Goal: Task Accomplishment & Management: Complete application form

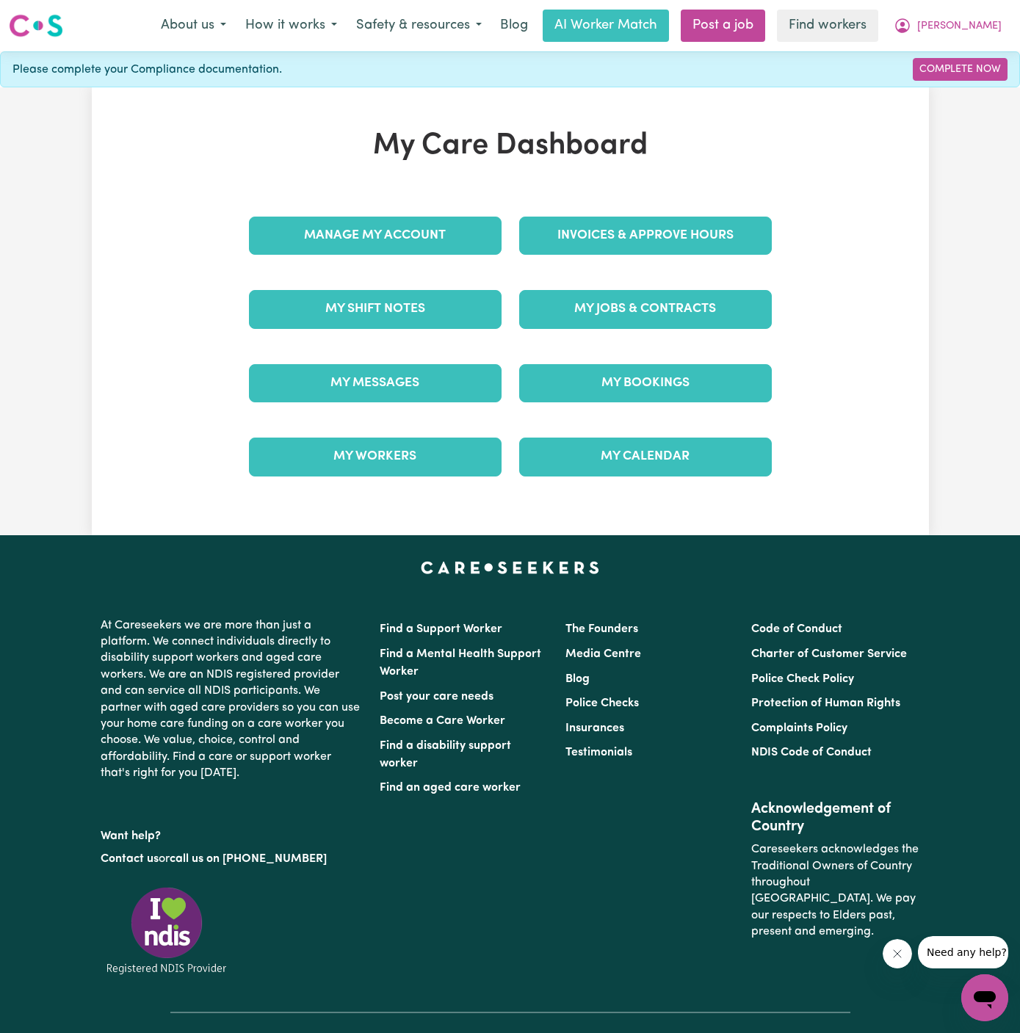
click at [518, 396] on div "My Bookings" at bounding box center [645, 383] width 270 height 73
click at [593, 308] on link "My Jobs & Contracts" at bounding box center [645, 309] width 253 height 38
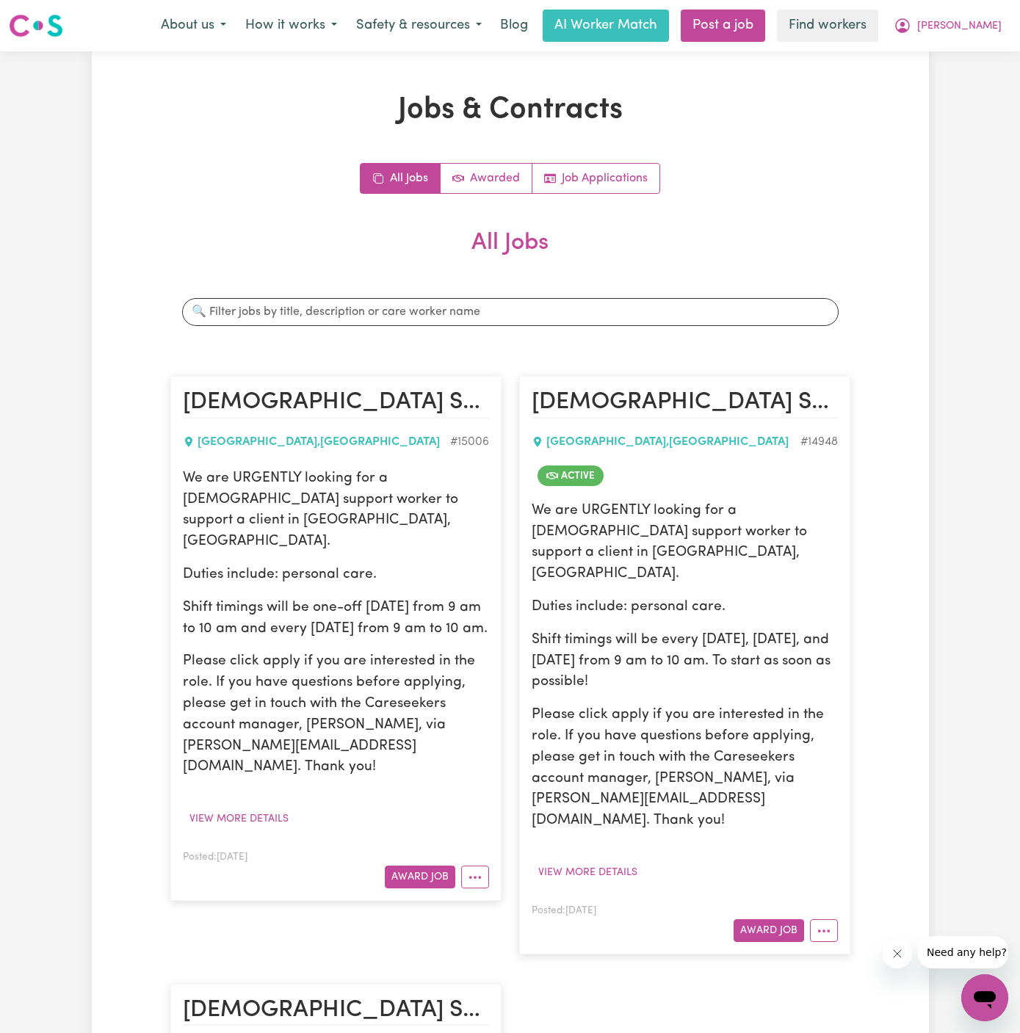
click at [413, 848] on div "Posted: [DATE] Award Job" at bounding box center [336, 868] width 306 height 40
click at [418, 866] on button "Award Job" at bounding box center [420, 877] width 70 height 23
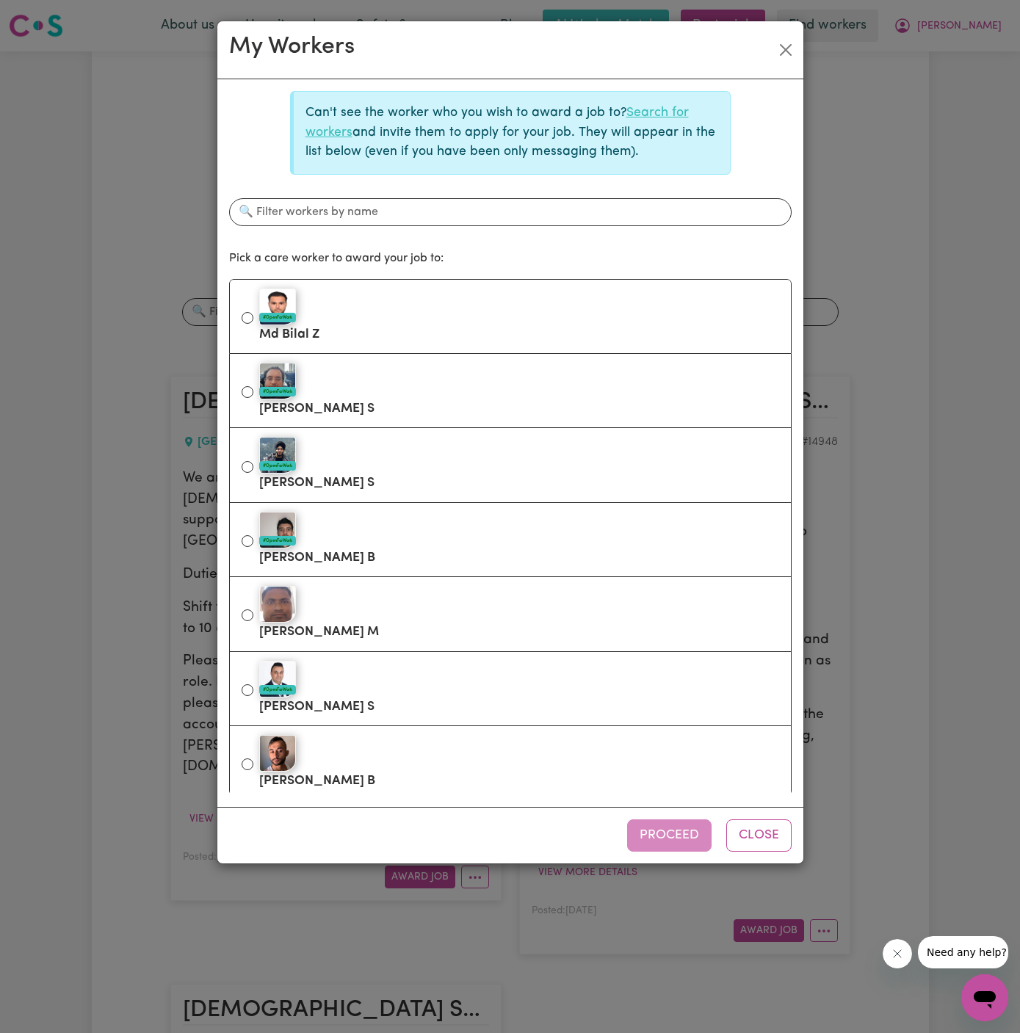
click at [664, 117] on link "Search for workers" at bounding box center [496, 122] width 383 height 32
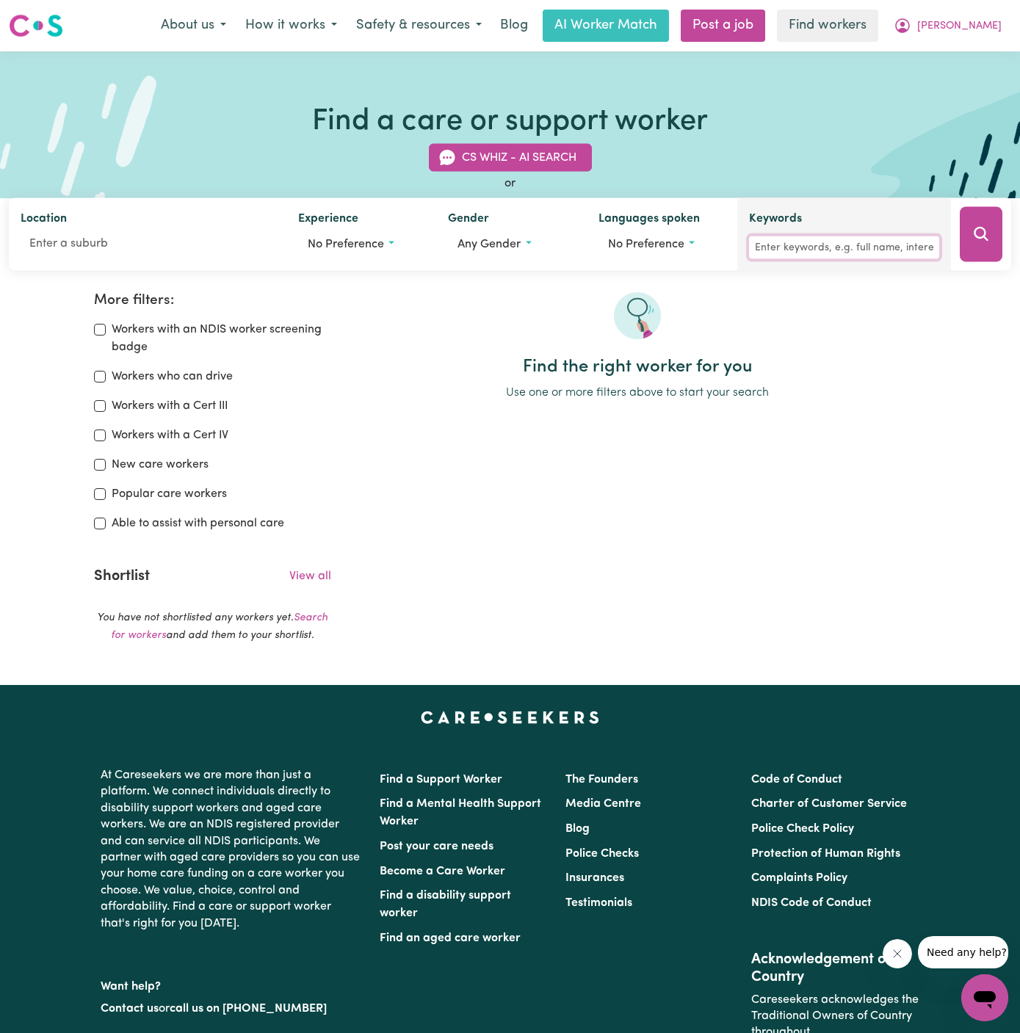
click at [819, 242] on input "Keywords" at bounding box center [844, 247] width 190 height 23
type input "[PERSON_NAME]"
click at [968, 236] on button "Search" at bounding box center [981, 234] width 43 height 55
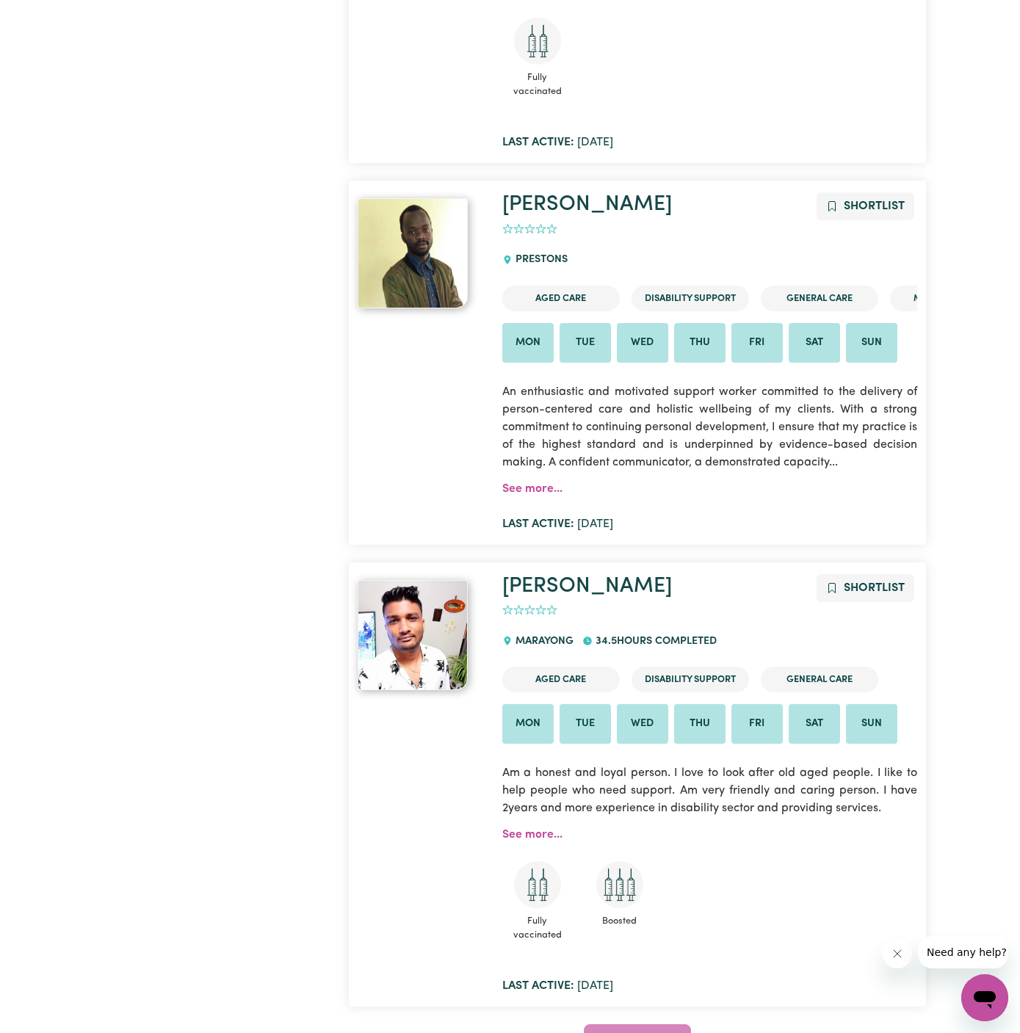
scroll to position [1625, 0]
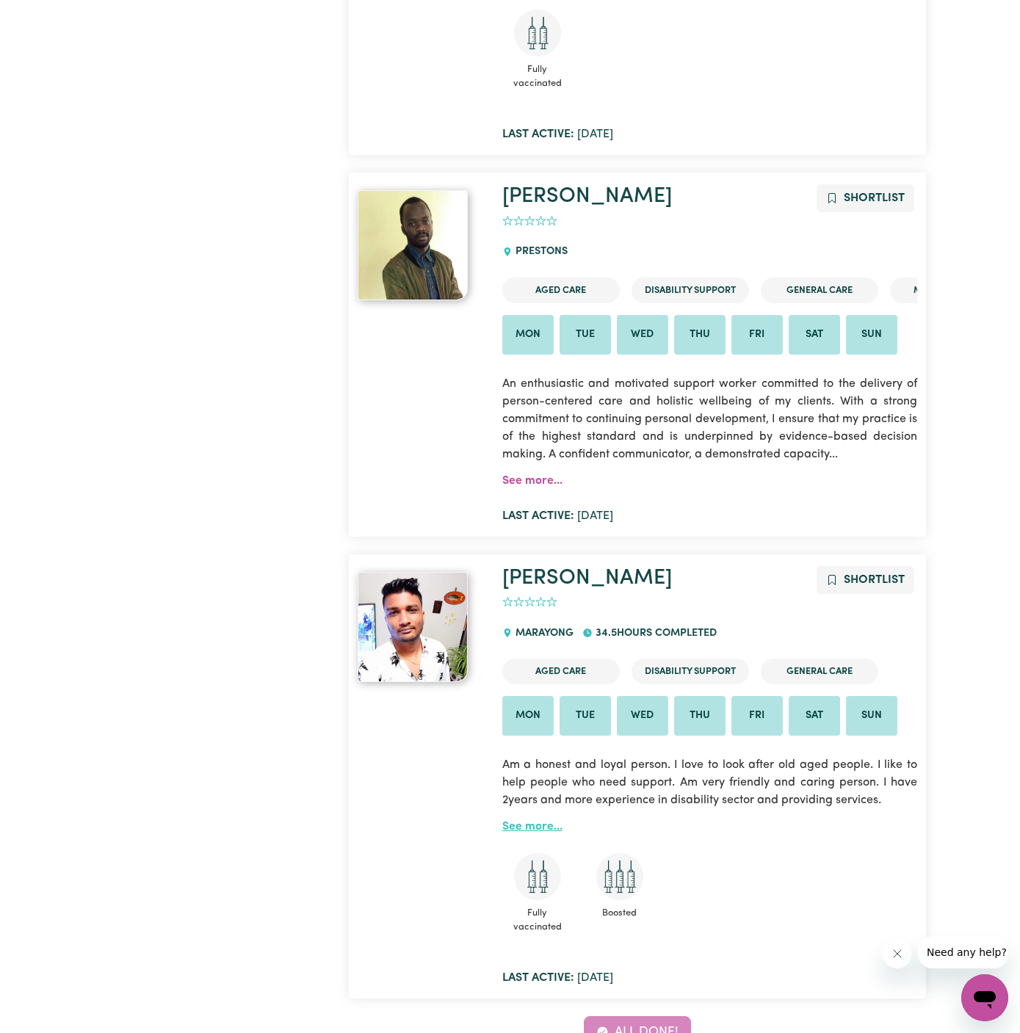
click at [536, 825] on link "See more..." at bounding box center [532, 827] width 60 height 12
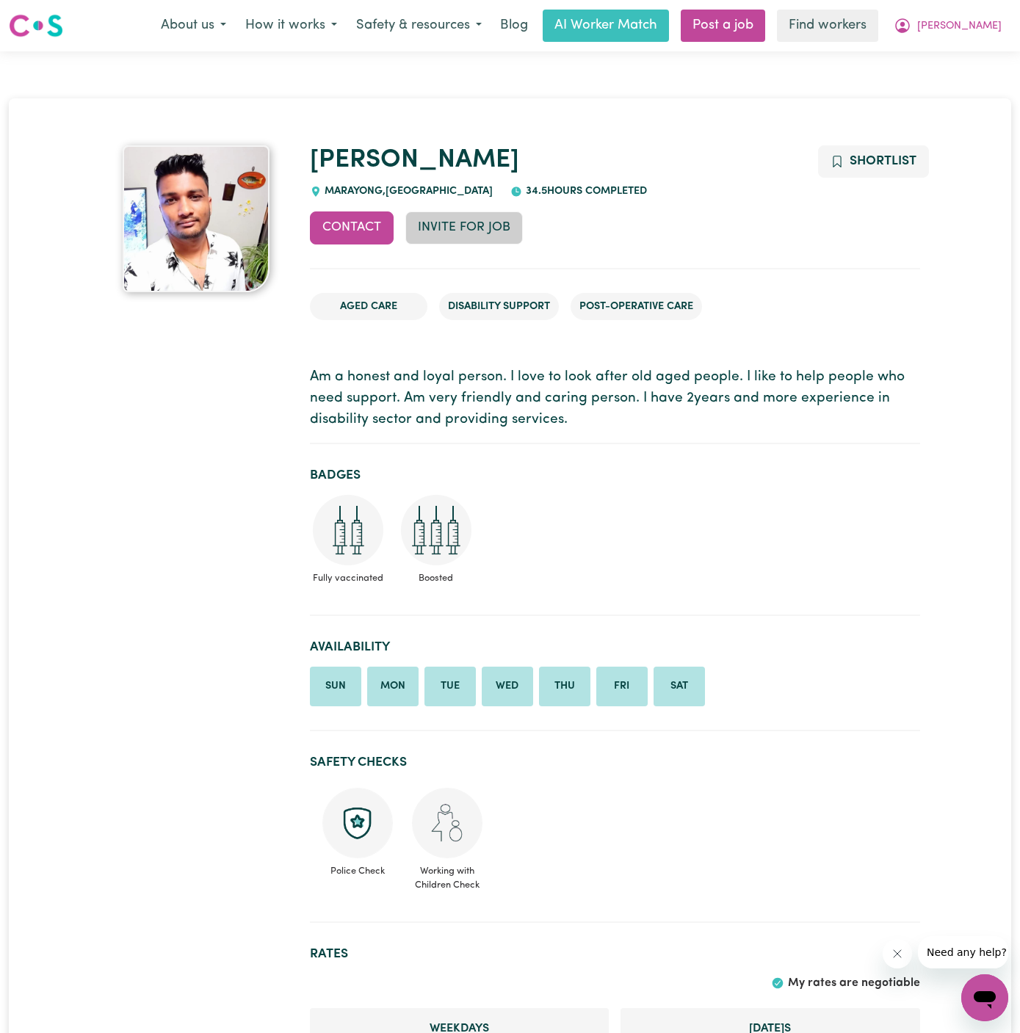
click at [479, 221] on button "Invite for Job" at bounding box center [463, 227] width 117 height 32
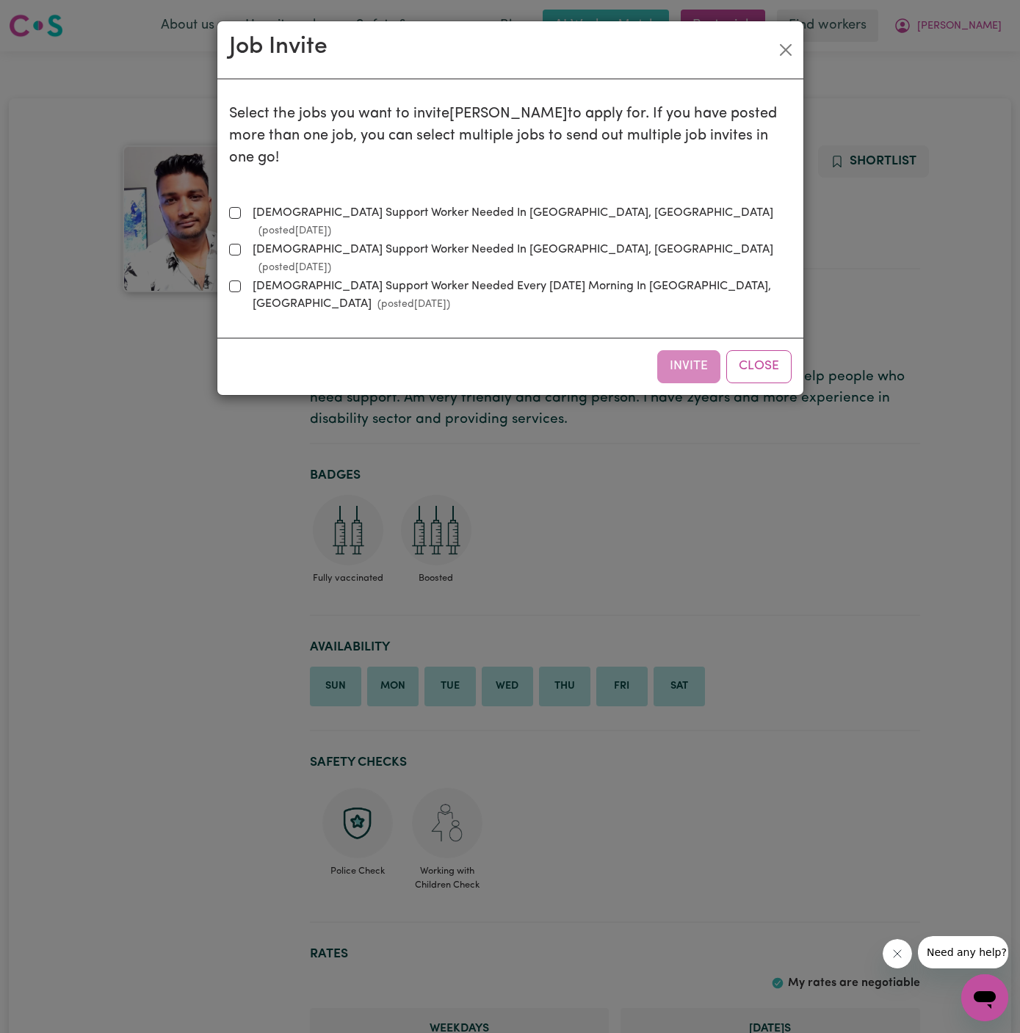
click at [394, 204] on label "[DEMOGRAPHIC_DATA] Support Worker Needed In [GEOGRAPHIC_DATA], [GEOGRAPHIC_DATA…" at bounding box center [519, 221] width 545 height 35
click at [241, 207] on input "[DEMOGRAPHIC_DATA] Support Worker Needed In [GEOGRAPHIC_DATA], [GEOGRAPHIC_DATA…" at bounding box center [235, 213] width 12 height 12
checkbox input "true"
click at [695, 350] on button "Invite" at bounding box center [688, 366] width 63 height 32
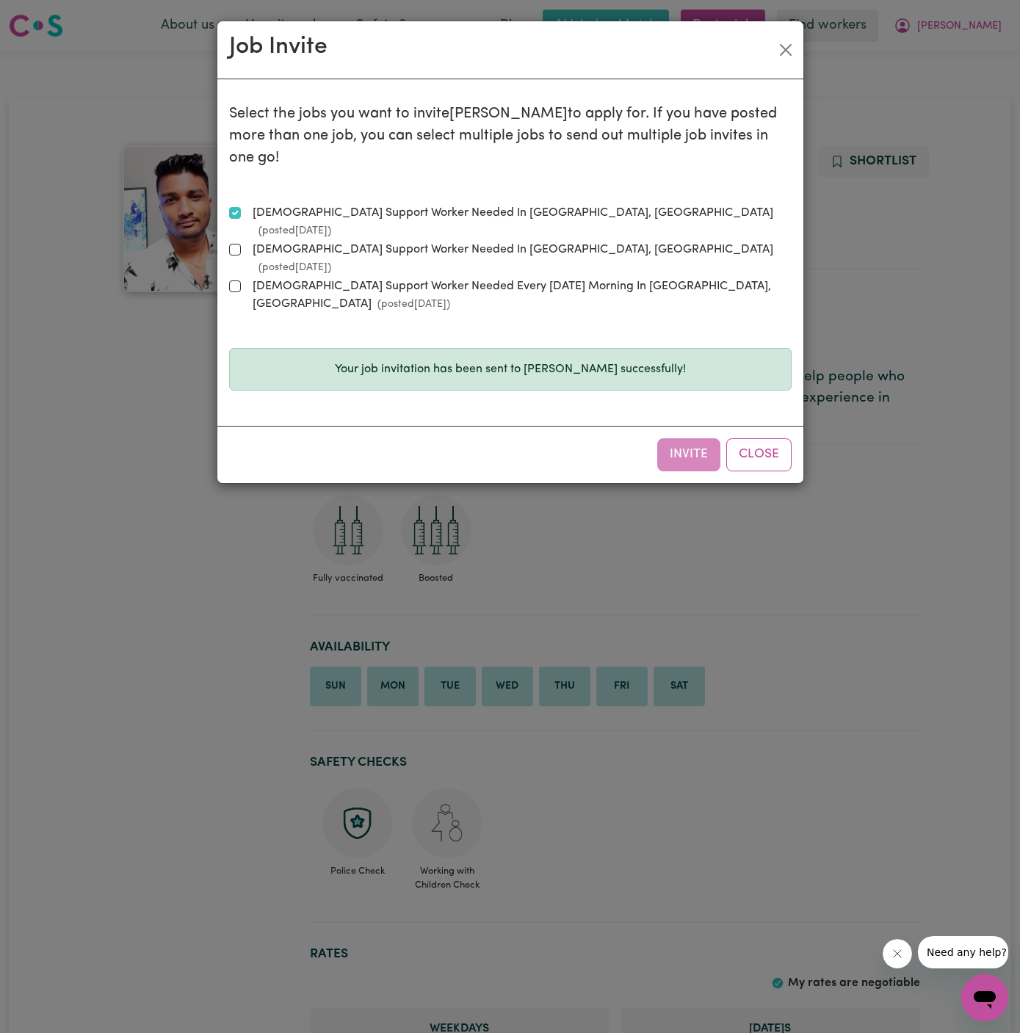
click at [793, 426] on div "Invite Close" at bounding box center [510, 454] width 586 height 57
click at [774, 438] on button "Close" at bounding box center [758, 454] width 65 height 32
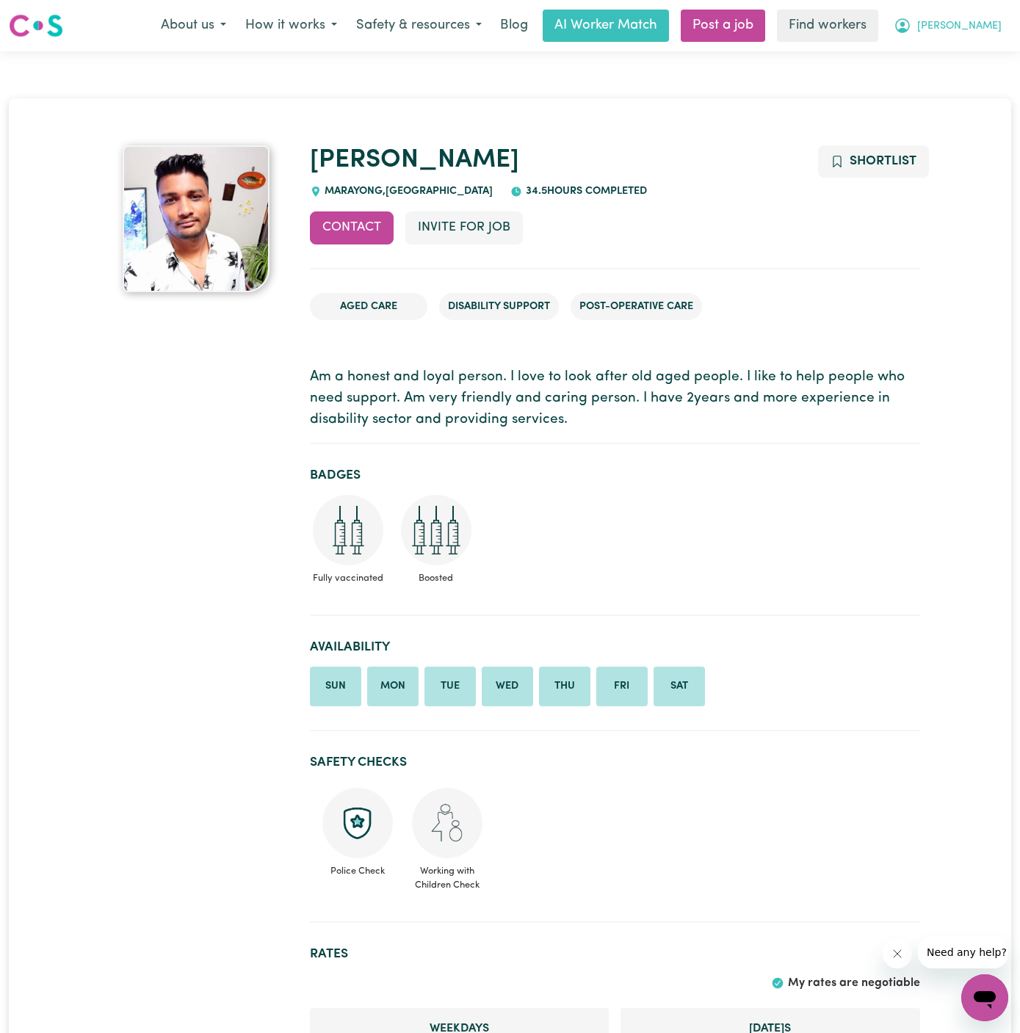
click at [963, 29] on span "[PERSON_NAME]" at bounding box center [959, 26] width 84 height 16
click at [963, 75] on link "Logout" at bounding box center [952, 84] width 116 height 28
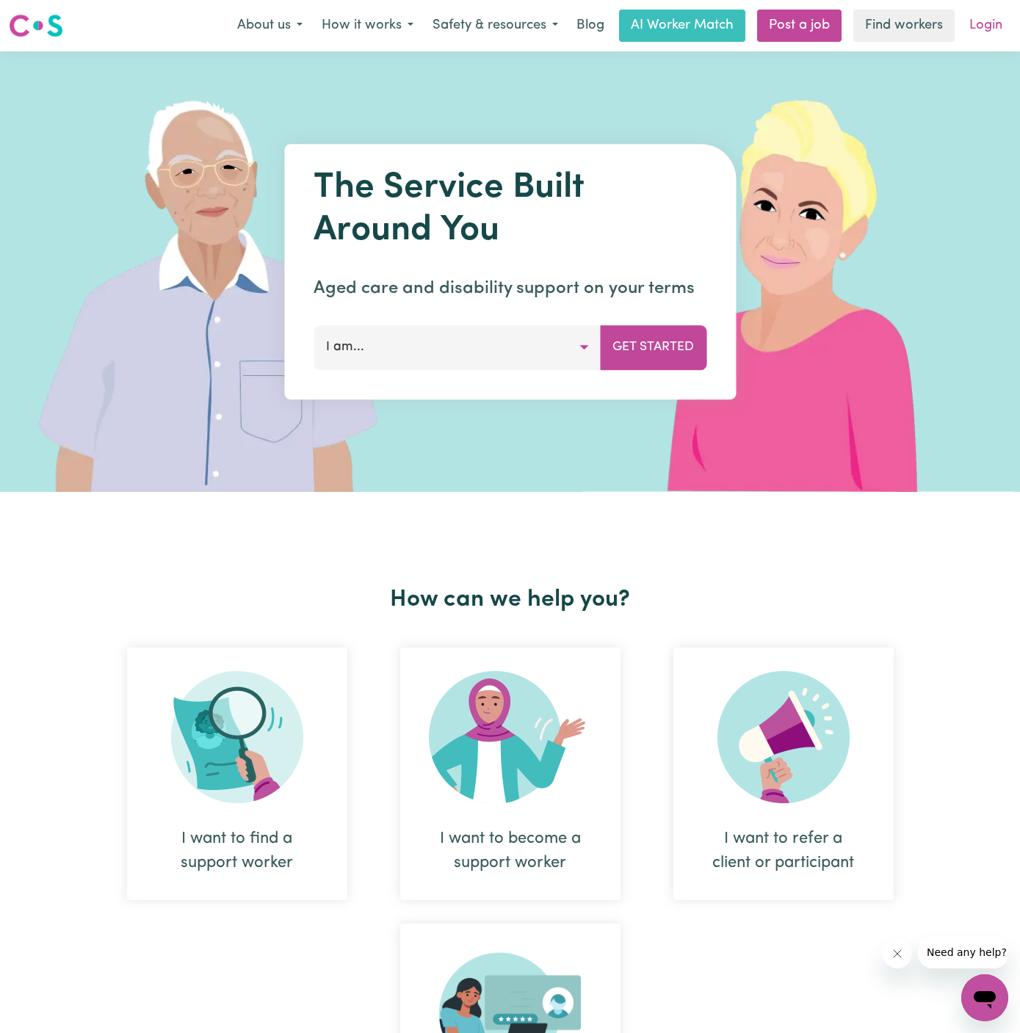
click at [995, 24] on link "Login" at bounding box center [986, 26] width 51 height 32
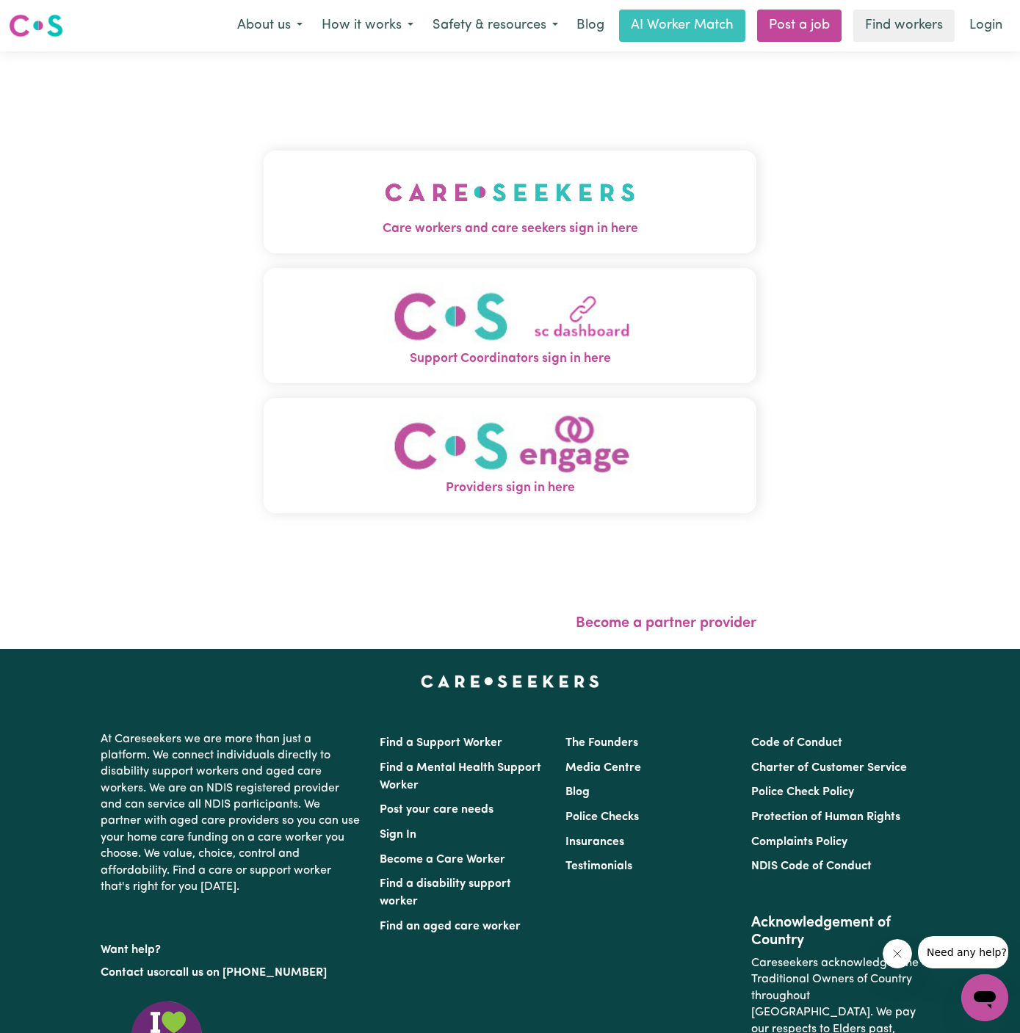
click at [537, 186] on img "Care workers and care seekers sign in here" at bounding box center [510, 192] width 250 height 54
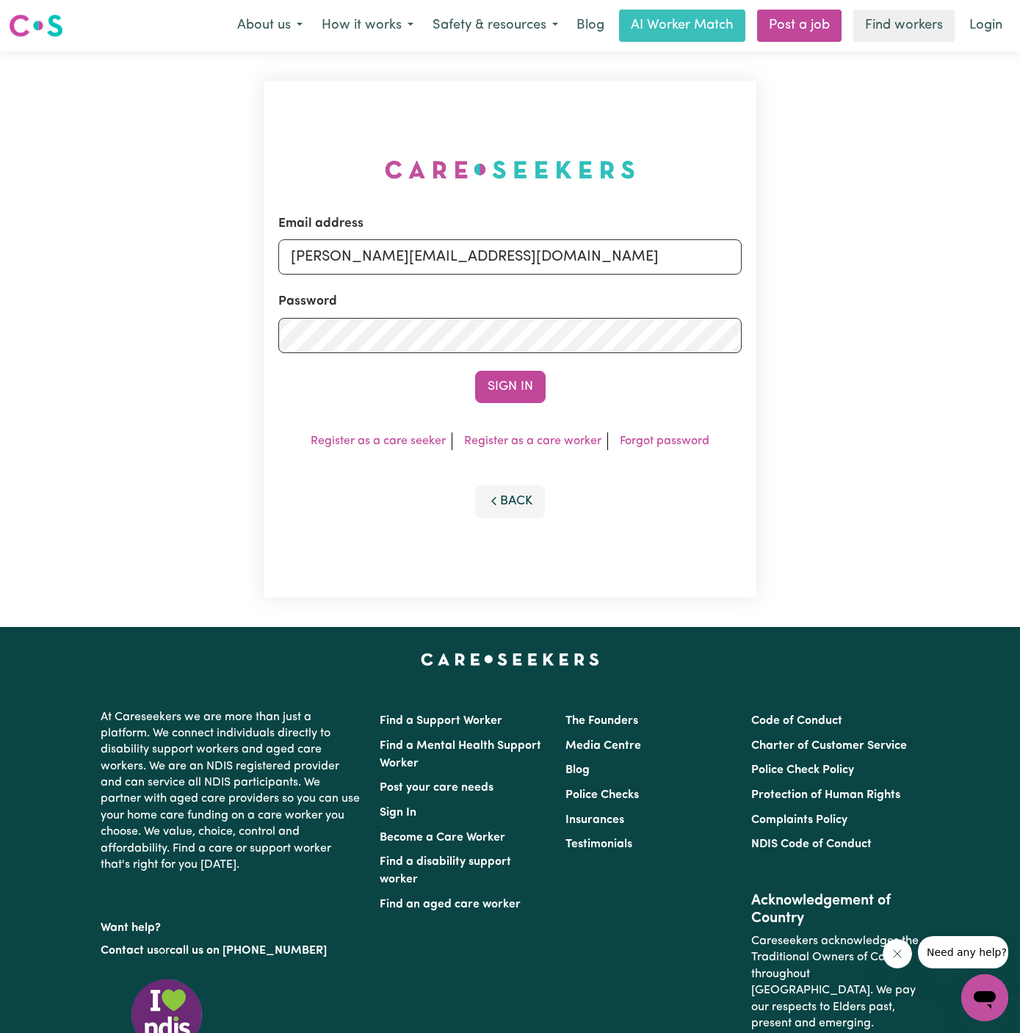
click at [526, 238] on div "Email address [PERSON_NAME][EMAIL_ADDRESS][DOMAIN_NAME]" at bounding box center [509, 244] width 463 height 60
click at [533, 256] on input "[PERSON_NAME][EMAIL_ADDRESS][DOMAIN_NAME]" at bounding box center [509, 256] width 463 height 35
drag, startPoint x: 370, startPoint y: 259, endPoint x: 770, endPoint y: 257, distance: 399.5
click at [770, 257] on div "Email address [EMAIL_ADDRESS][DOMAIN_NAME] Password Sign In Register as a care …" at bounding box center [510, 339] width 1020 height 576
type input "[EMAIL_ADDRESS][DOMAIN_NAME]"
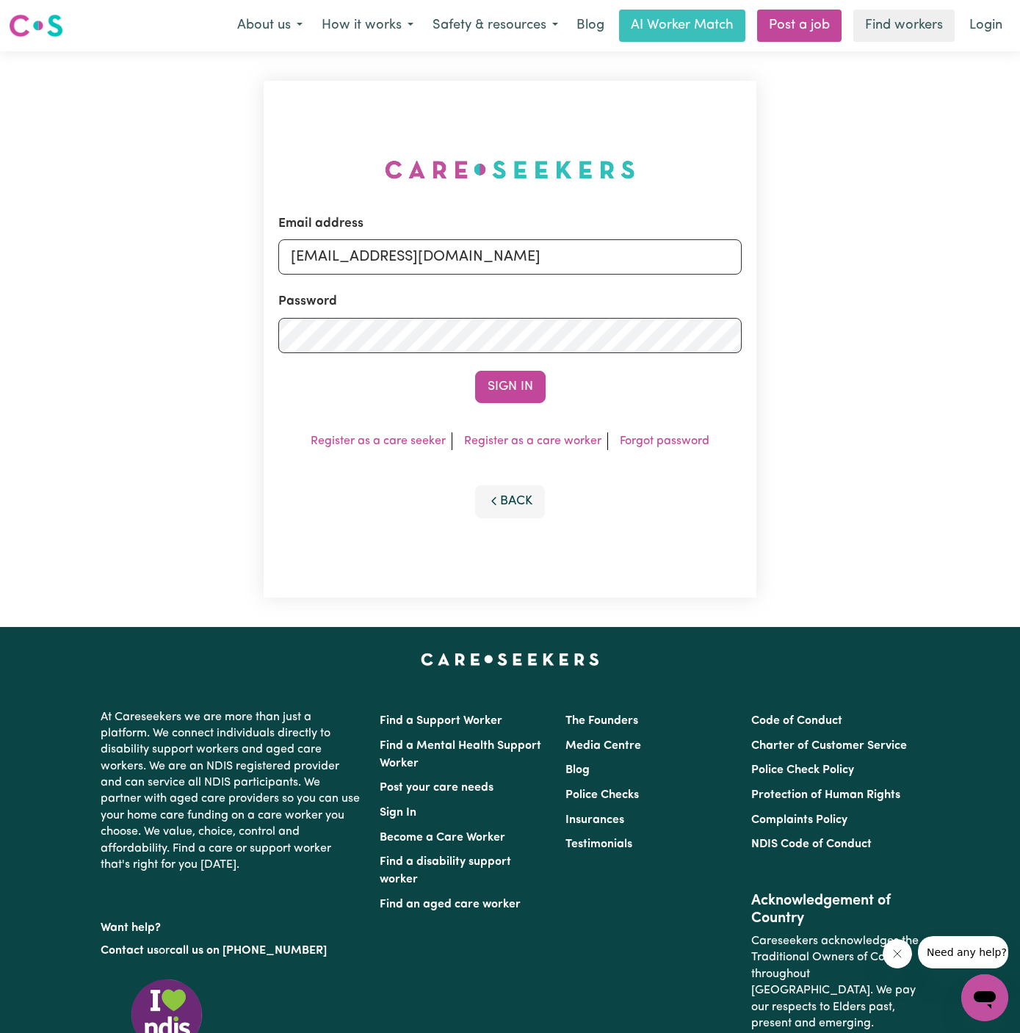
click at [521, 403] on div "Email address [EMAIL_ADDRESS][DOMAIN_NAME] Password Sign In Register as a care …" at bounding box center [510, 339] width 493 height 517
click at [518, 391] on button "Sign In" at bounding box center [510, 387] width 70 height 32
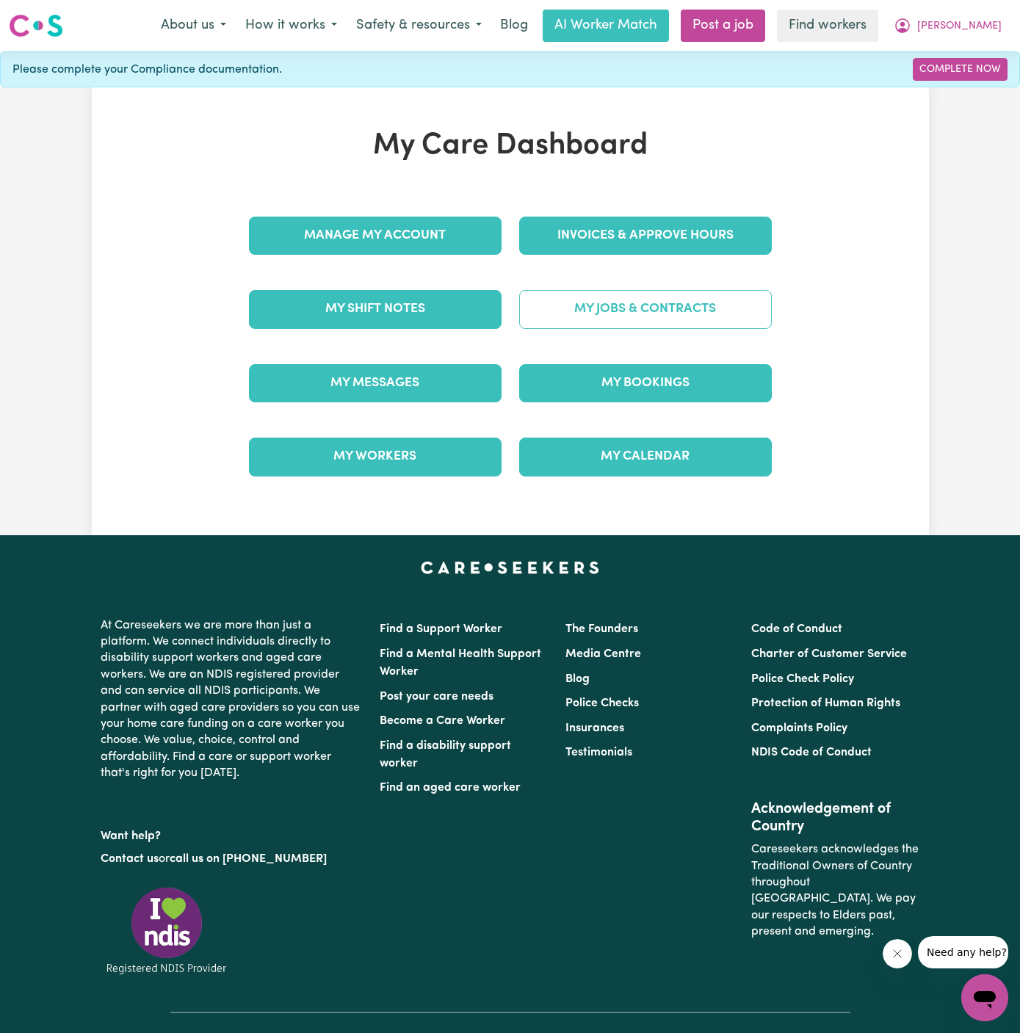
click at [669, 303] on link "My Jobs & Contracts" at bounding box center [645, 309] width 253 height 38
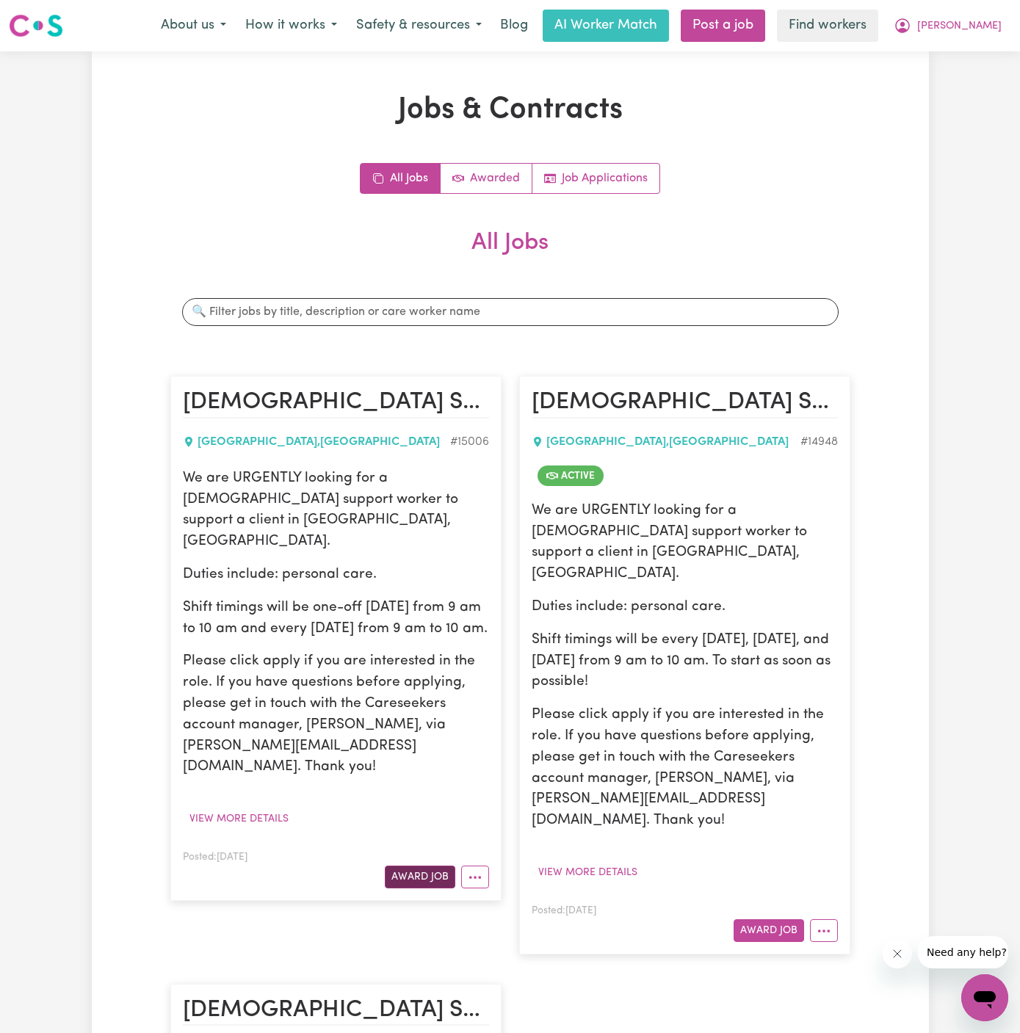
click at [422, 866] on button "Award Job" at bounding box center [420, 877] width 70 height 23
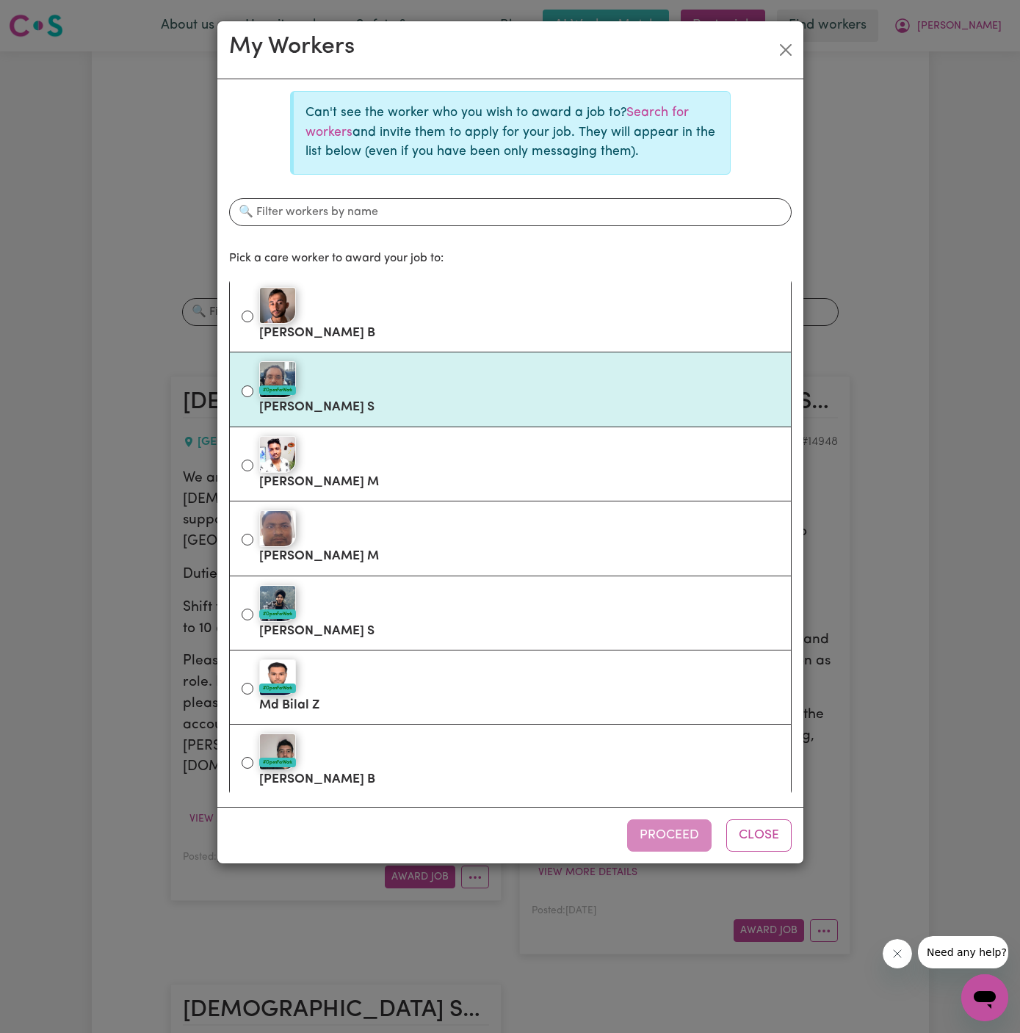
scroll to position [78, 0]
click at [538, 439] on div at bounding box center [519, 452] width 520 height 37
click at [253, 458] on input "[PERSON_NAME]" at bounding box center [248, 464] width 12 height 12
radio input "true"
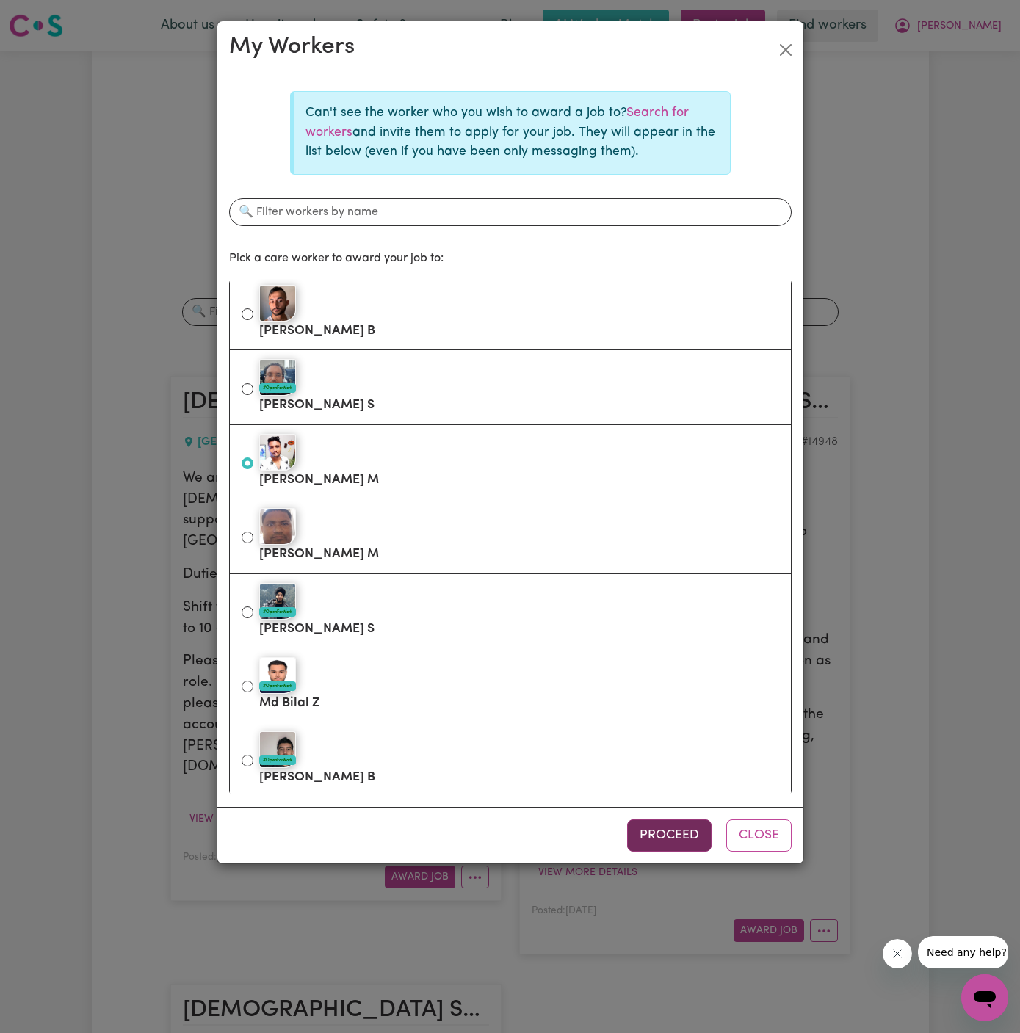
click at [673, 839] on button "Proceed" at bounding box center [669, 836] width 84 height 32
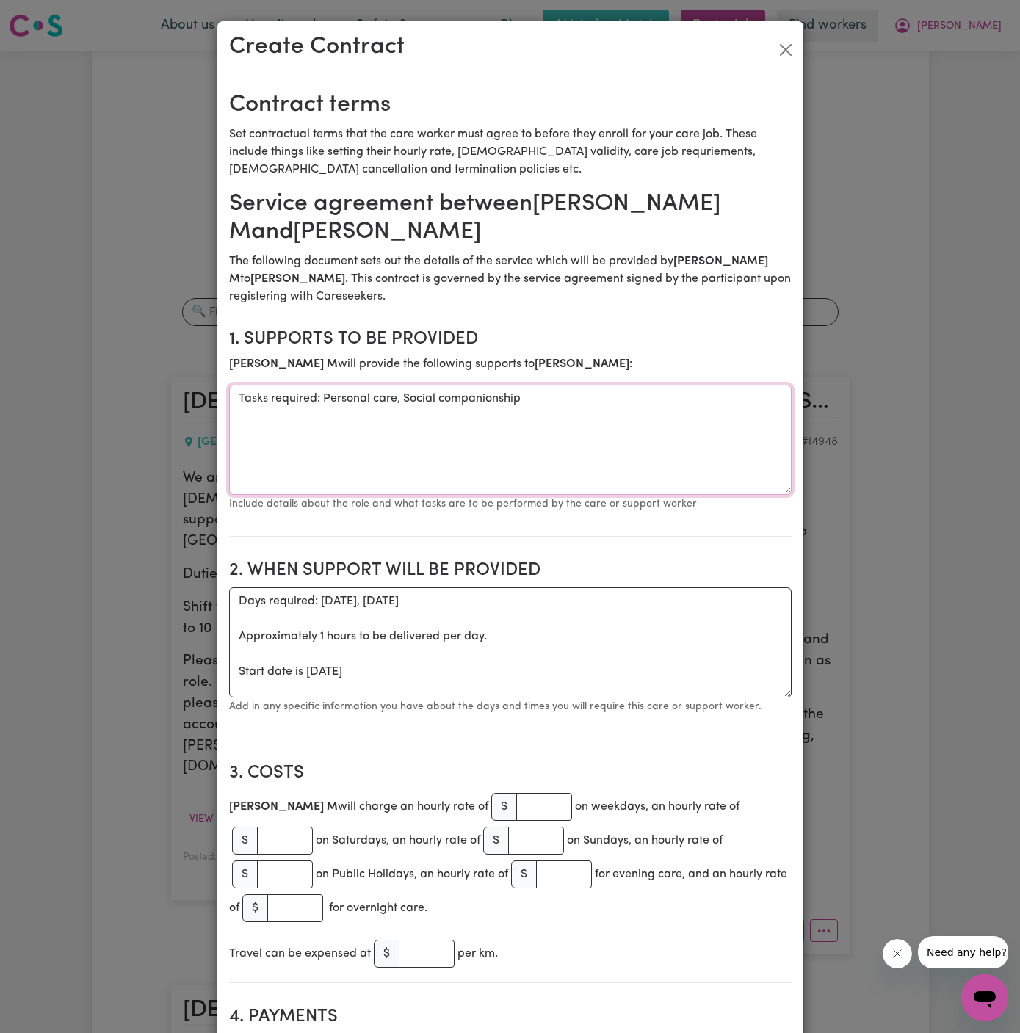
drag, startPoint x: 321, startPoint y: 401, endPoint x: 189, endPoint y: 405, distance: 132.2
click at [189, 405] on div "Create Contract Contract terms Set contractual terms that the care worker must …" at bounding box center [510, 516] width 1020 height 1033
type textarea "Personal care, Social companionship"
drag, startPoint x: 235, startPoint y: 672, endPoint x: 220, endPoint y: 594, distance: 79.2
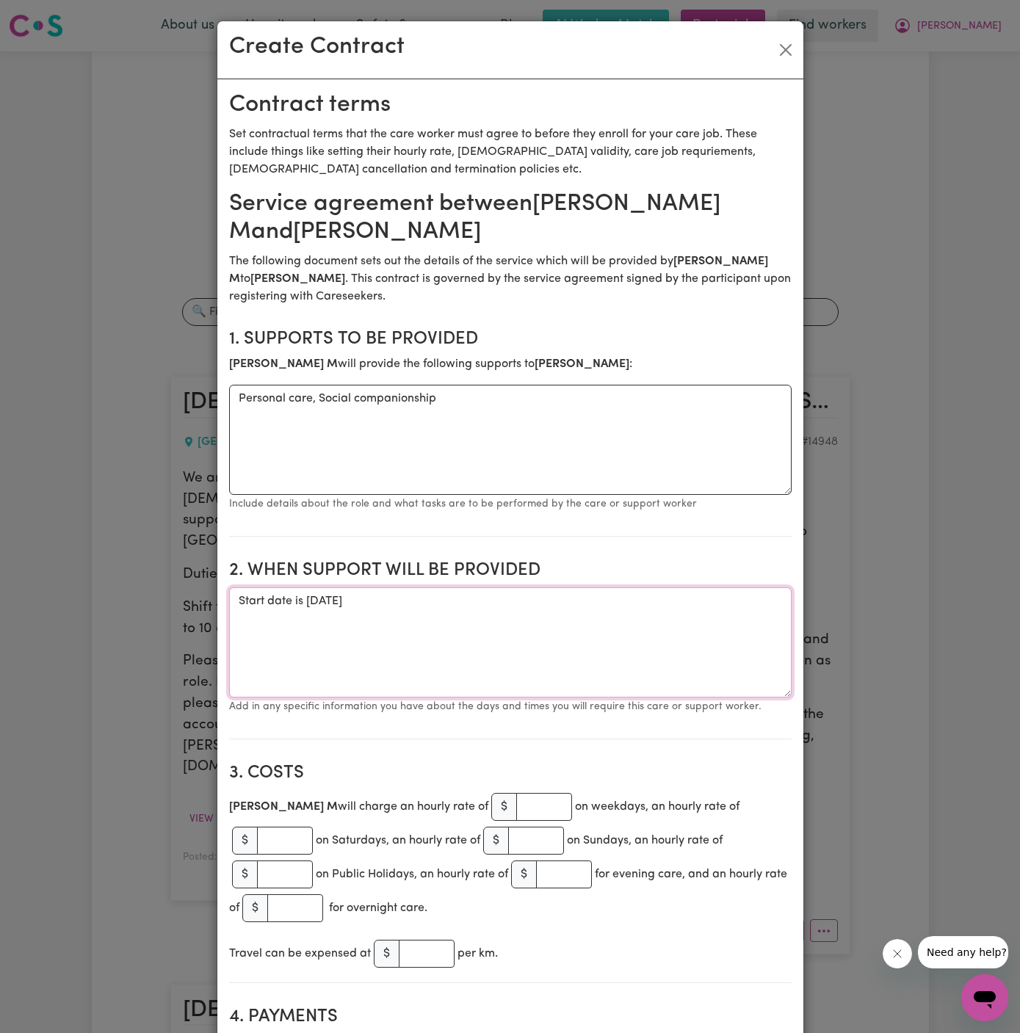
click at [425, 594] on textarea "Start date is [DATE]" at bounding box center [510, 642] width 563 height 110
click at [459, 596] on textarea "Start date is [DATE]" at bounding box center [510, 642] width 563 height 110
click at [459, 596] on textarea "Start date is [DATE] form 9 am to 10 am as one-off Weekly Wenesday frpm 9 am to…" at bounding box center [510, 642] width 563 height 110
drag, startPoint x: 494, startPoint y: 603, endPoint x: 463, endPoint y: 601, distance: 30.9
click at [463, 601] on textarea "Start date is [DATE] fo03/09rm 9 am to 10 am as one-off Weekly Wenesday frpm 9 …" at bounding box center [510, 642] width 563 height 110
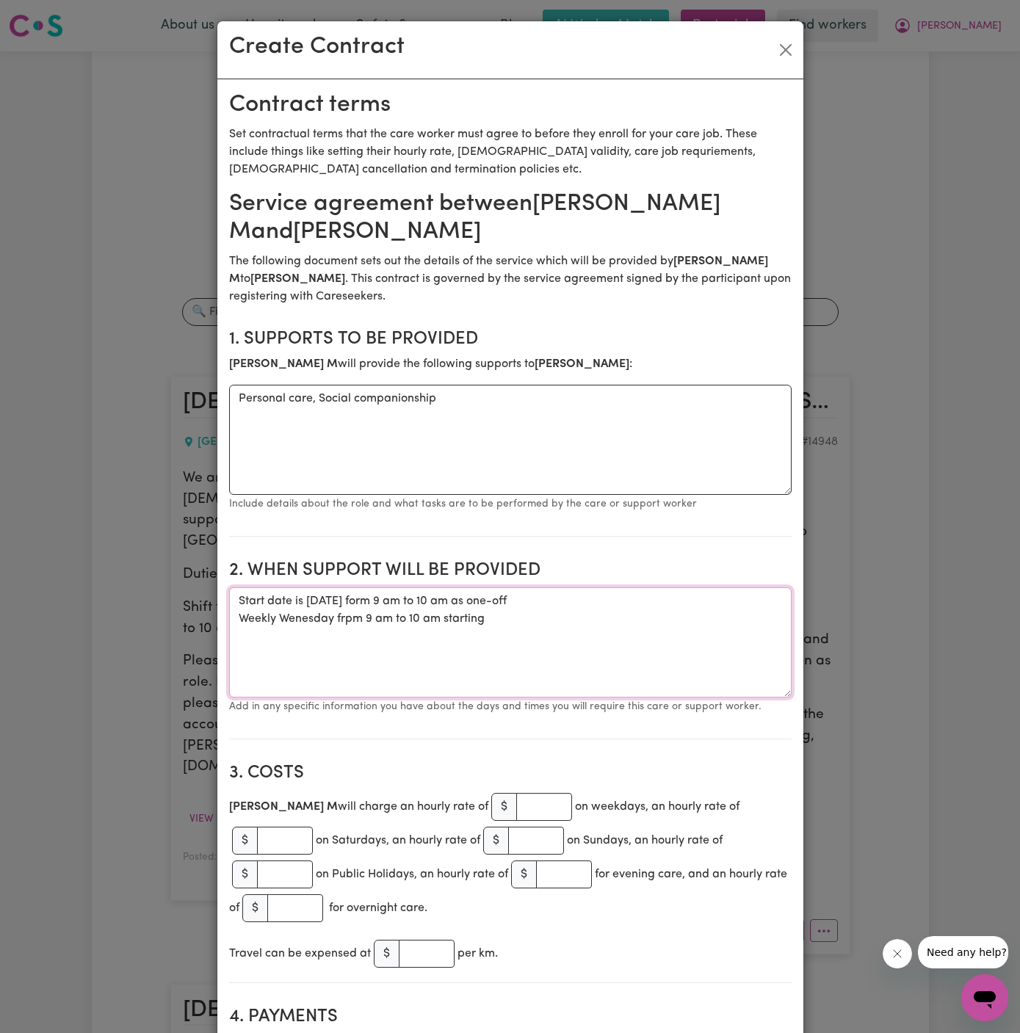
click at [496, 620] on textarea "Start date is [DATE] form 9 am to 10 am as one-off Weekly Wenesday frpm 9 am to…" at bounding box center [510, 642] width 563 height 110
paste textarea "03/09"
click at [477, 605] on textarea "Start date is [DATE] form 9 am to 10 am as one-off Weekly Wenesday frpm 9 am to…" at bounding box center [510, 642] width 563 height 110
click at [602, 606] on textarea "Start date is [DATE] from 9 am to 10 am as one-off Weekly Wenesday frpm 9 am to…" at bounding box center [510, 642] width 563 height 110
click at [670, 617] on textarea "Start date is [DATE] from 9 am to 10 am as a one-off Weekly Wenesday frpm 9 am …" at bounding box center [510, 642] width 563 height 110
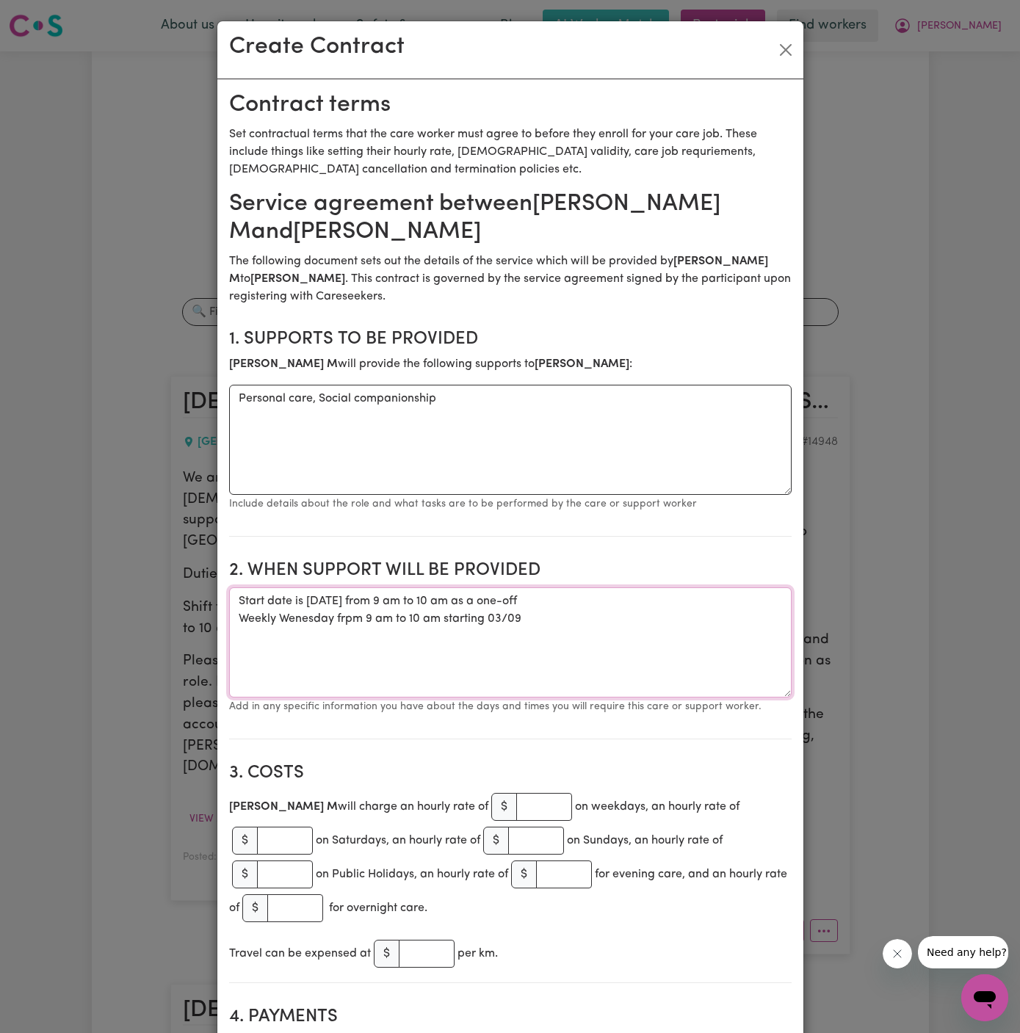
click at [335, 600] on textarea "Start date is [DATE] from 9 am to 10 am as a one-off Weekly Wenesday frpm 9 am …" at bounding box center [510, 642] width 563 height 110
click at [449, 644] on textarea "Start date is [DATE] from 9 am to 10 am as a one-off Weekly Wenesday frpm 9 am …" at bounding box center [510, 642] width 563 height 110
click at [315, 619] on textarea "Start date is [DATE] from 9 am to 10 am as a one-off Weekly Wenesday frpm 9 am …" at bounding box center [510, 642] width 563 height 110
click at [303, 620] on textarea "Start date is [DATE] from 9 am to 10 am as a one-off Weekly Wenesday frpm 9 am …" at bounding box center [510, 642] width 563 height 110
click at [298, 619] on textarea "Start date is [DATE] from 9 am to 10 am as a one-off Weekly Wenesday frpm 9 am …" at bounding box center [510, 642] width 563 height 110
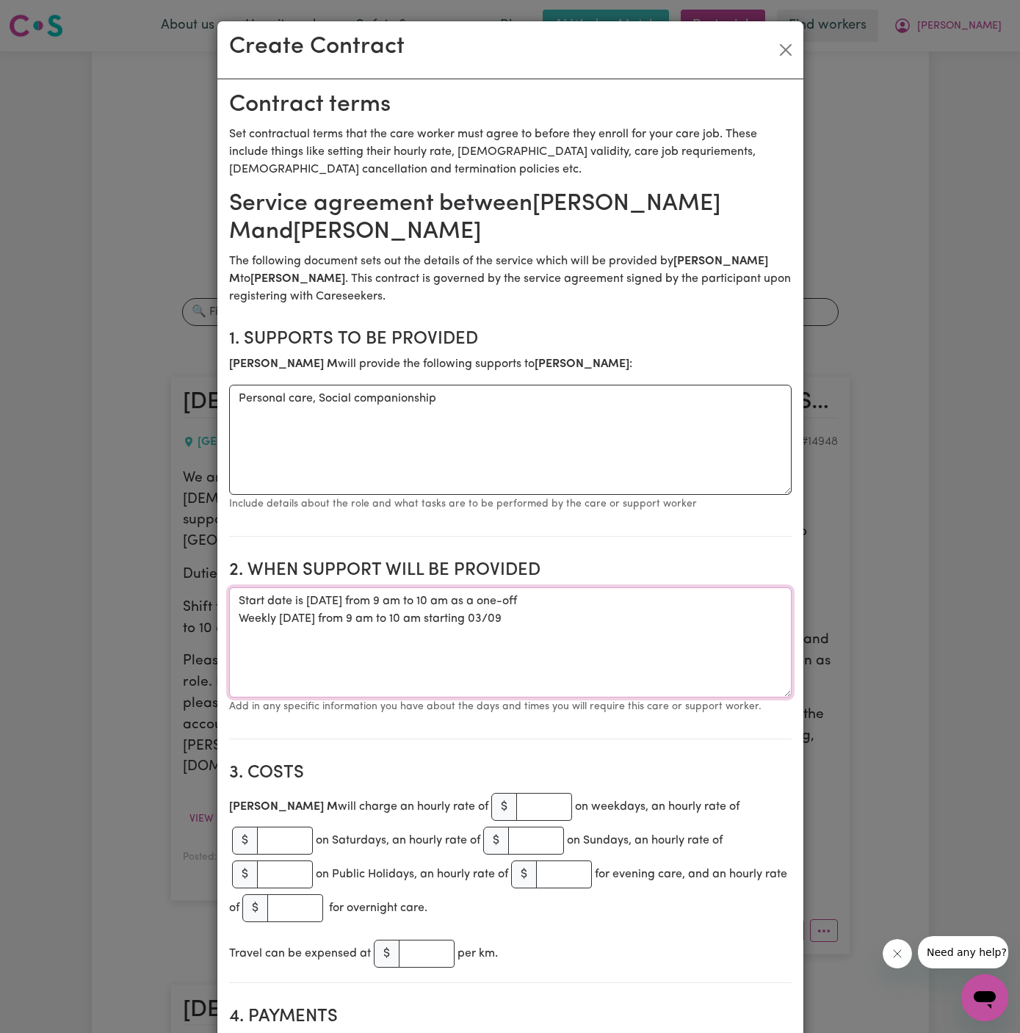
click at [441, 650] on textarea "Start date is [DATE] from 9 am to 10 am as a one-off Weekly [DATE] from 9 am to…" at bounding box center [510, 642] width 563 height 110
click at [488, 636] on textarea "Start date is [DATE] from 9 am to 10 am as a one-off Weekly [DATE] from 9 am to…" at bounding box center [510, 642] width 563 height 110
click at [526, 628] on textarea "Start date is [DATE] from 9 am to 10 am as a one-off Weekly [DATE] from 9 am to…" at bounding box center [510, 642] width 563 height 110
click at [568, 619] on textarea "Start date is [DATE] from 9 am to 10 am as a one-off Weekly [DATE] from 9 am to…" at bounding box center [510, 642] width 563 height 110
type textarea "Start date is [DATE] from 9 am to 10 am as a one-off Weekly [DATE] from 9 am to…"
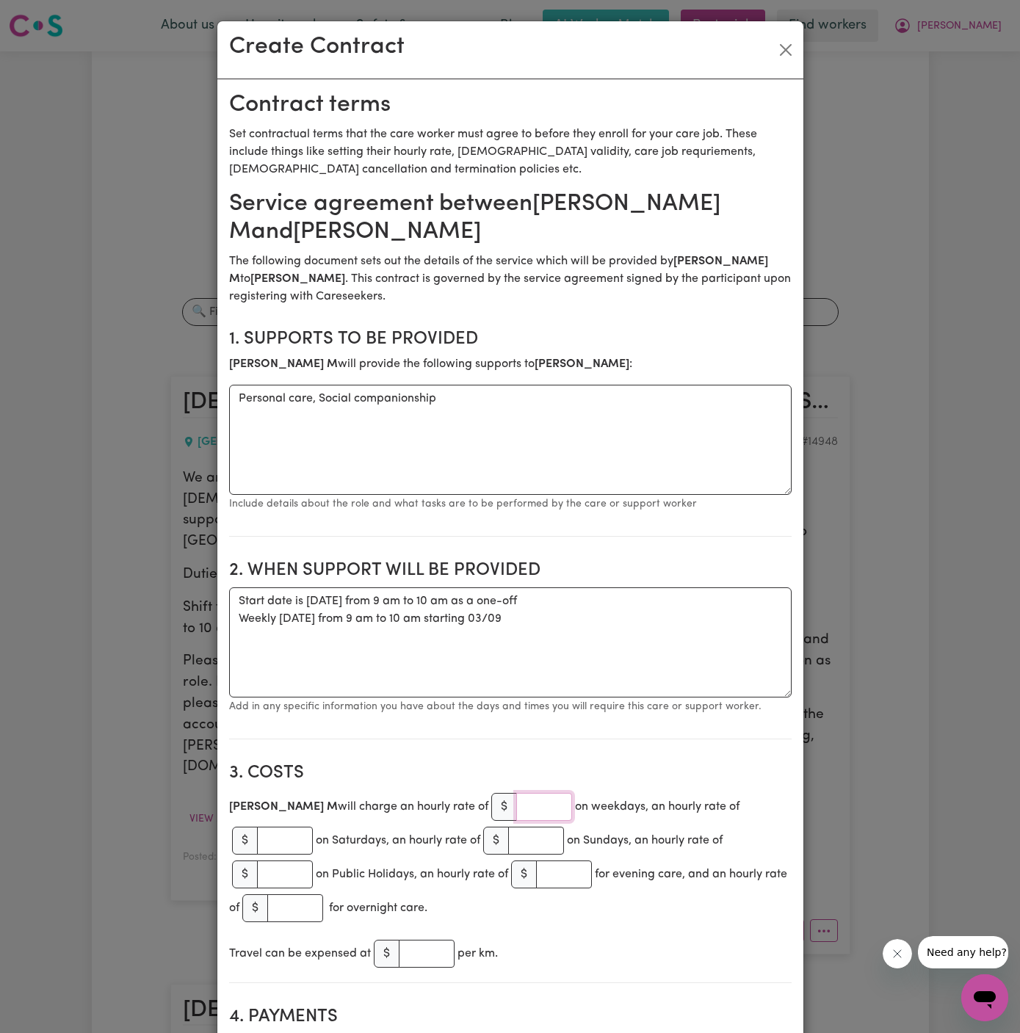
click at [516, 810] on input "number" at bounding box center [544, 807] width 56 height 28
type input "50"
click at [585, 668] on textarea "Start date is [DATE] from 9 am to 10 am as a one-off Weekly [DATE] from 9 am to…" at bounding box center [510, 642] width 563 height 110
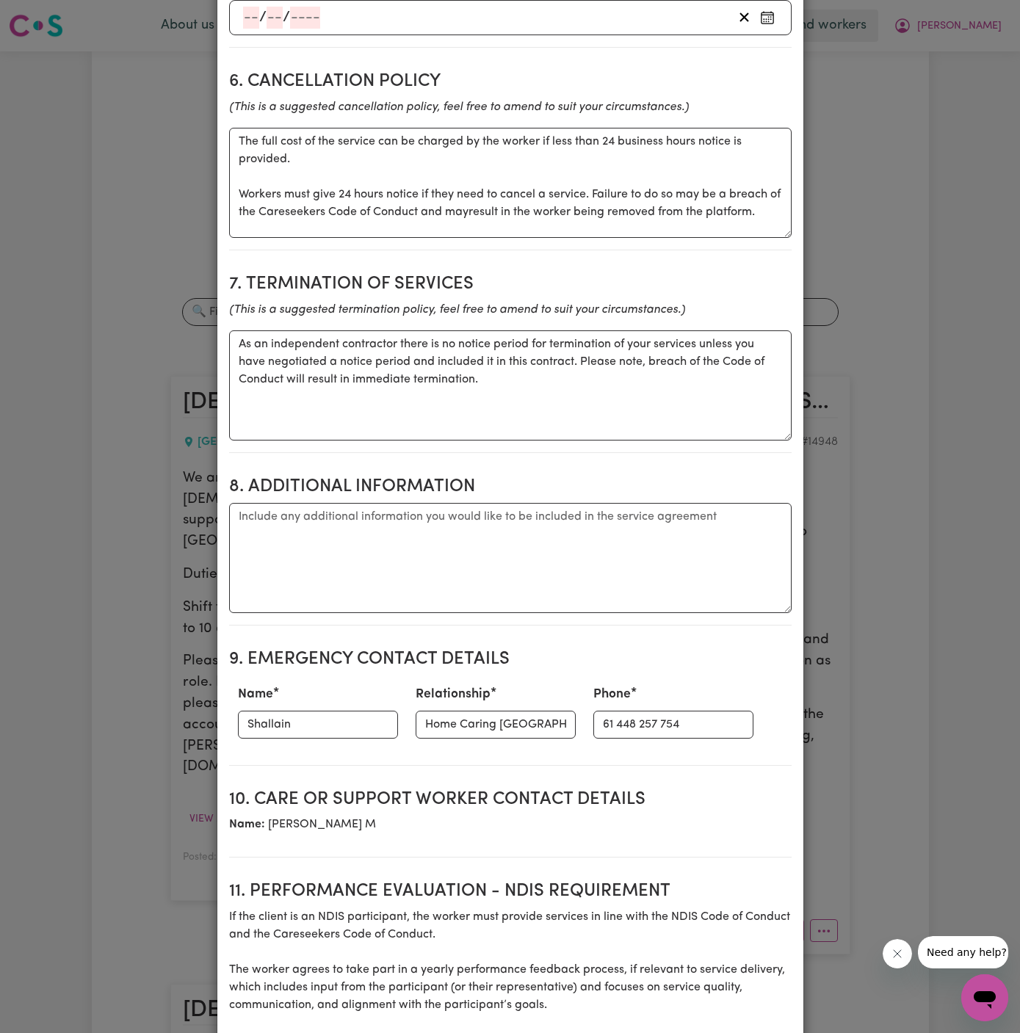
scroll to position [1218, 0]
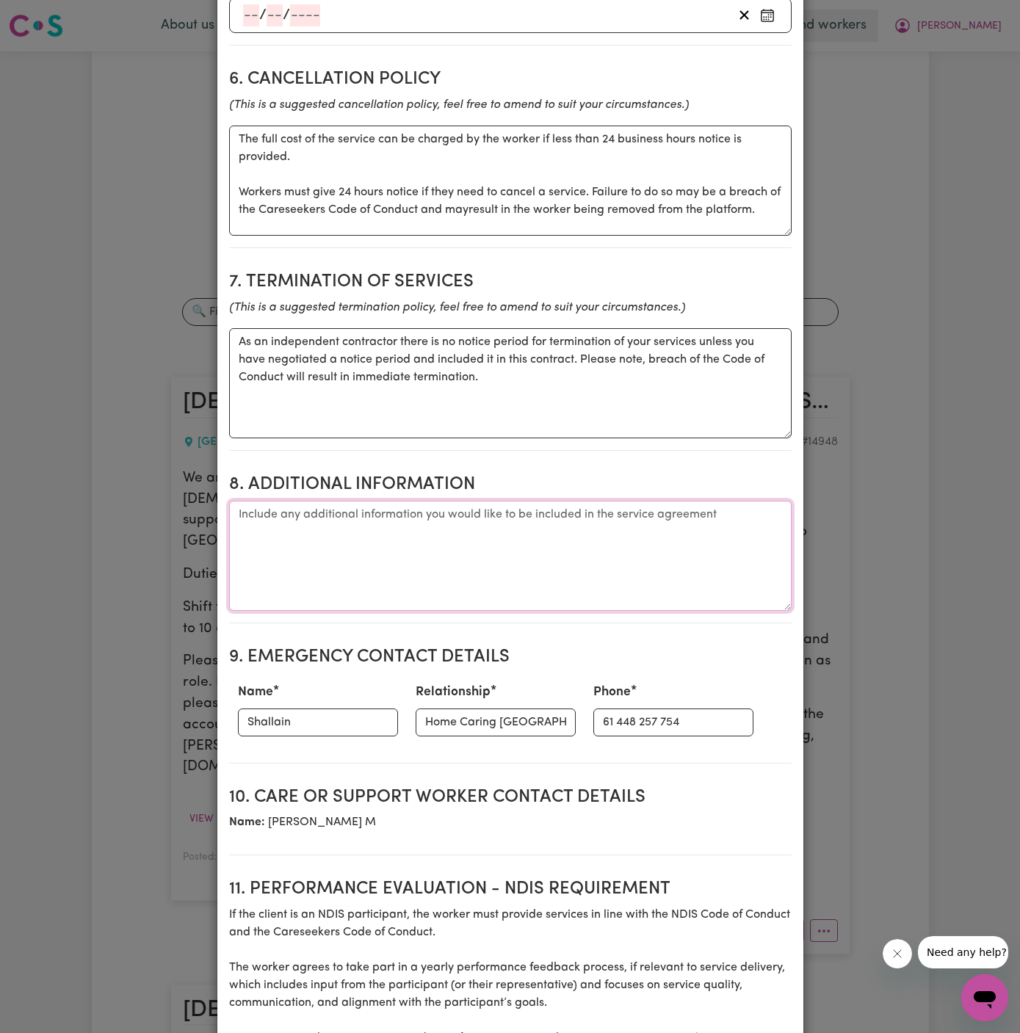
click at [482, 539] on textarea "Additional information" at bounding box center [510, 556] width 563 height 110
click at [547, 524] on textarea "Additional information" at bounding box center [510, 556] width 563 height 110
paste textarea "Address: [STREET_ADDRESS][PERSON_NAME]"
click at [360, 501] on textarea "Client's Address: Address: [STREET_ADDRESS][PERSON_NAME]" at bounding box center [510, 556] width 563 height 110
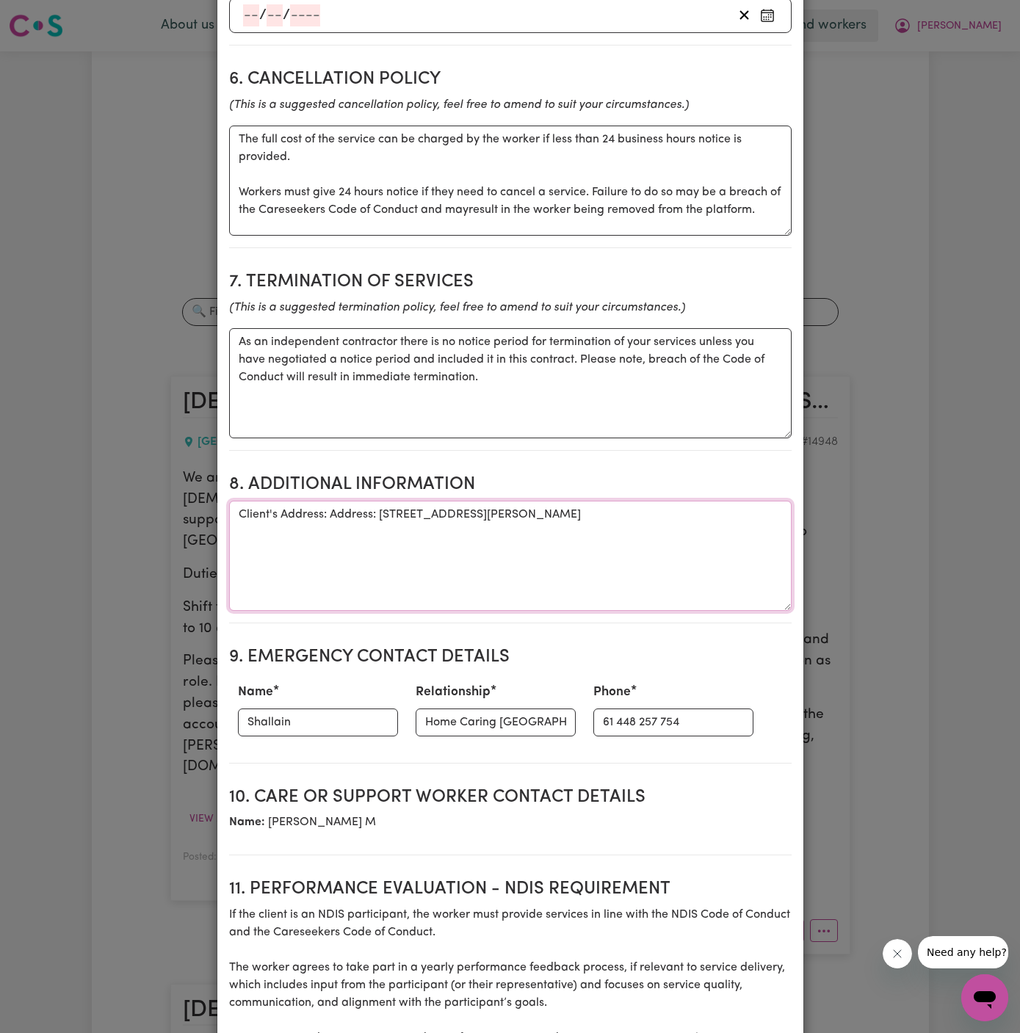
click at [360, 501] on textarea "Client's Address: Address: [STREET_ADDRESS][PERSON_NAME]" at bounding box center [510, 556] width 563 height 110
click at [408, 532] on textarea "Client's Address: [STREET_ADDRESS][PERSON_NAME]" at bounding box center [510, 556] width 563 height 110
type textarea "Client's Address: [STREET_ADDRESS][PERSON_NAME]"
click at [313, 709] on input "Shallain" at bounding box center [318, 723] width 160 height 28
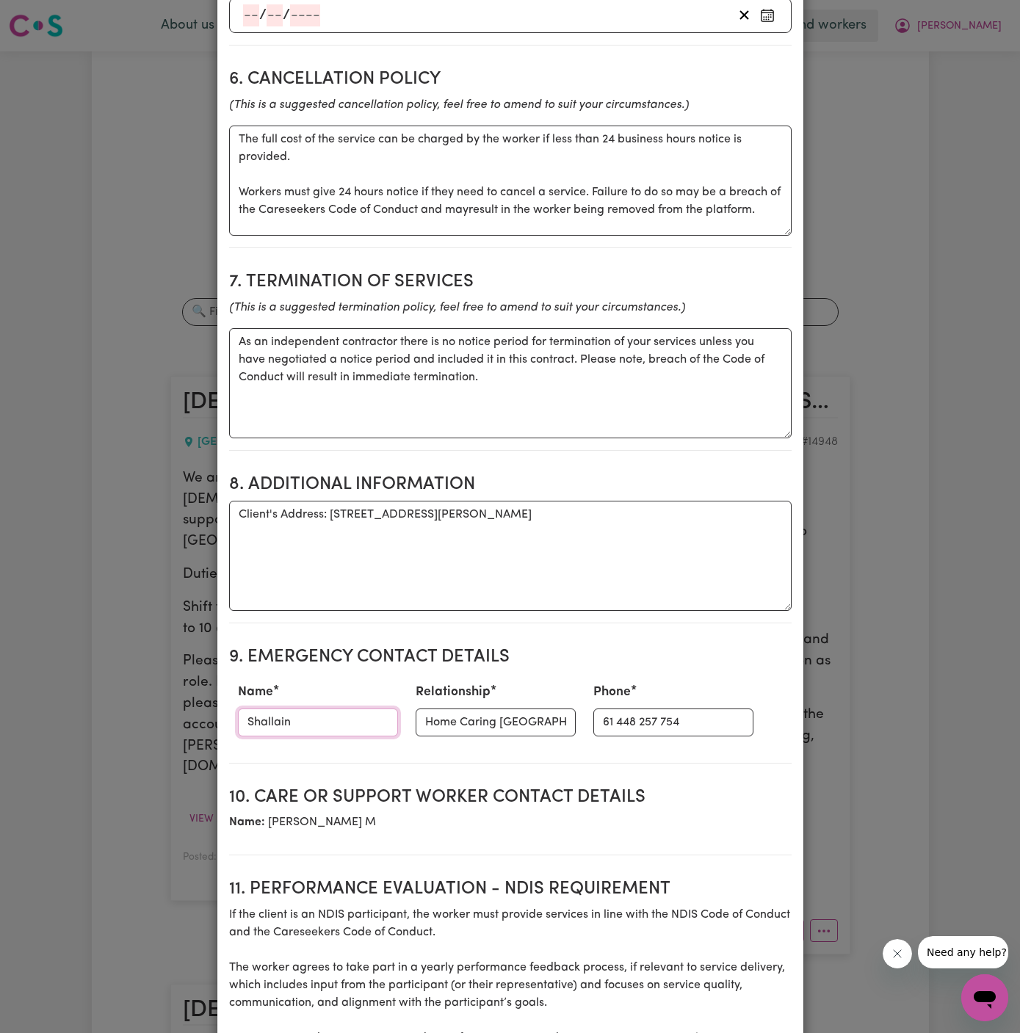
click at [313, 709] on input "Shallain" at bounding box center [318, 723] width 160 height 28
click at [429, 709] on input "Home Caring [GEOGRAPHIC_DATA]" at bounding box center [496, 723] width 160 height 28
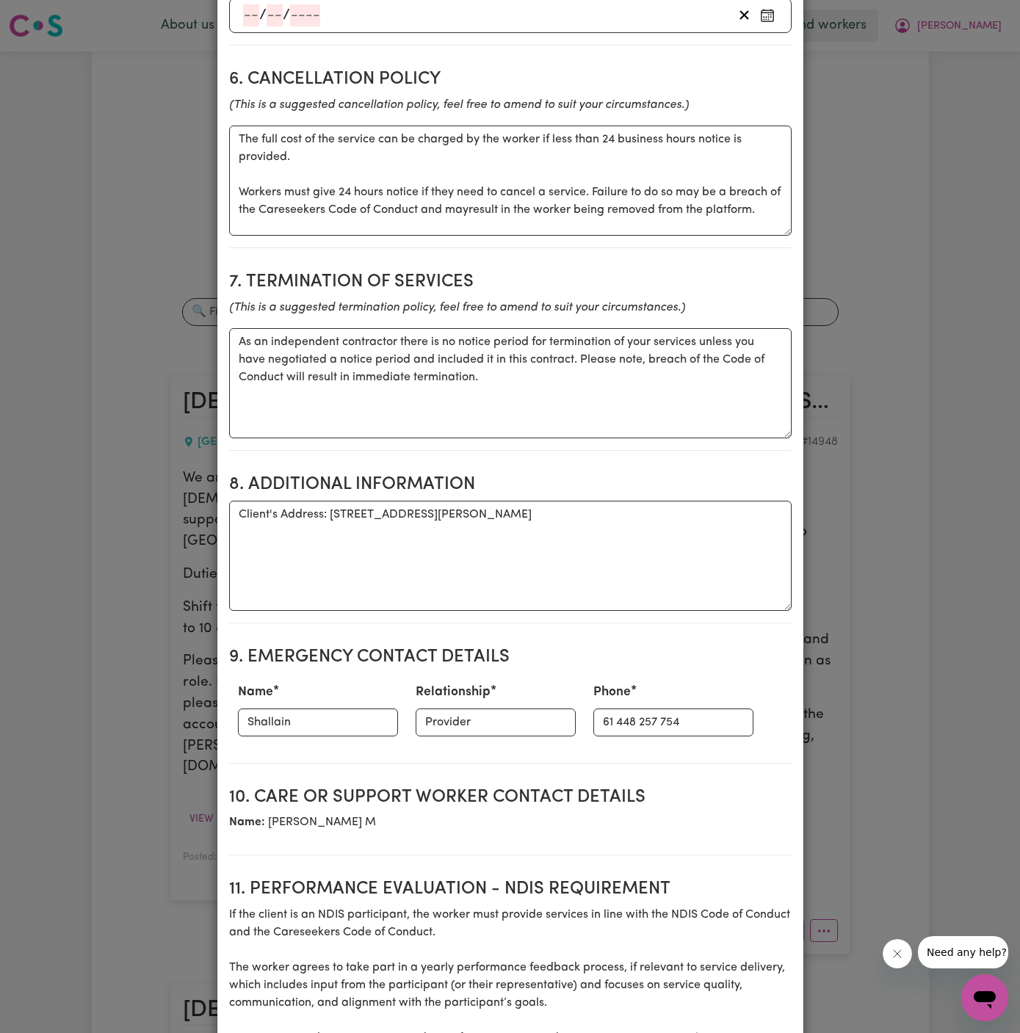
click at [504, 702] on div "Relationship Provider" at bounding box center [496, 709] width 178 height 65
click at [499, 709] on input "Provider" at bounding box center [496, 723] width 160 height 28
type input "Provider - PAWA"
click at [315, 709] on input "Shallain" at bounding box center [318, 723] width 160 height 28
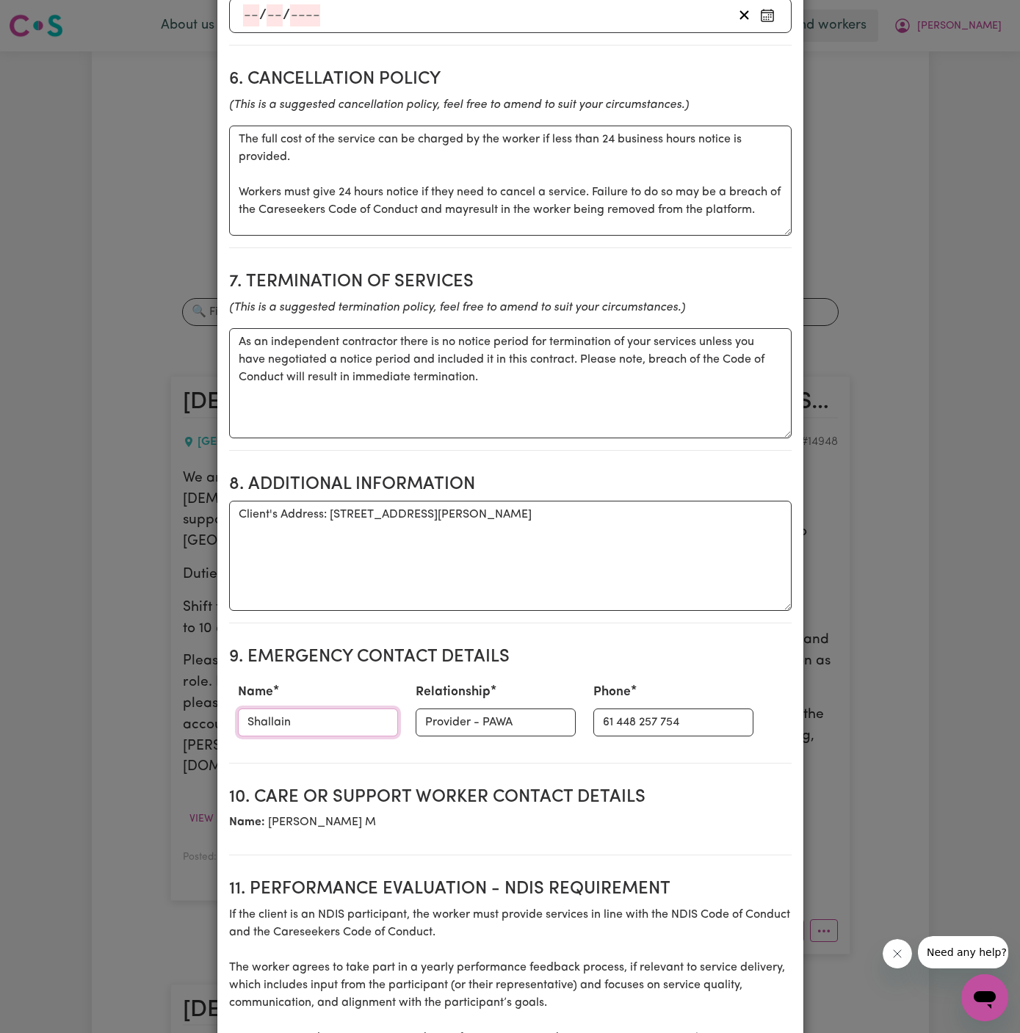
click at [315, 709] on input "Shallain" at bounding box center [318, 723] width 160 height 28
type input "Kamila"
click at [669, 709] on input "61 448 257 754" at bounding box center [673, 723] width 160 height 28
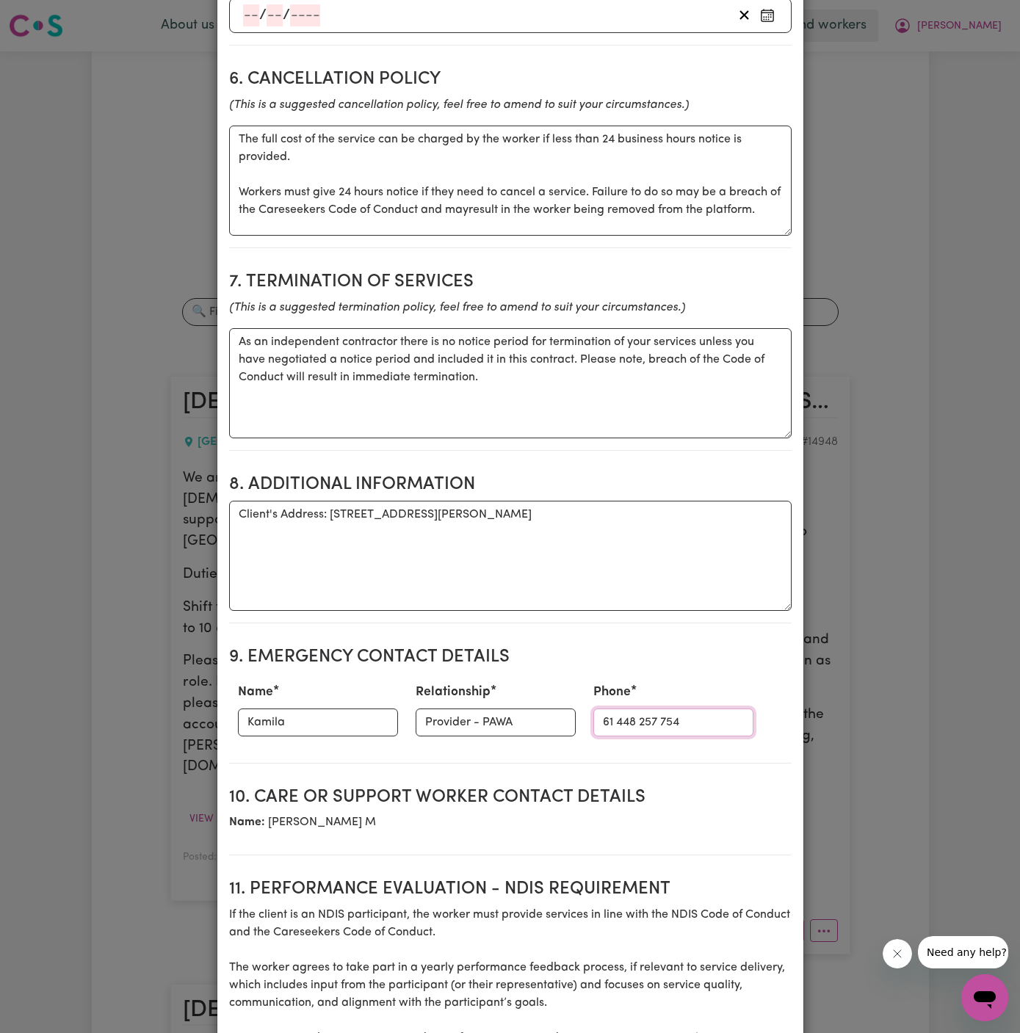
paste input "9716 0036"
type input "9716 0036"
click at [505, 474] on h2 "8. Additional Information" at bounding box center [510, 484] width 563 height 21
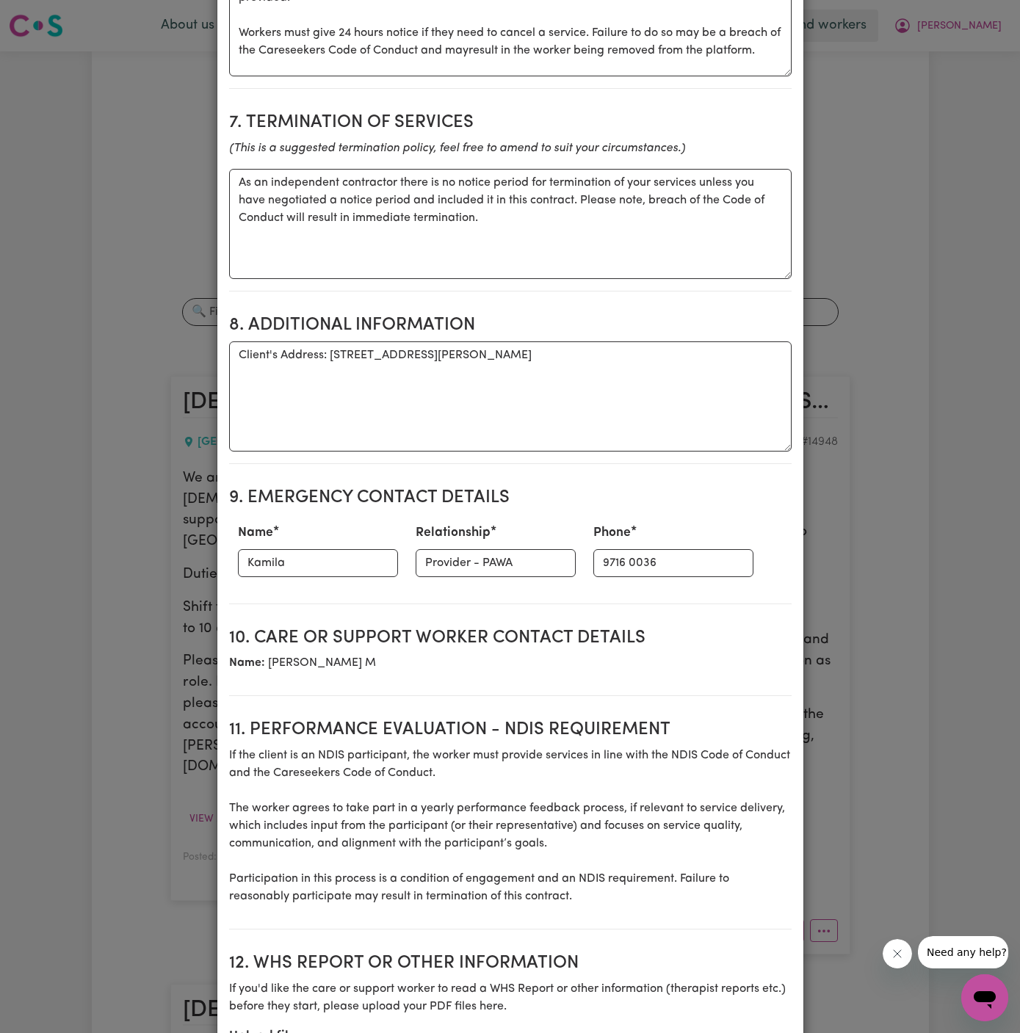
scroll to position [1525, 0]
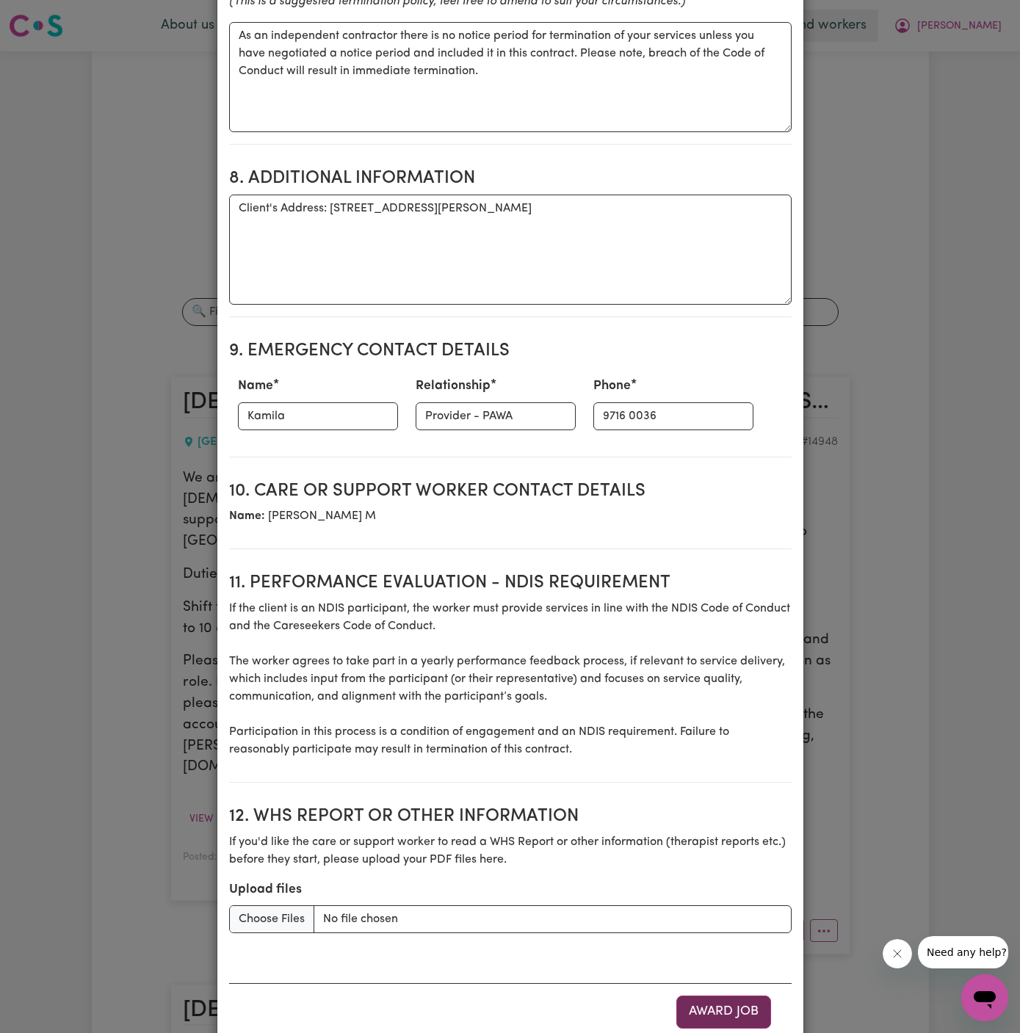
click at [731, 996] on button "Award Job" at bounding box center [723, 1012] width 95 height 32
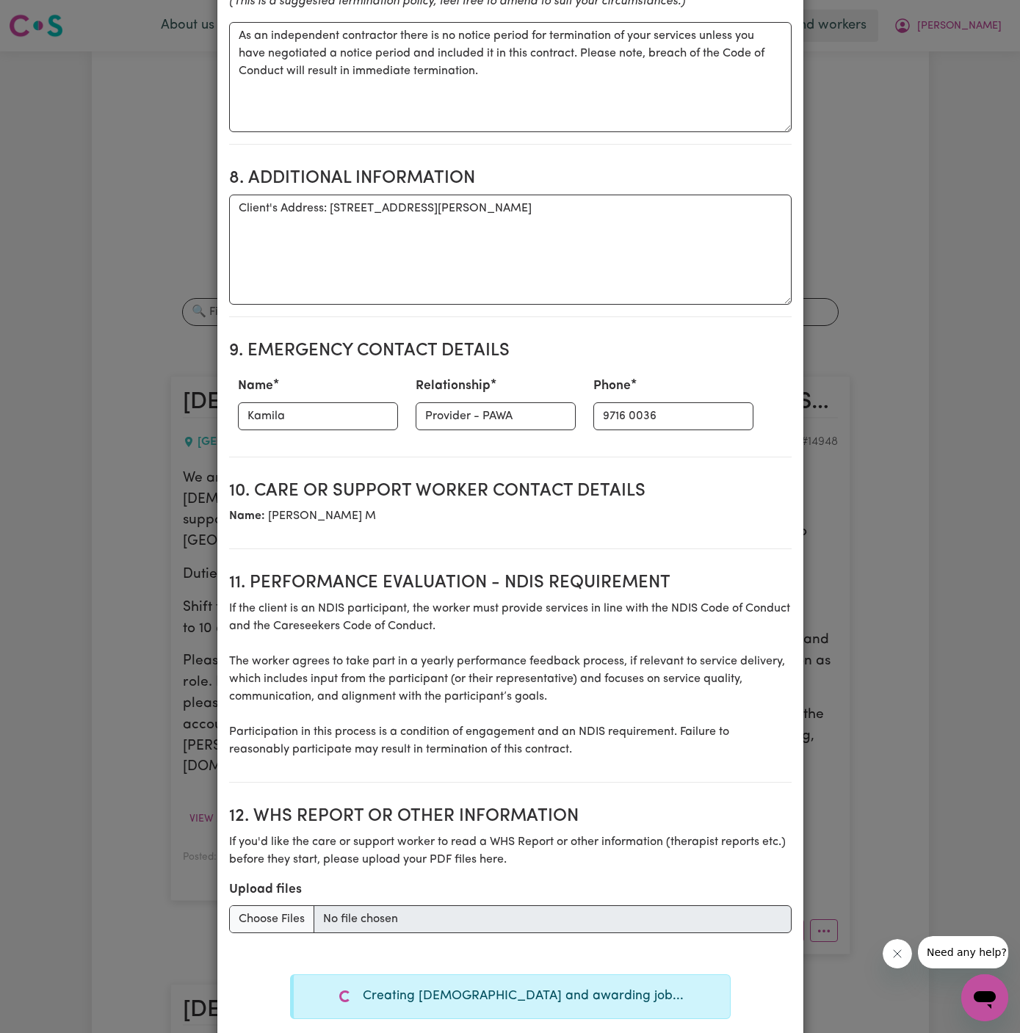
type textarea "Tasks required: Personal care, Social companionship"
type textarea "Days required: [DATE], [DATE] Approximately 1 hours to be delivered per day. St…"
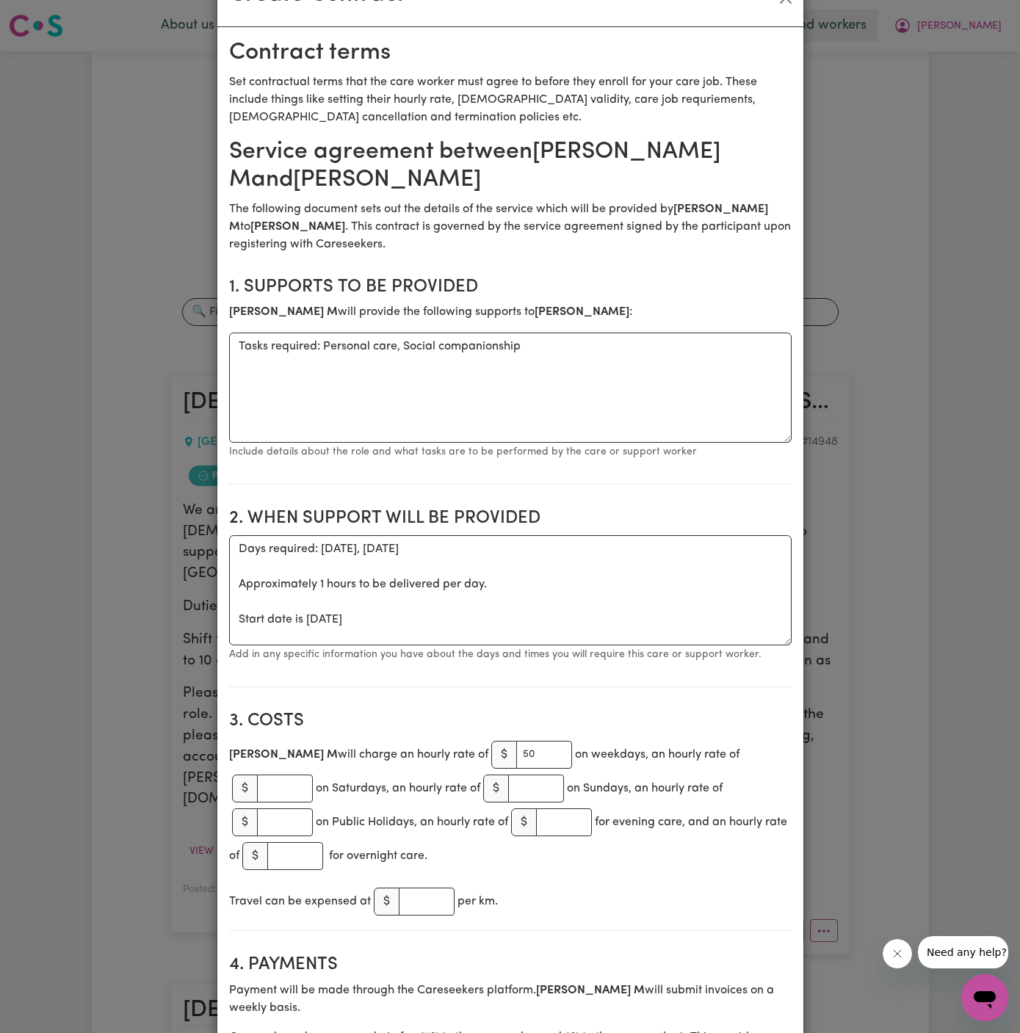
scroll to position [0, 0]
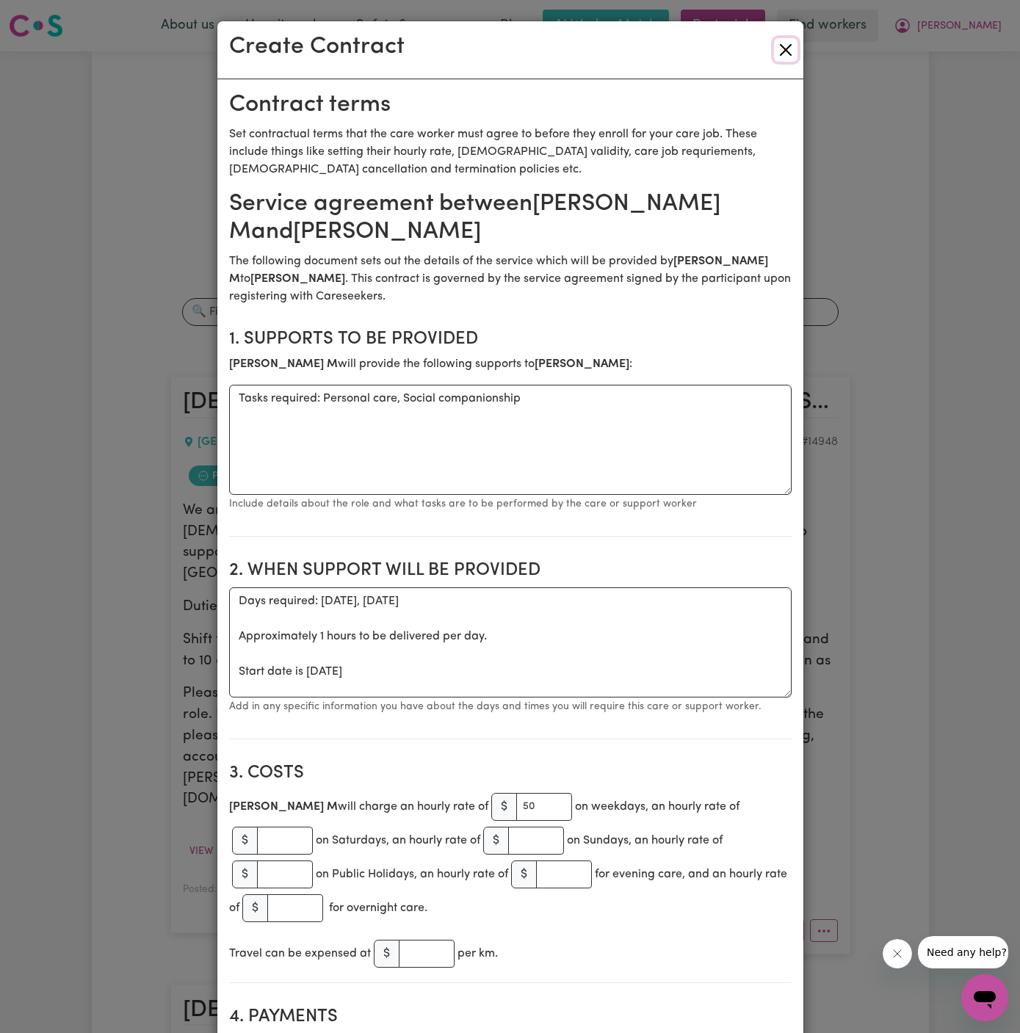
click at [786, 47] on button "Close" at bounding box center [785, 49] width 23 height 23
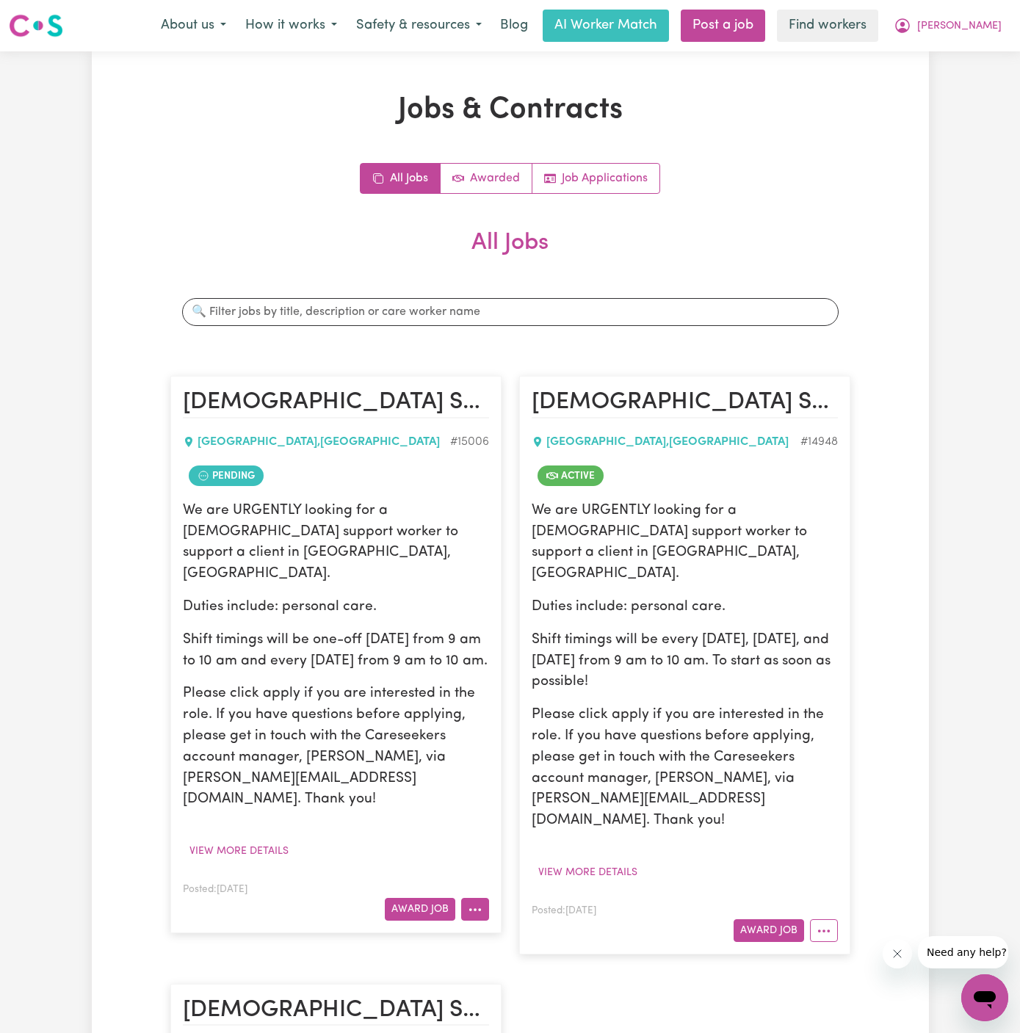
click at [479, 898] on button "More options" at bounding box center [475, 909] width 28 height 23
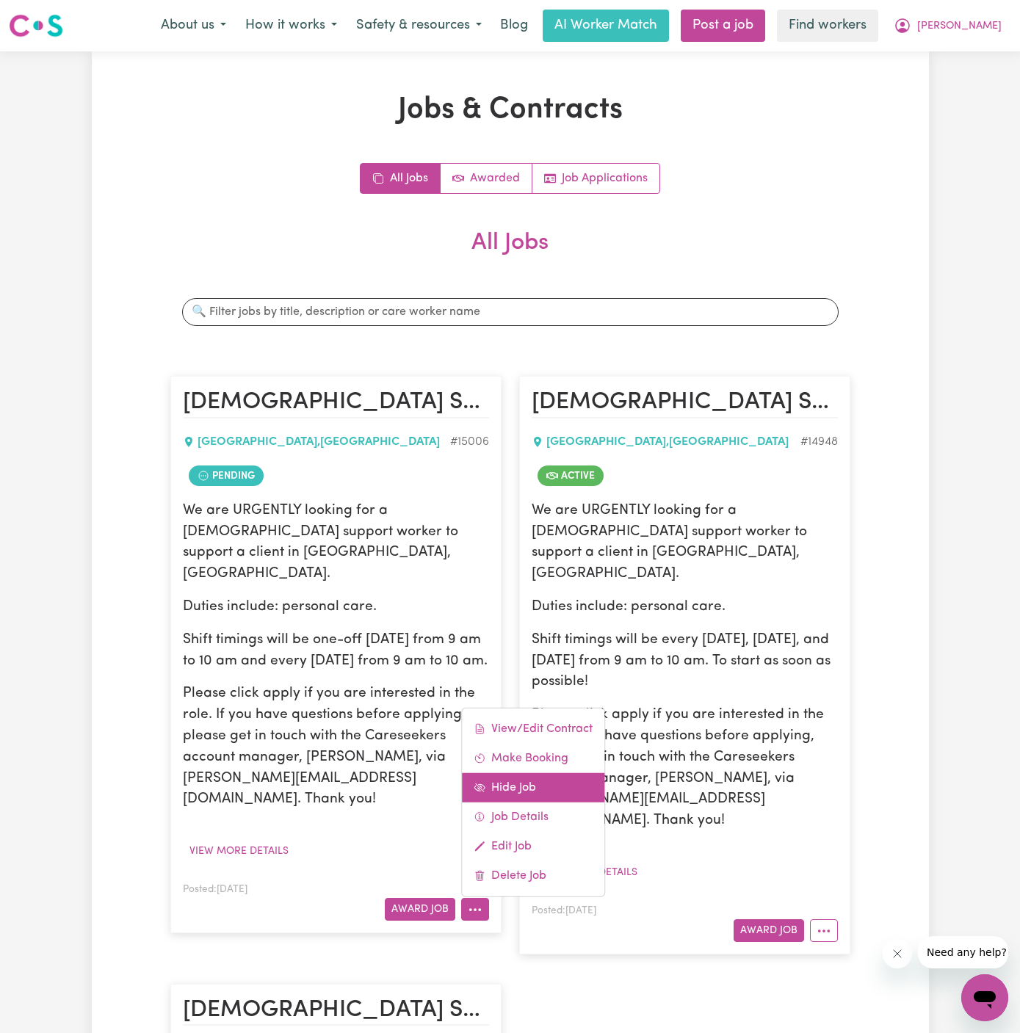
click at [525, 773] on link "Hide Job" at bounding box center [533, 787] width 142 height 29
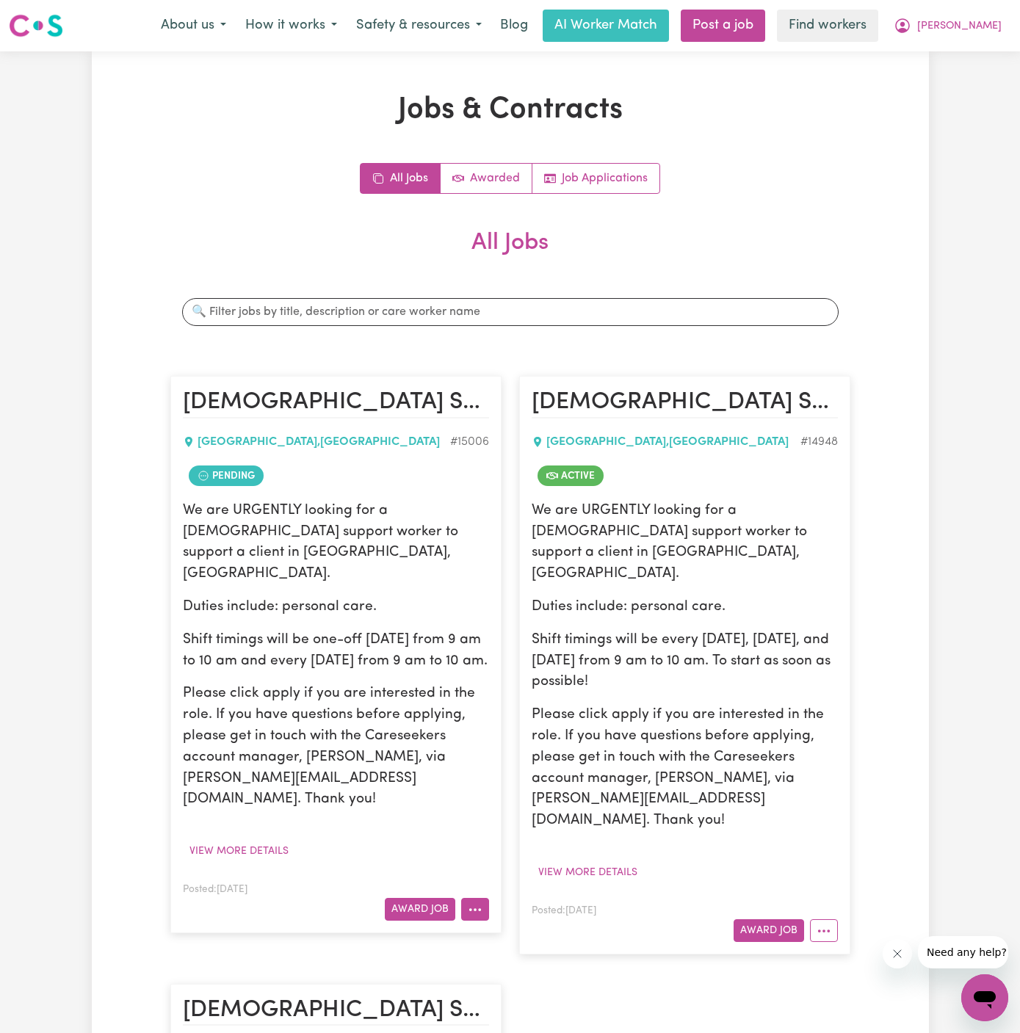
click at [469, 903] on icon "More options" at bounding box center [475, 910] width 15 height 15
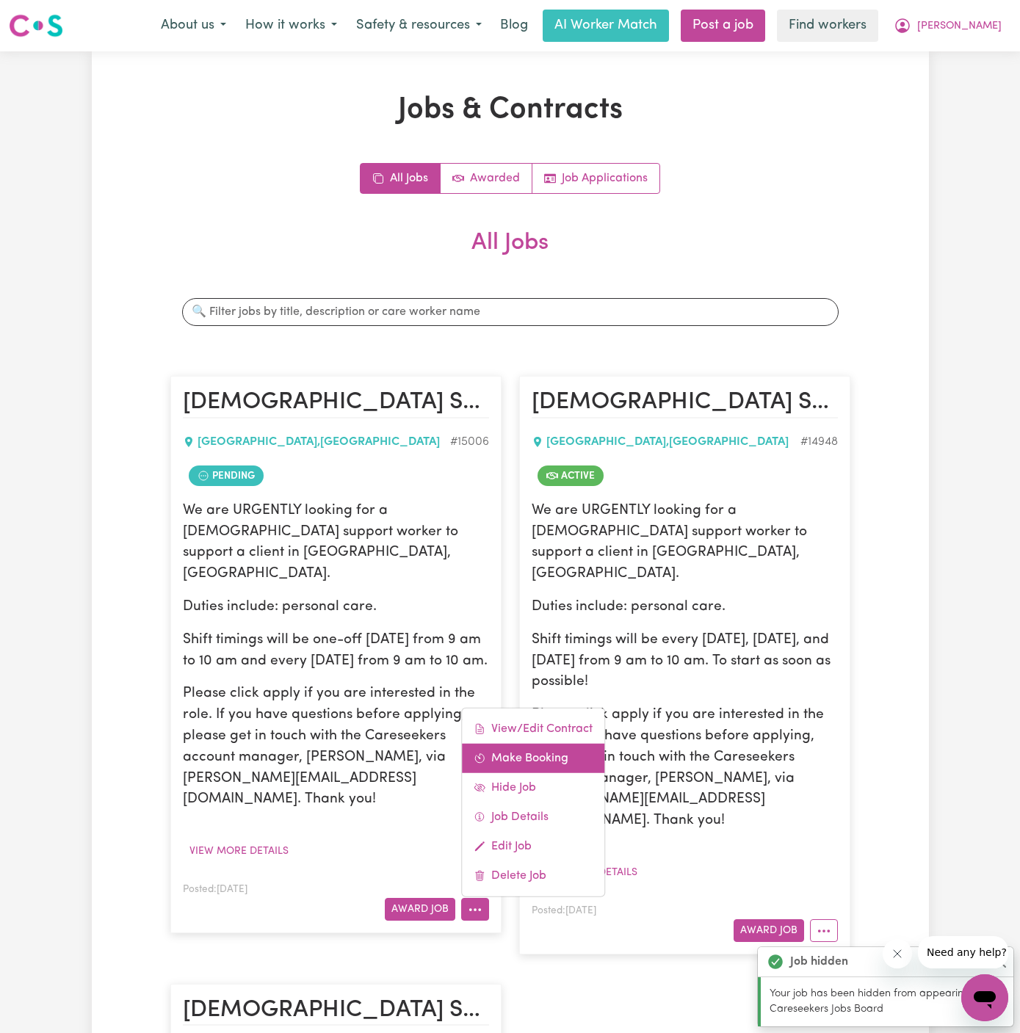
click at [521, 744] on link "Make Booking" at bounding box center [533, 758] width 142 height 29
select select "pm"
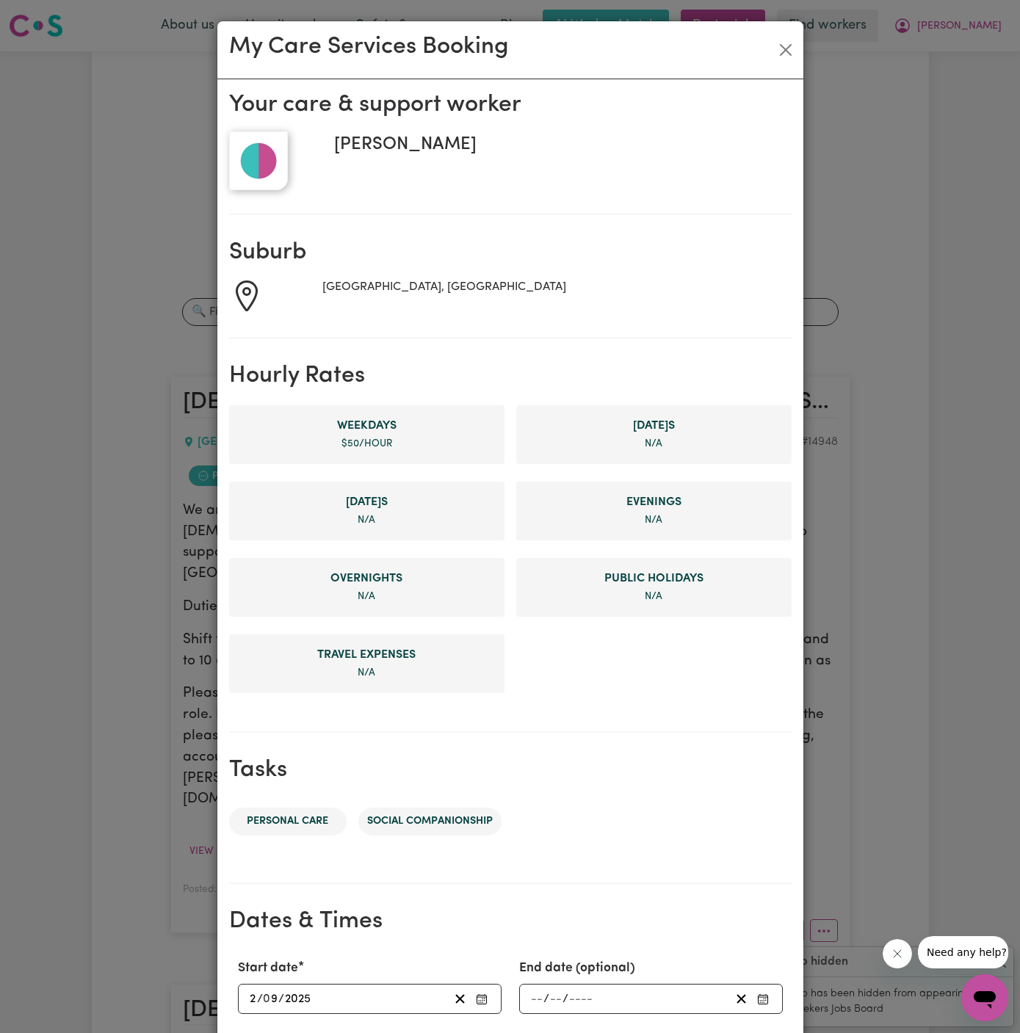
scroll to position [278, 0]
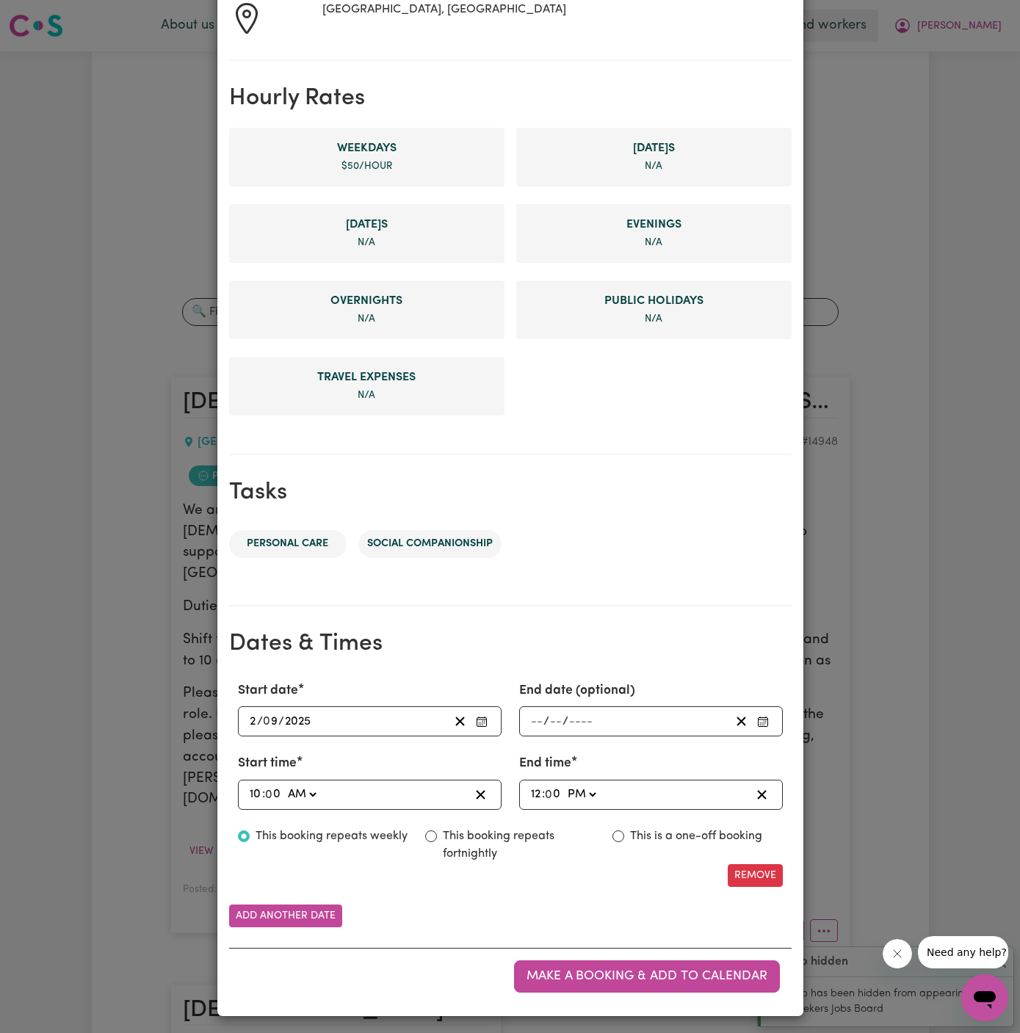
click at [252, 714] on input "2" at bounding box center [253, 722] width 8 height 20
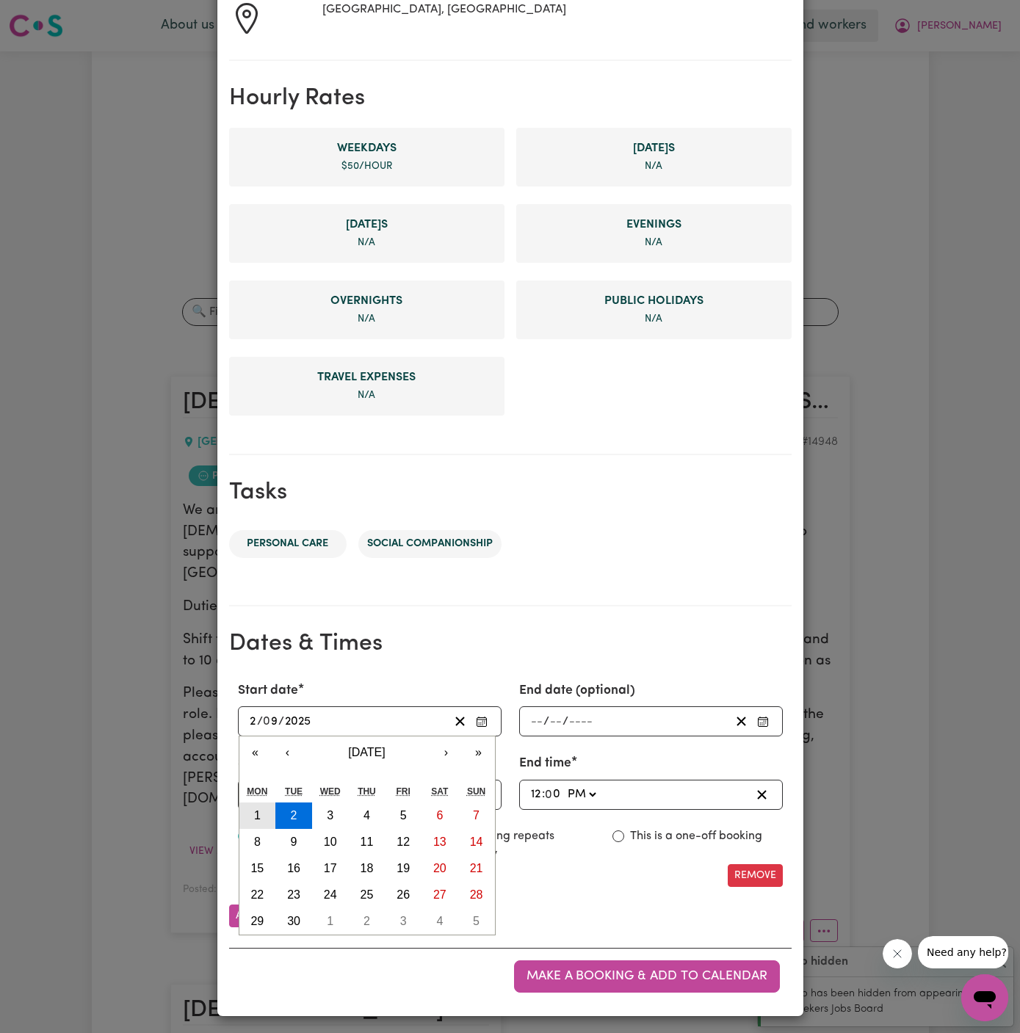
click at [258, 817] on abbr "1" at bounding box center [257, 815] width 7 height 12
type input "[DATE]"
type input "1"
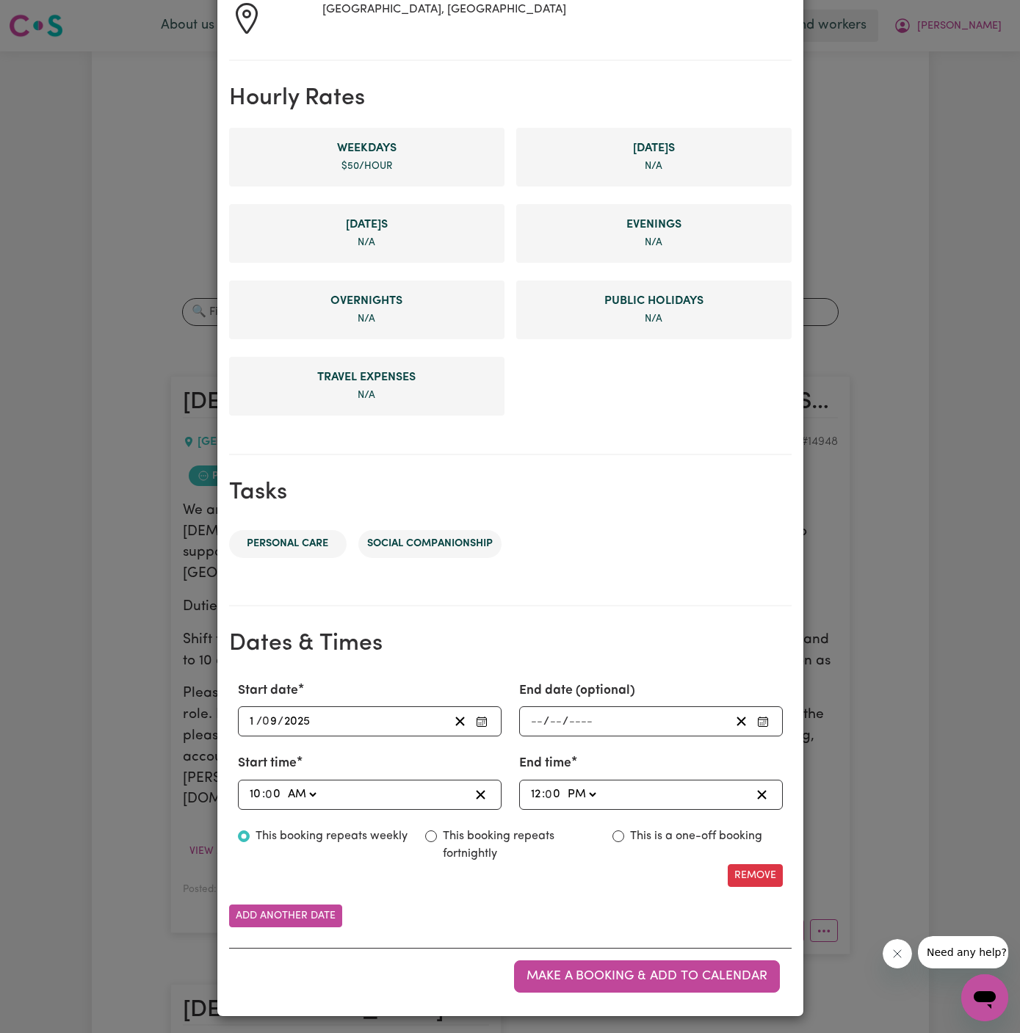
click at [251, 791] on input "10" at bounding box center [255, 795] width 13 height 20
type input "06:00"
type input "6"
click at [252, 791] on input "6" at bounding box center [253, 795] width 8 height 20
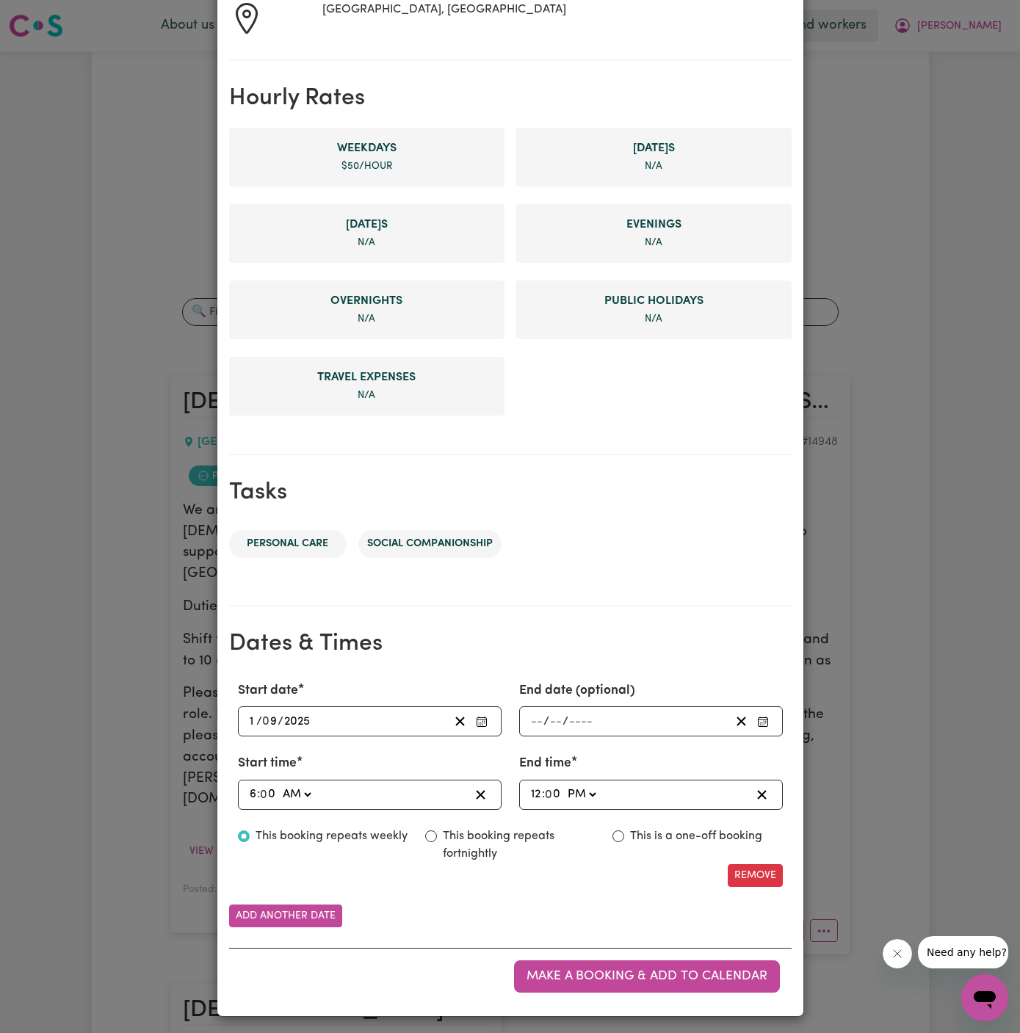
type input "09:00"
type input "9"
click at [533, 790] on input "12" at bounding box center [536, 795] width 12 height 20
type input "13:00"
type input "1"
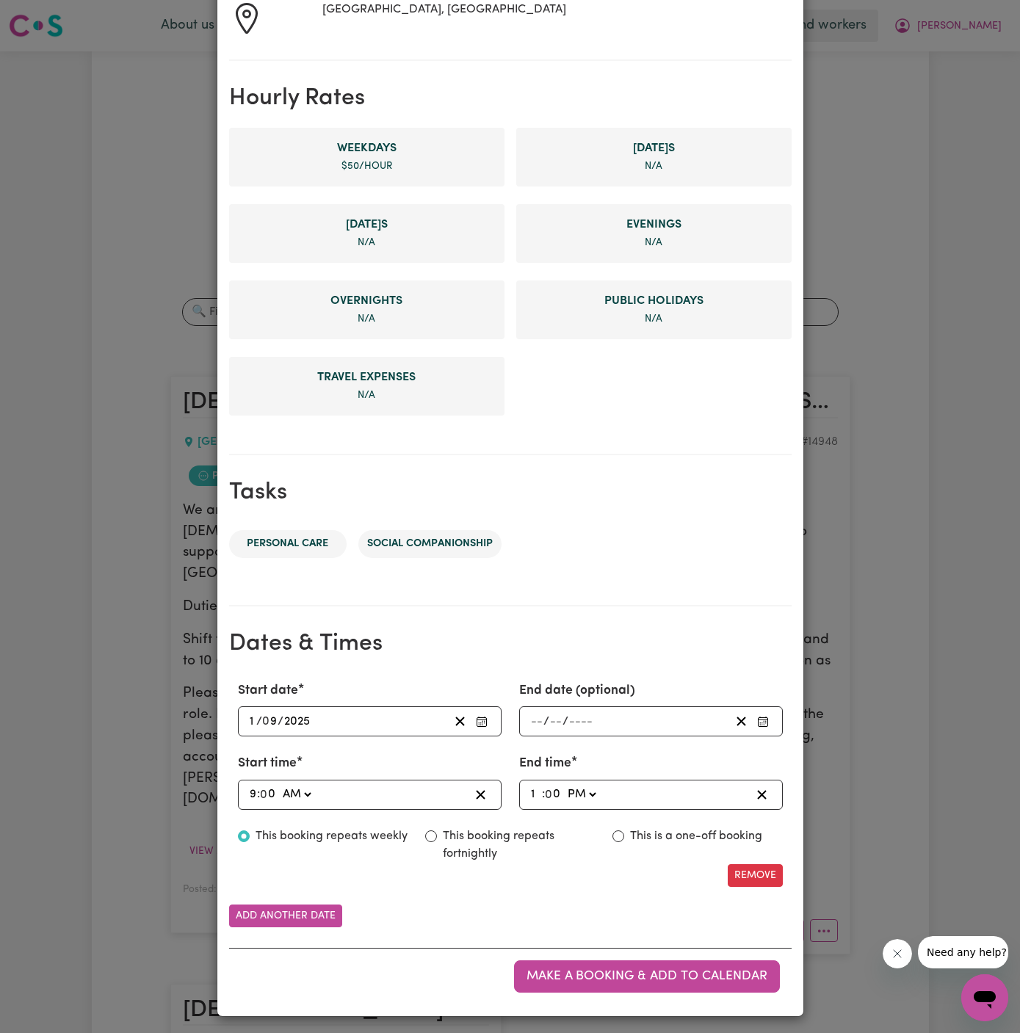
type input "22:00"
type input "10"
click at [574, 792] on select "AM PM" at bounding box center [582, 795] width 35 height 20
select select "am"
click at [565, 785] on select "AM PM" at bounding box center [582, 795] width 35 height 20
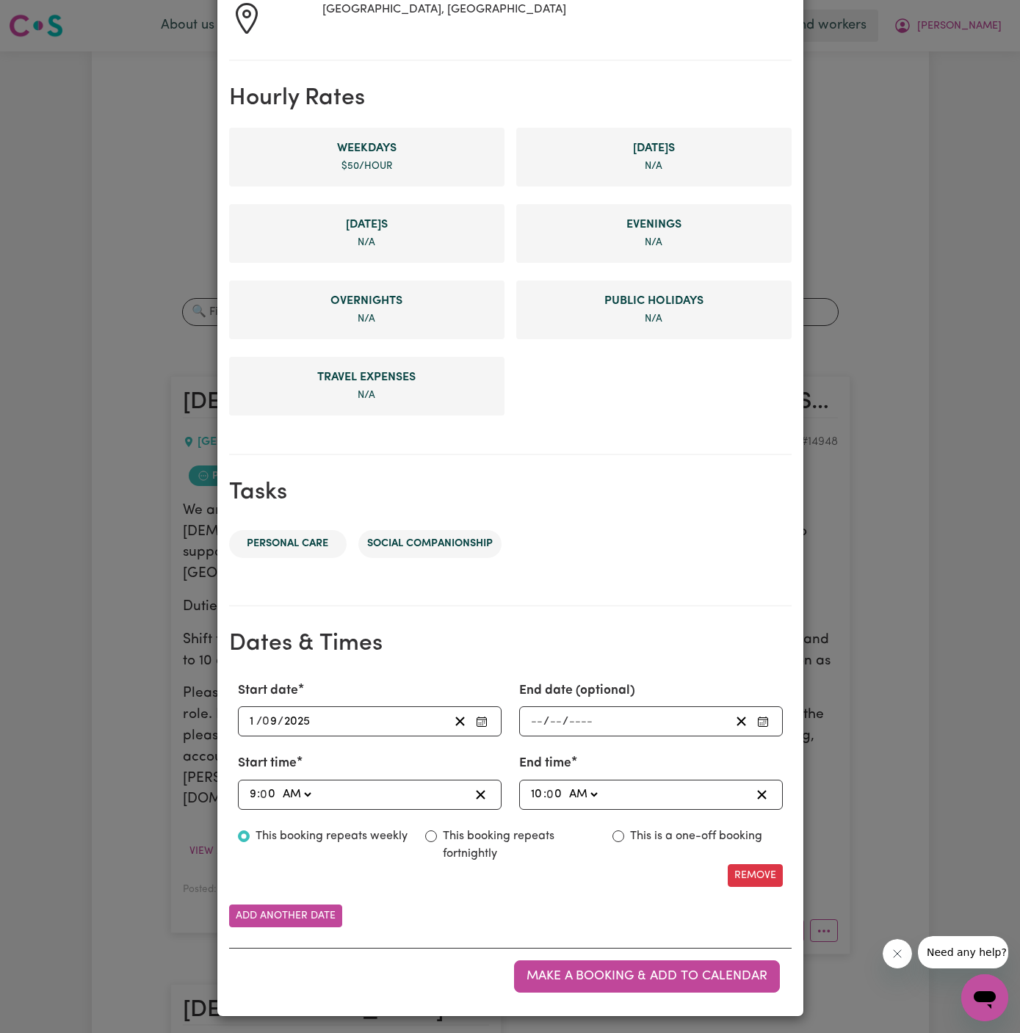
type input "10:00"
click at [651, 833] on label "This is a one-off booking" at bounding box center [696, 837] width 132 height 18
click at [624, 833] on input "This is a one-off booking" at bounding box center [618, 837] width 12 height 12
radio input "true"
click at [315, 913] on button "Add another date" at bounding box center [285, 916] width 113 height 23
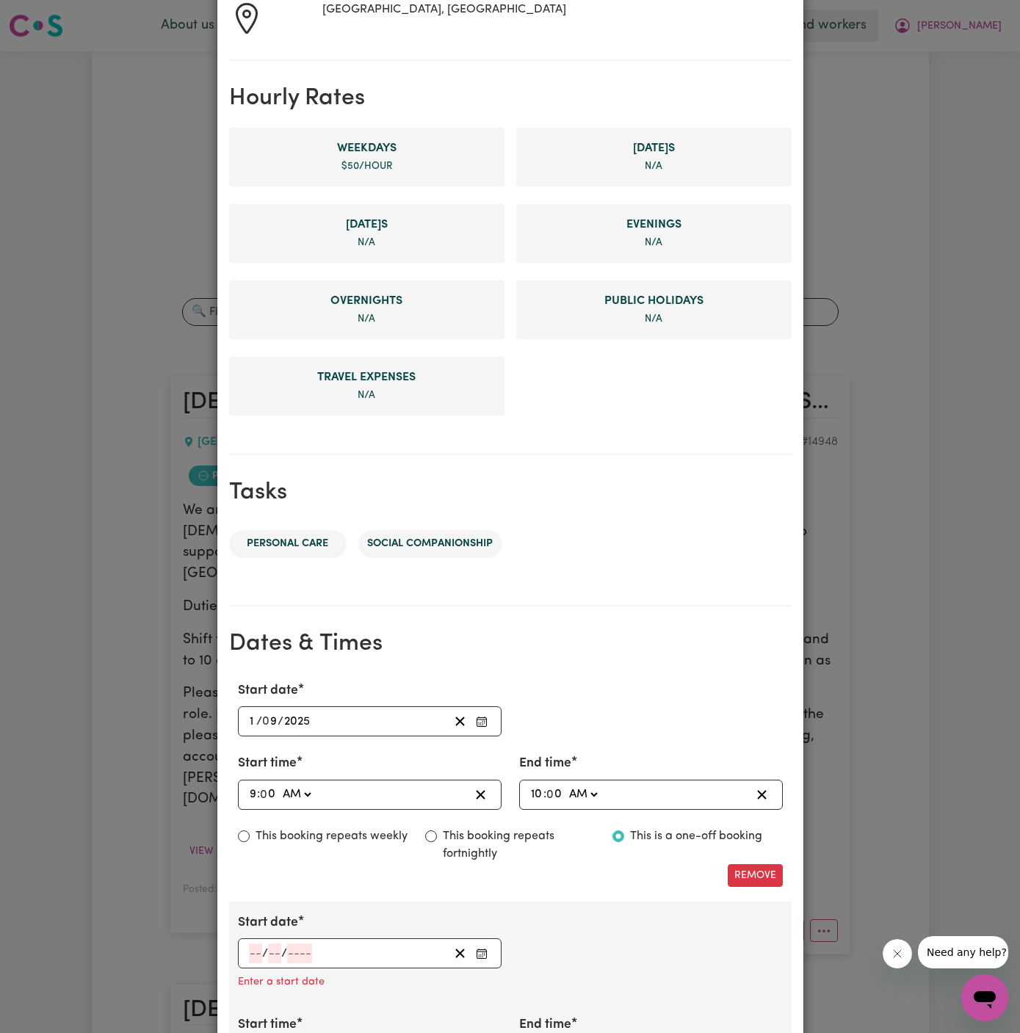
scroll to position [361, 0]
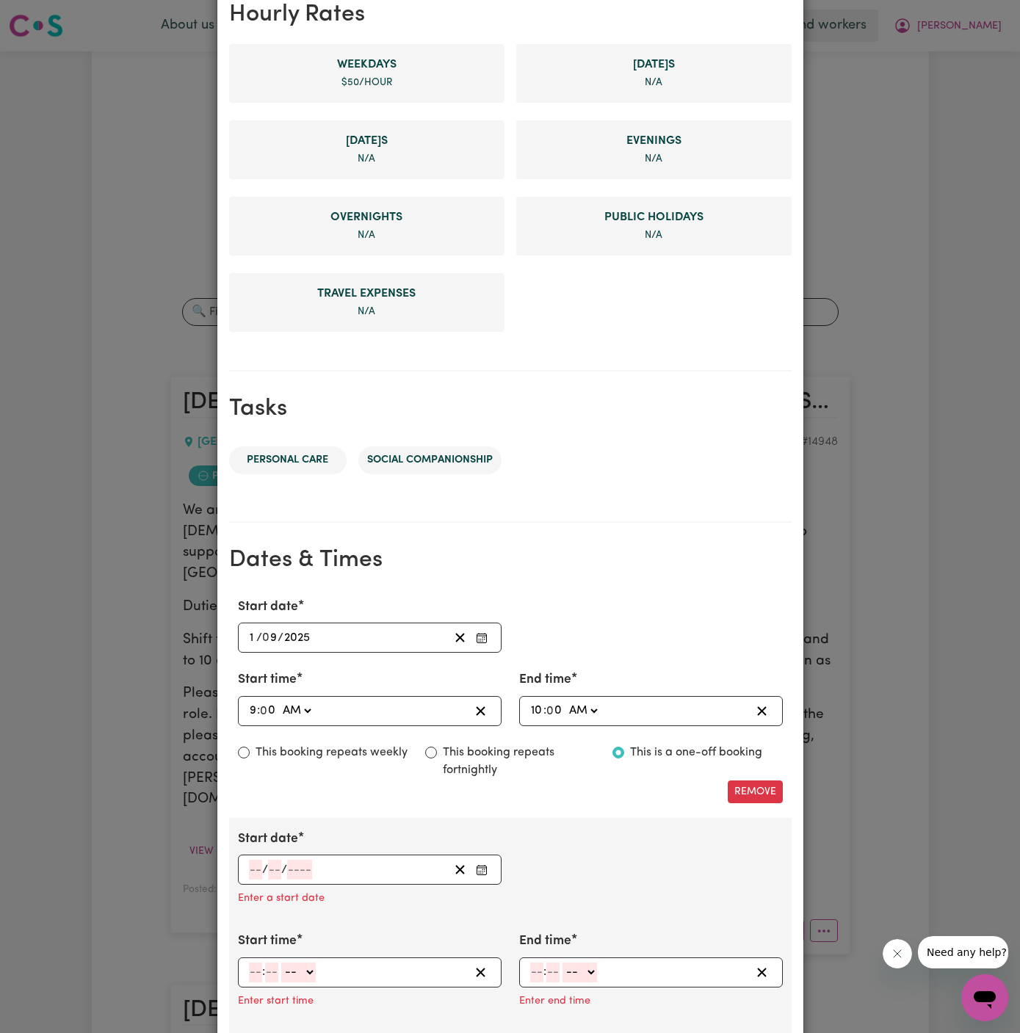
click at [255, 864] on input "number" at bounding box center [255, 870] width 13 height 20
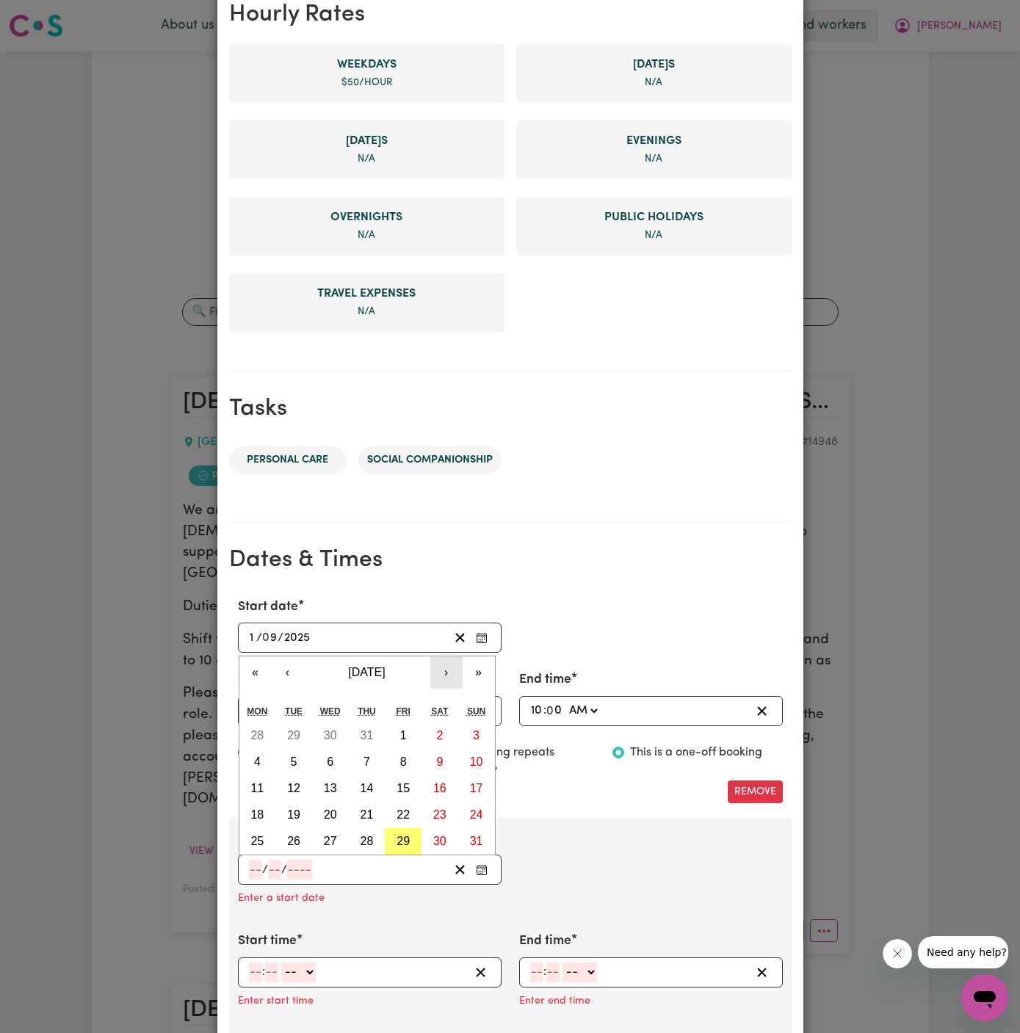
click at [457, 672] on button "›" at bounding box center [446, 673] width 32 height 32
click at [328, 735] on abbr "3" at bounding box center [330, 735] width 7 height 12
type input "[DATE]"
type input "3"
type input "9"
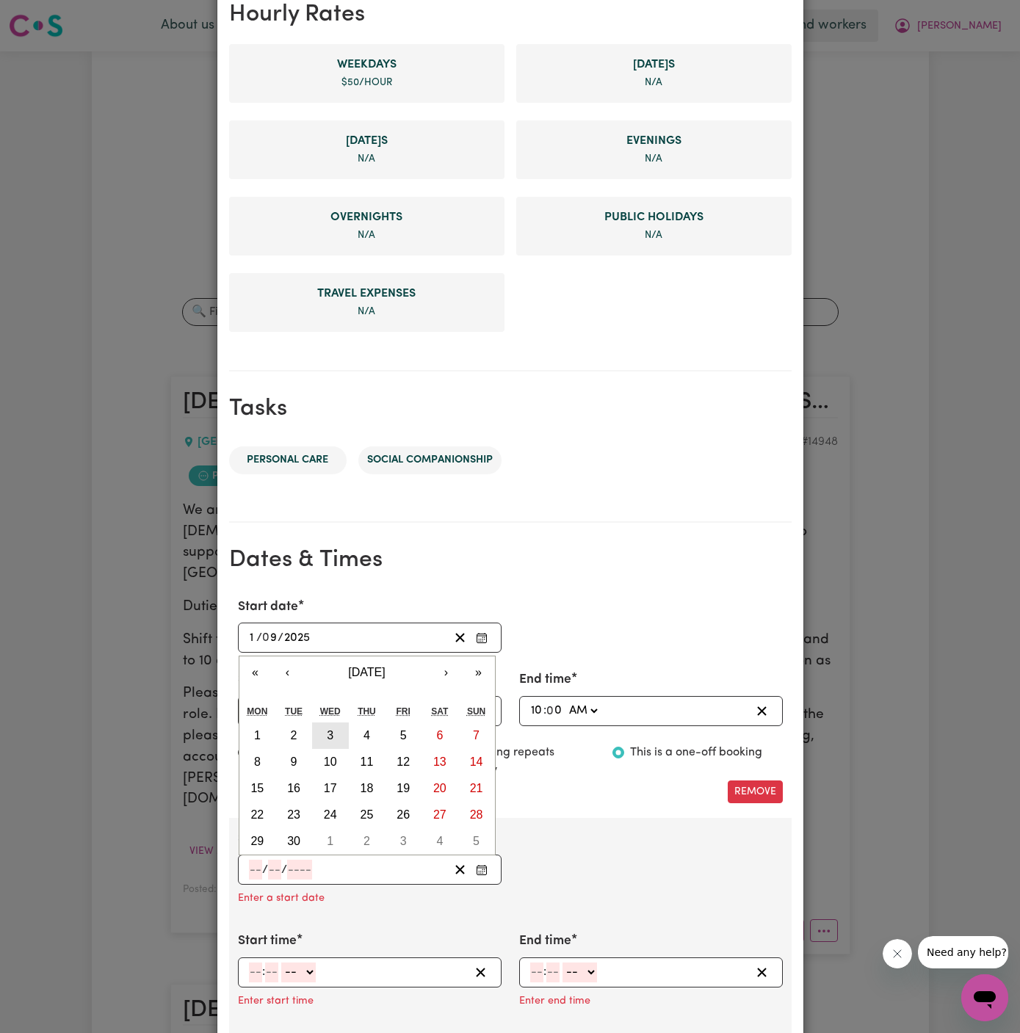
type input "2025"
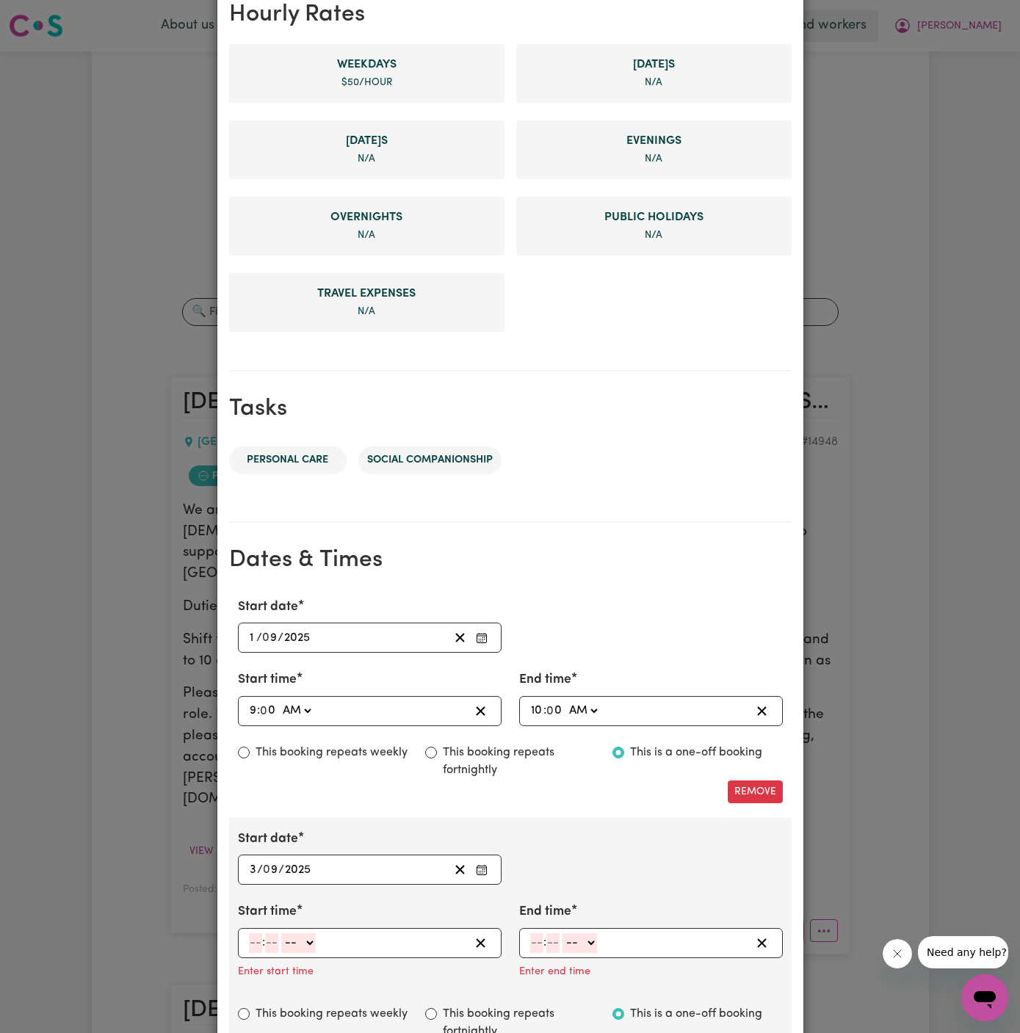
click at [258, 938] on input "number" at bounding box center [255, 943] width 13 height 20
click at [250, 783] on div "Remove" at bounding box center [510, 792] width 563 height 23
click at [255, 937] on input "12" at bounding box center [255, 943] width 12 height 20
click at [245, 938] on div "12 : -- AM PM" at bounding box center [370, 943] width 264 height 30
click at [250, 939] on input "12" at bounding box center [255, 943] width 12 height 20
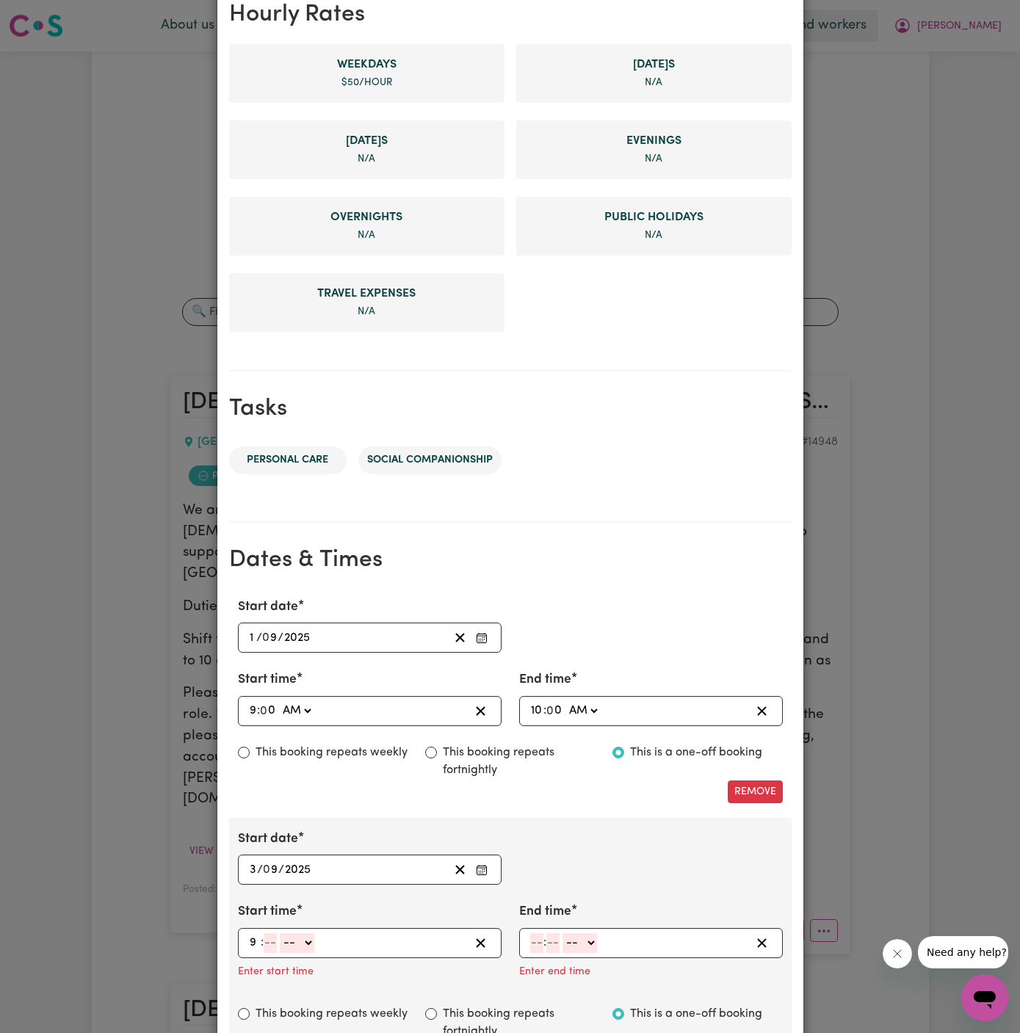
type input "9"
type input "00"
click at [314, 939] on select "-- AM PM" at bounding box center [296, 943] width 35 height 20
select select "am"
click at [279, 933] on select "-- AM PM" at bounding box center [296, 943] width 35 height 20
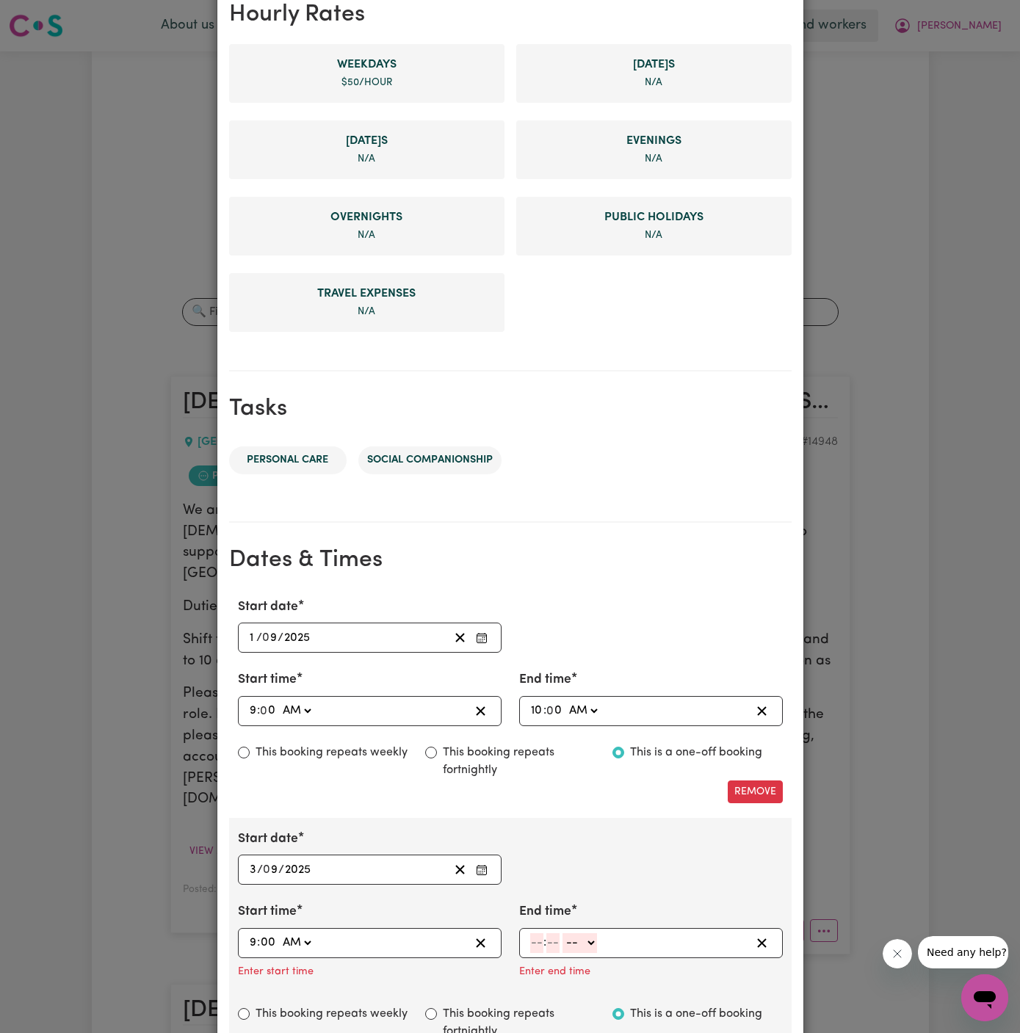
type input "09:00"
type input "0"
click at [536, 943] on input "number" at bounding box center [536, 943] width 13 height 20
type input "10"
type input "00"
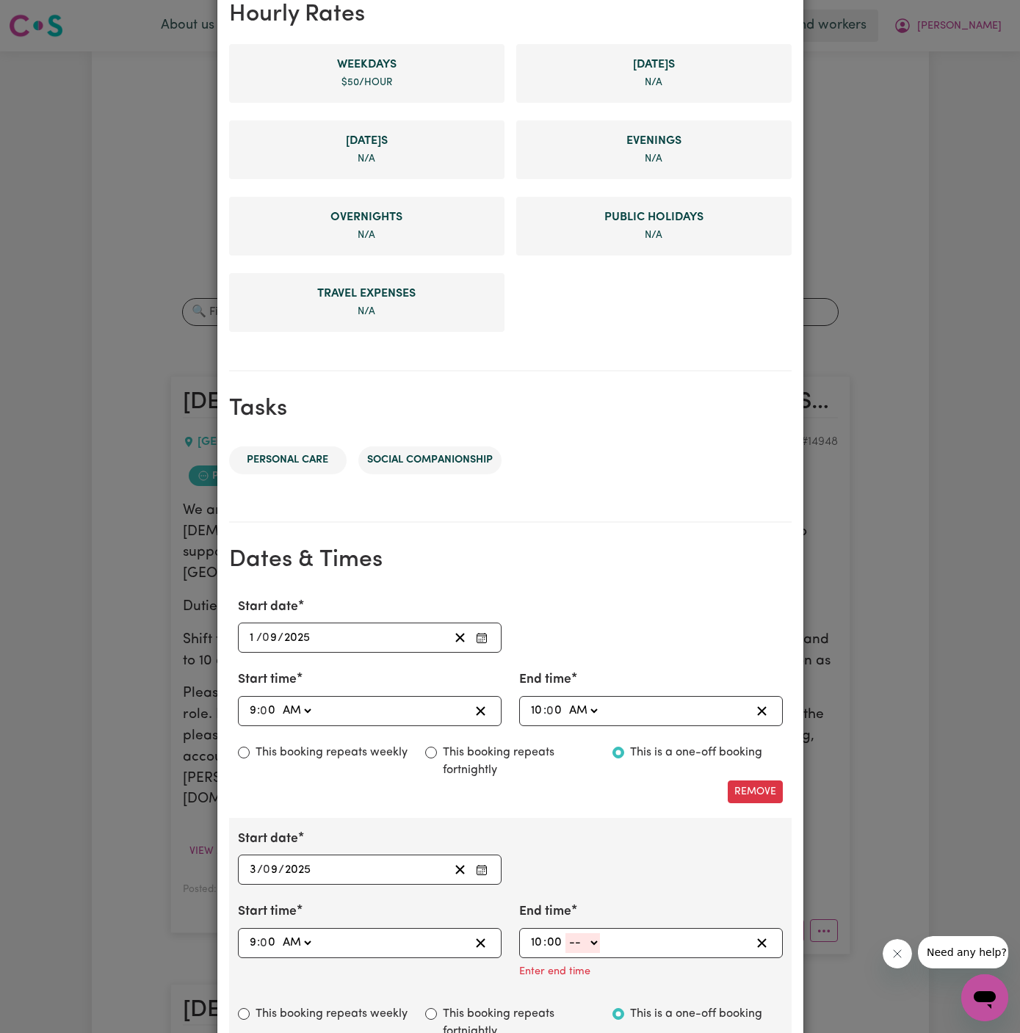
click at [599, 938] on select "-- AM PM" at bounding box center [582, 943] width 35 height 20
select select "am"
click at [565, 933] on select "-- AM PM" at bounding box center [582, 943] width 35 height 20
type input "10:00"
type input "0"
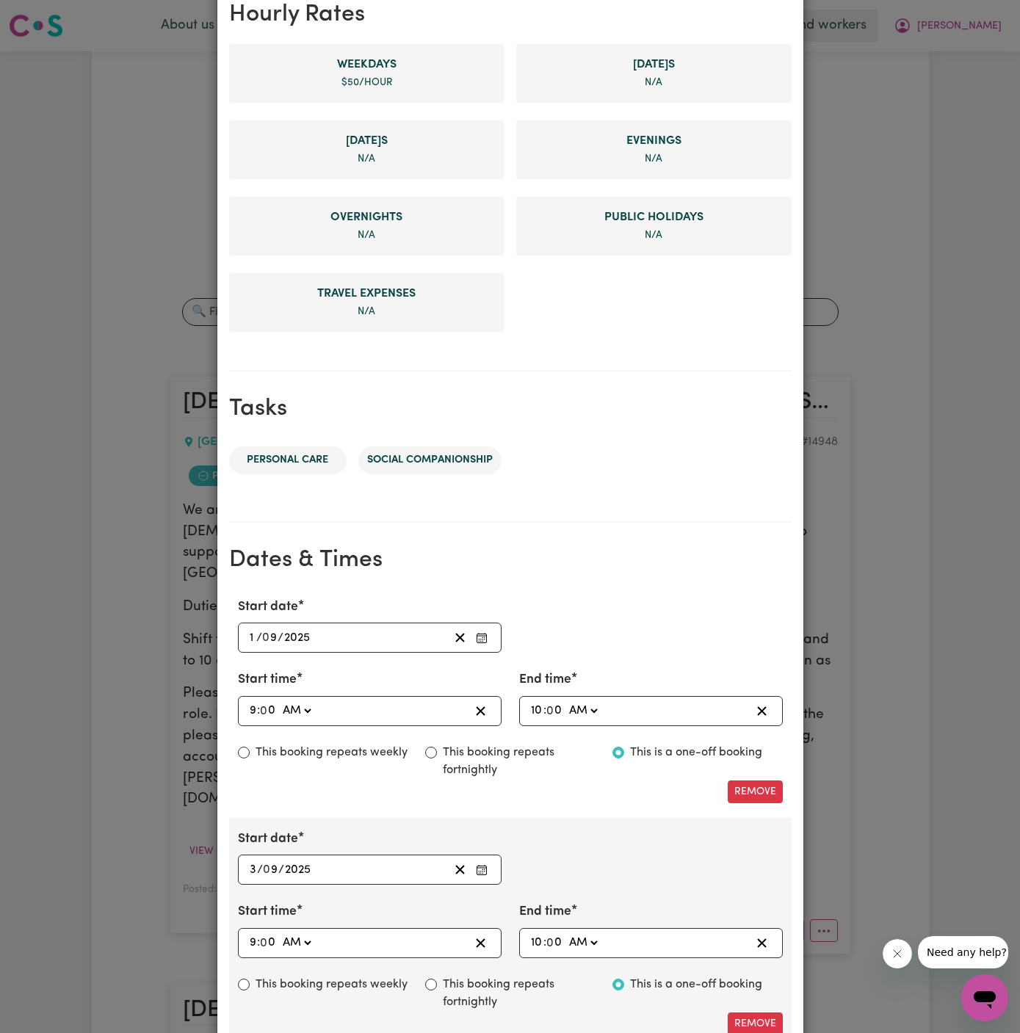
scroll to position [364, 0]
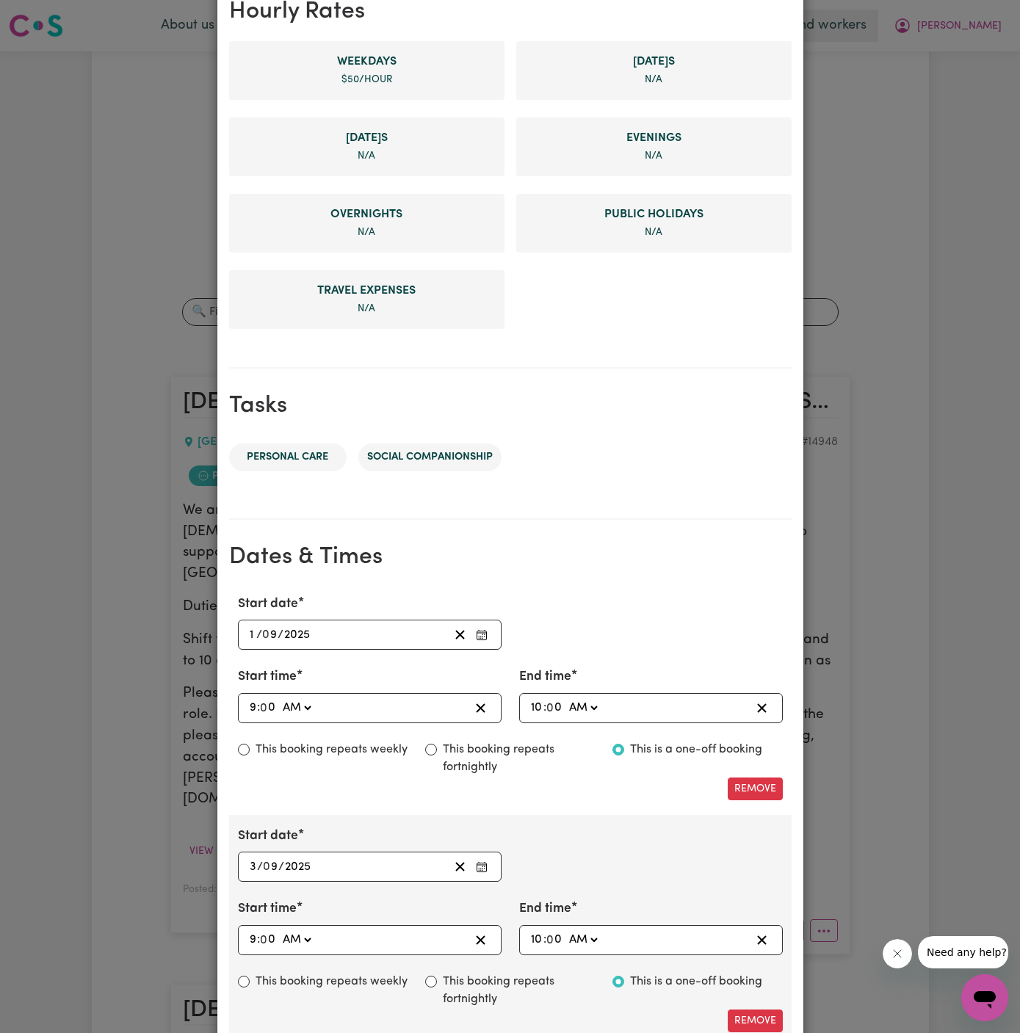
click at [315, 983] on label "This booking repeats weekly" at bounding box center [332, 982] width 152 height 18
click at [250, 983] on input "This booking repeats weekly" at bounding box center [244, 982] width 12 height 12
radio input "true"
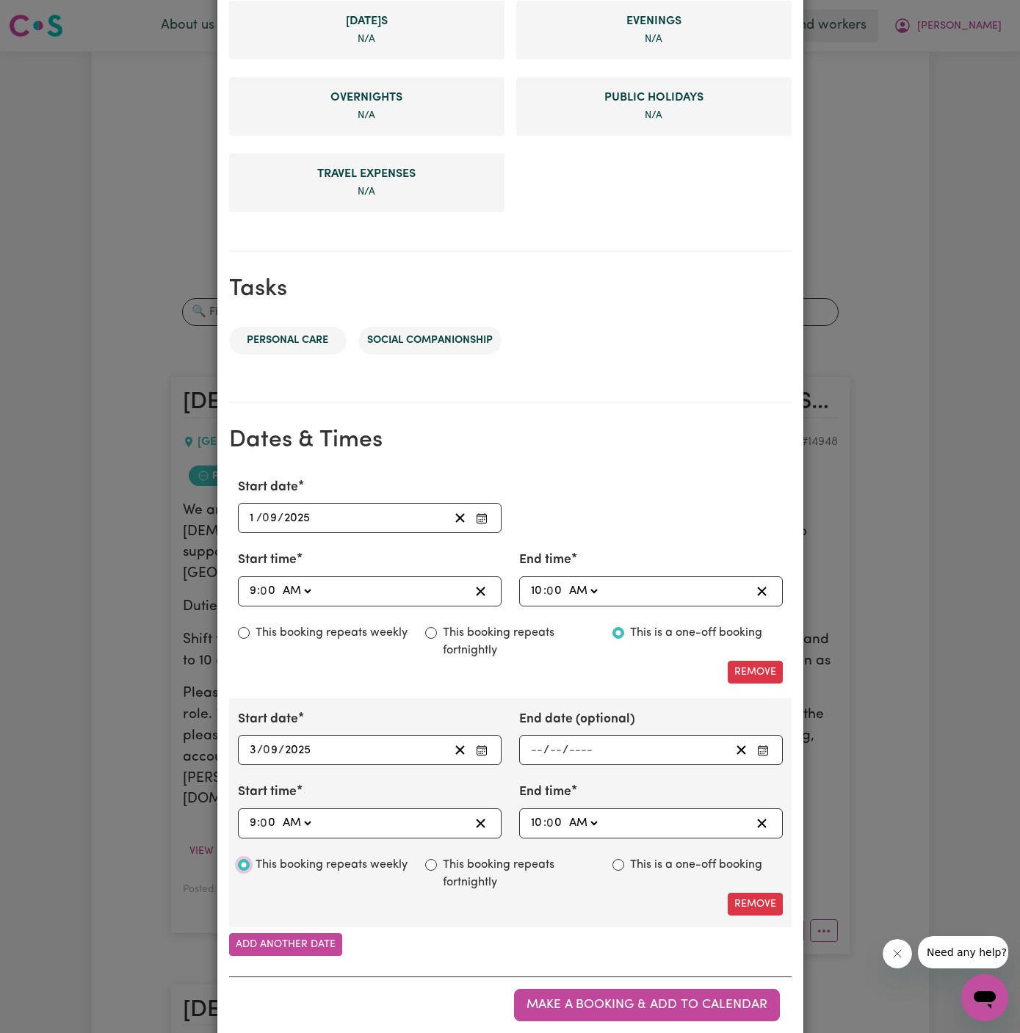
scroll to position [508, 0]
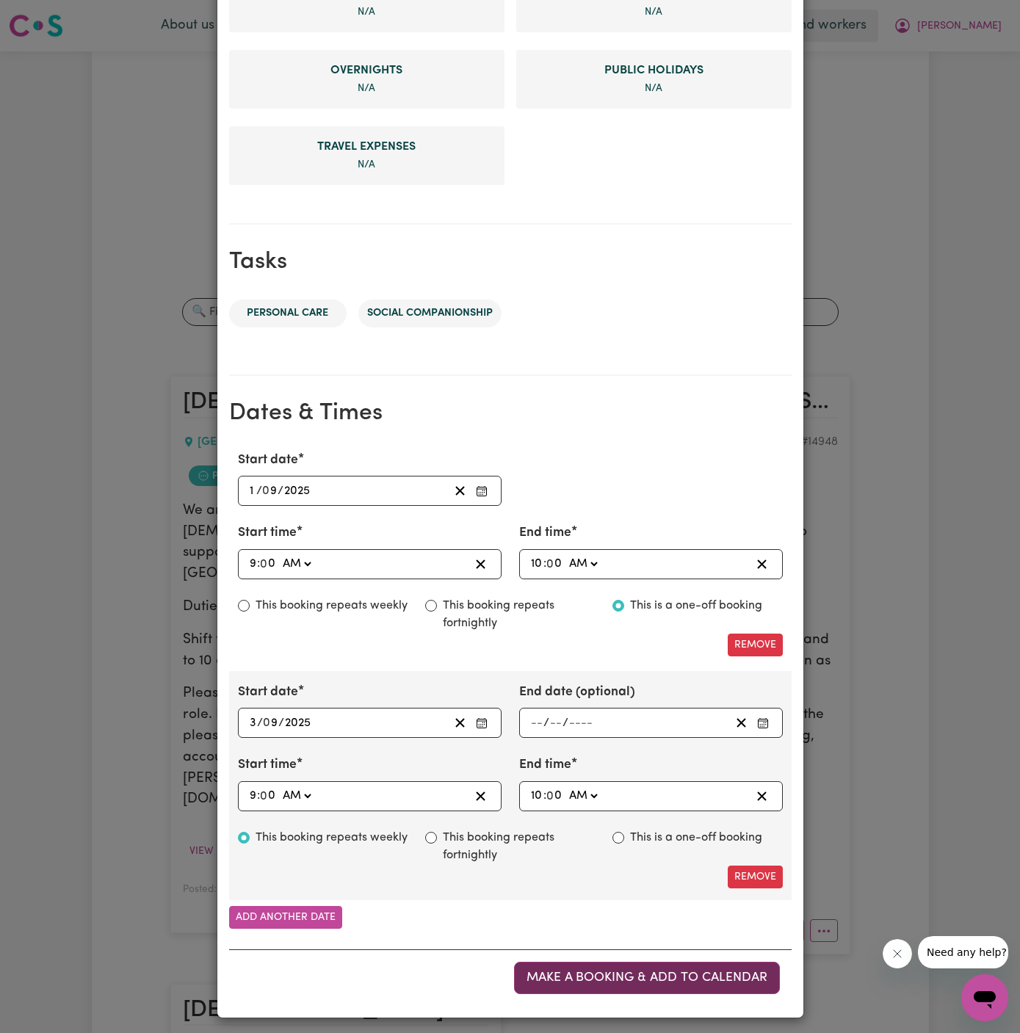
click at [662, 963] on button "Make a booking & add to calendar" at bounding box center [647, 978] width 266 height 32
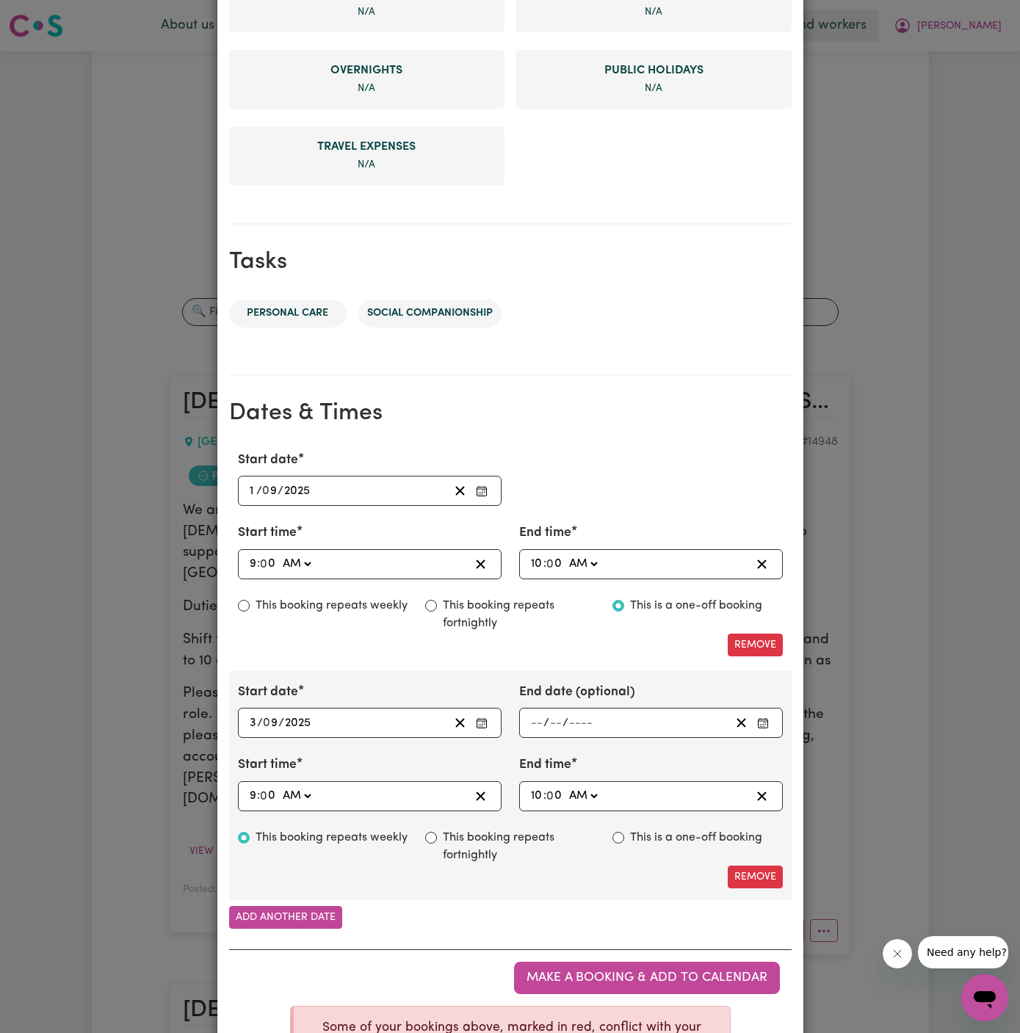
scroll to position [603, 0]
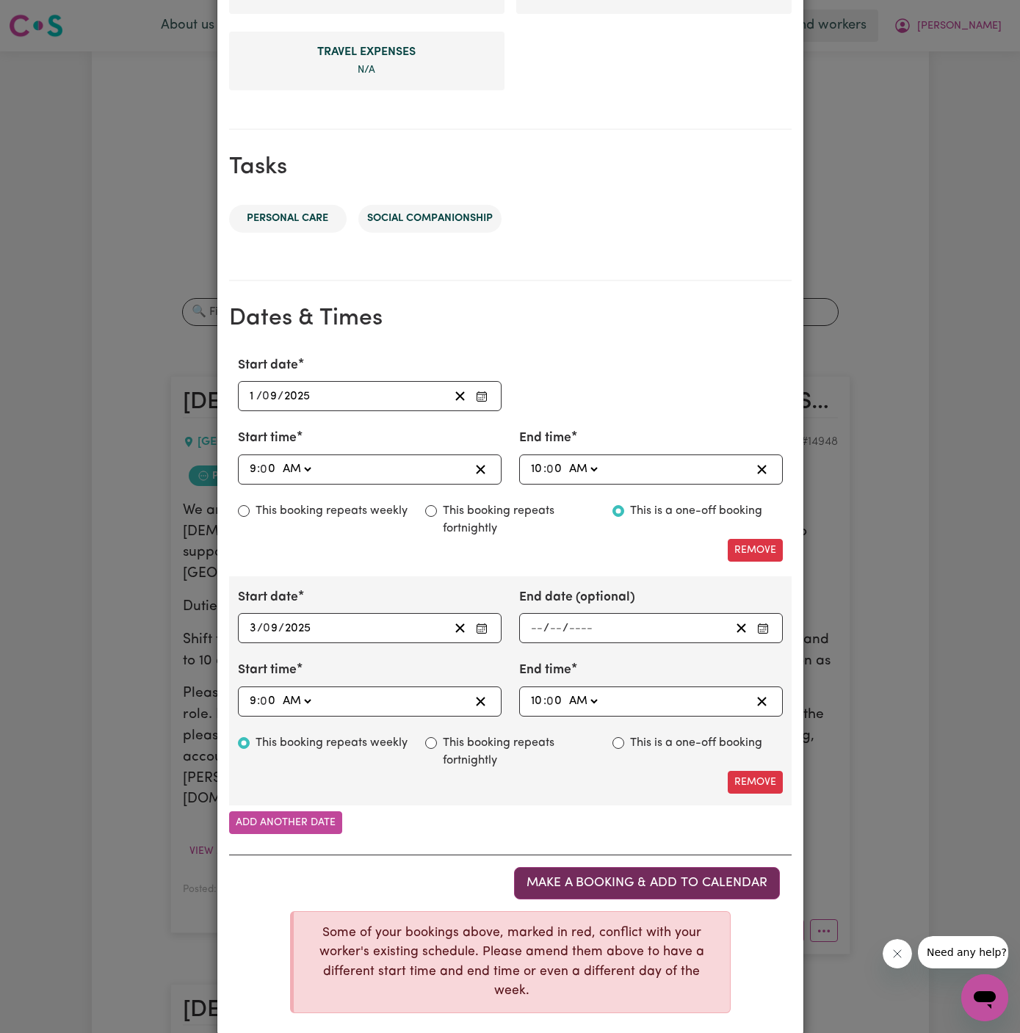
click at [685, 877] on span "Make a booking & add to calendar" at bounding box center [647, 883] width 241 height 12
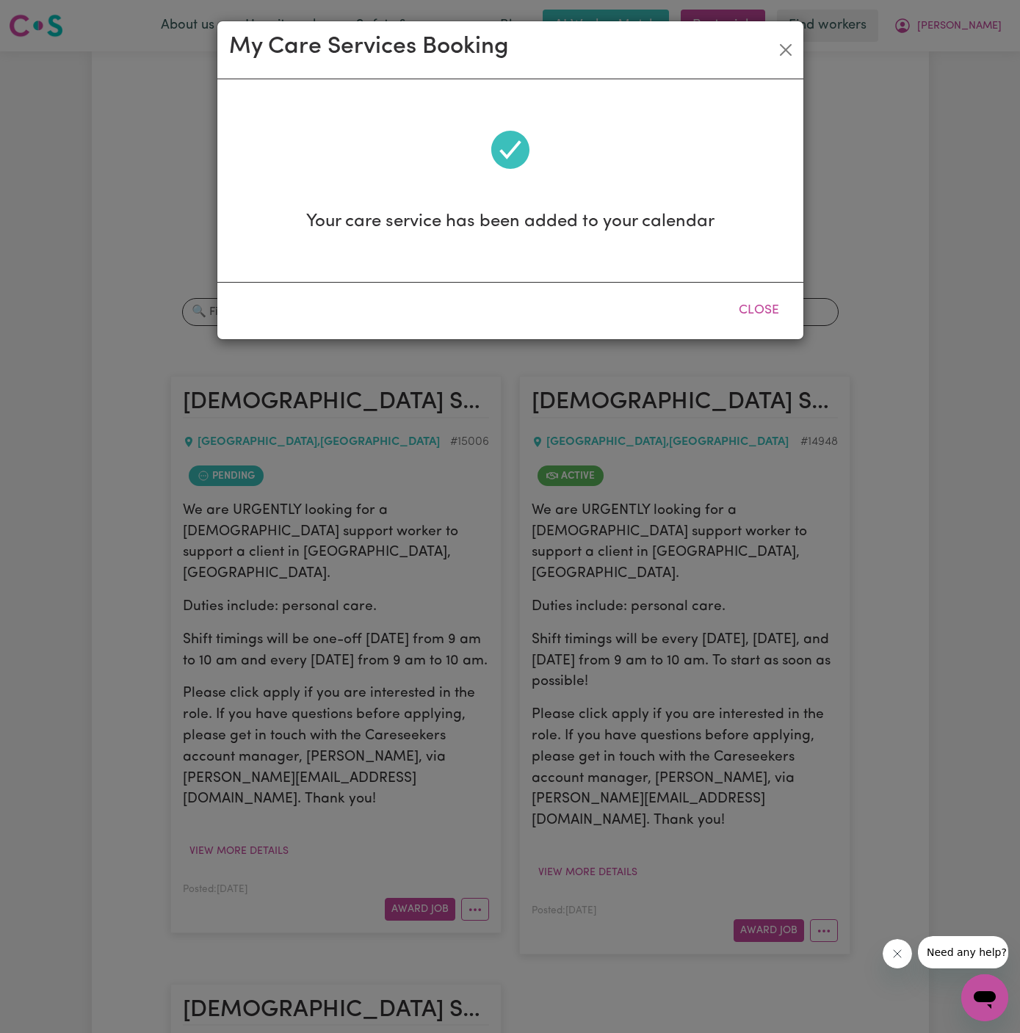
scroll to position [0, 0]
click at [760, 310] on button "Close" at bounding box center [758, 310] width 65 height 32
click at [760, 310] on input "Search jobs" at bounding box center [510, 312] width 657 height 28
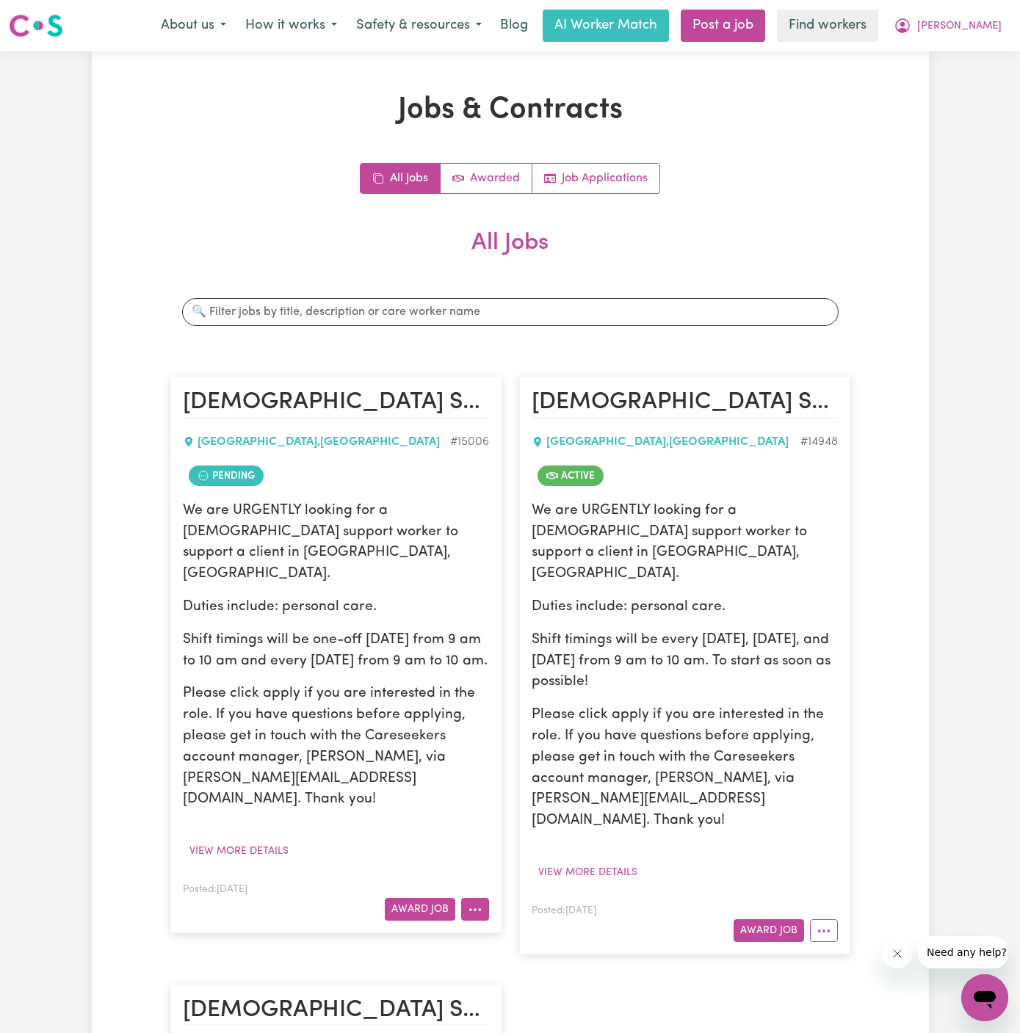
click at [482, 898] on button "More options" at bounding box center [475, 909] width 28 height 23
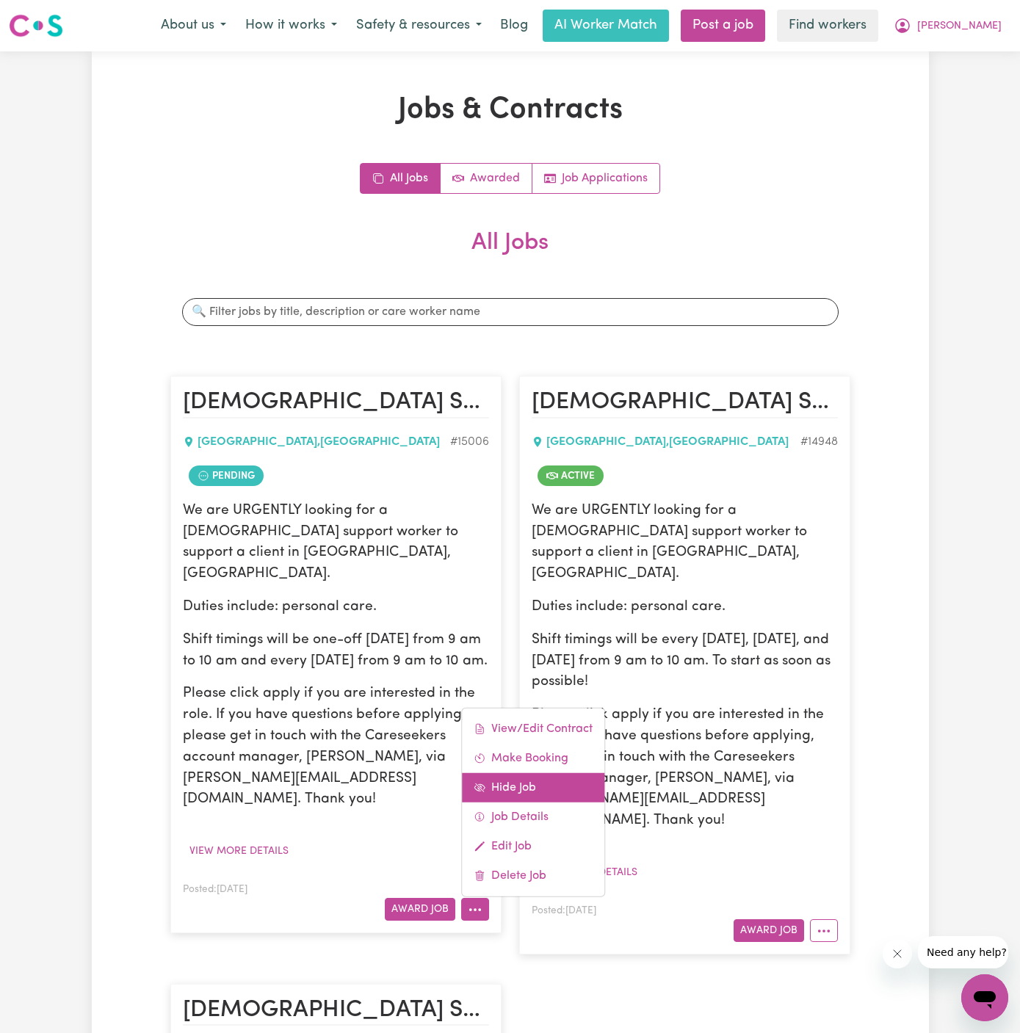
click at [543, 773] on link "Hide Job" at bounding box center [533, 787] width 142 height 29
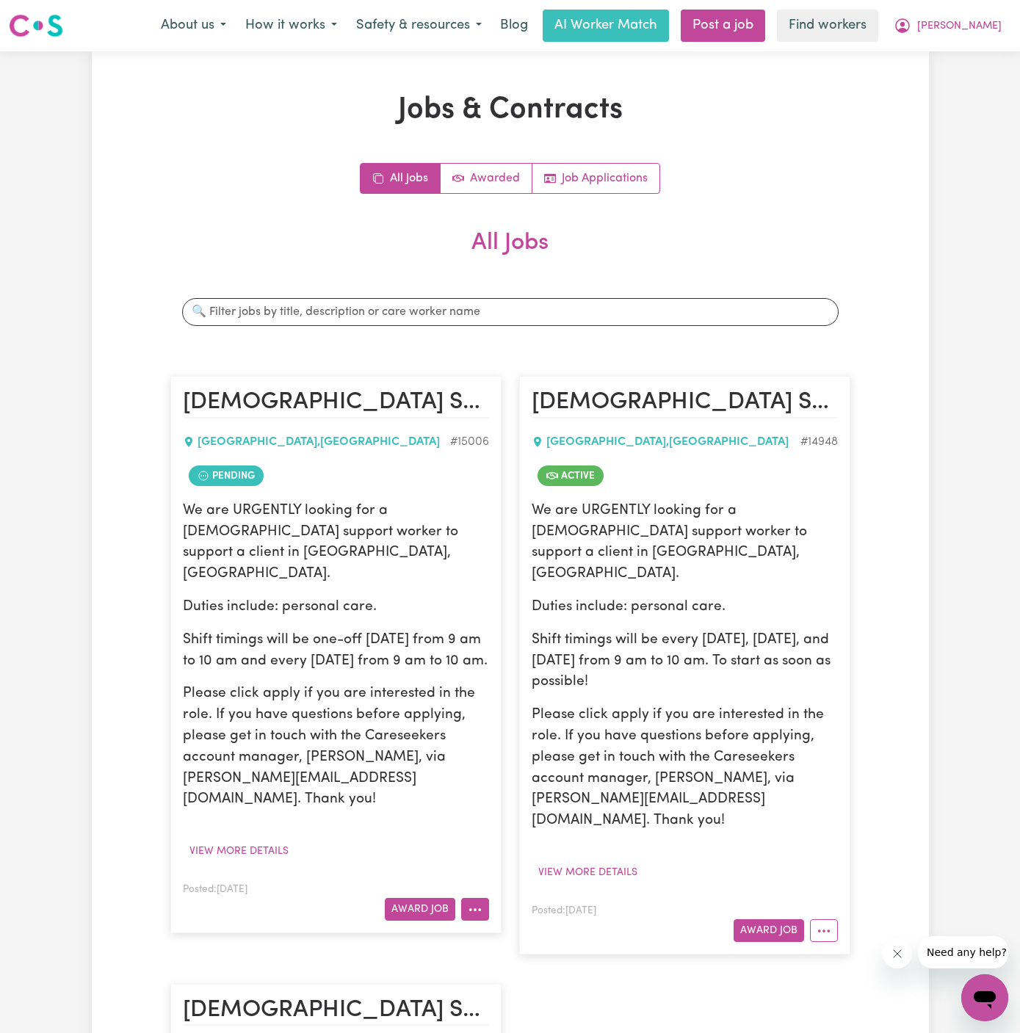
click at [483, 898] on button "More options" at bounding box center [475, 909] width 28 height 23
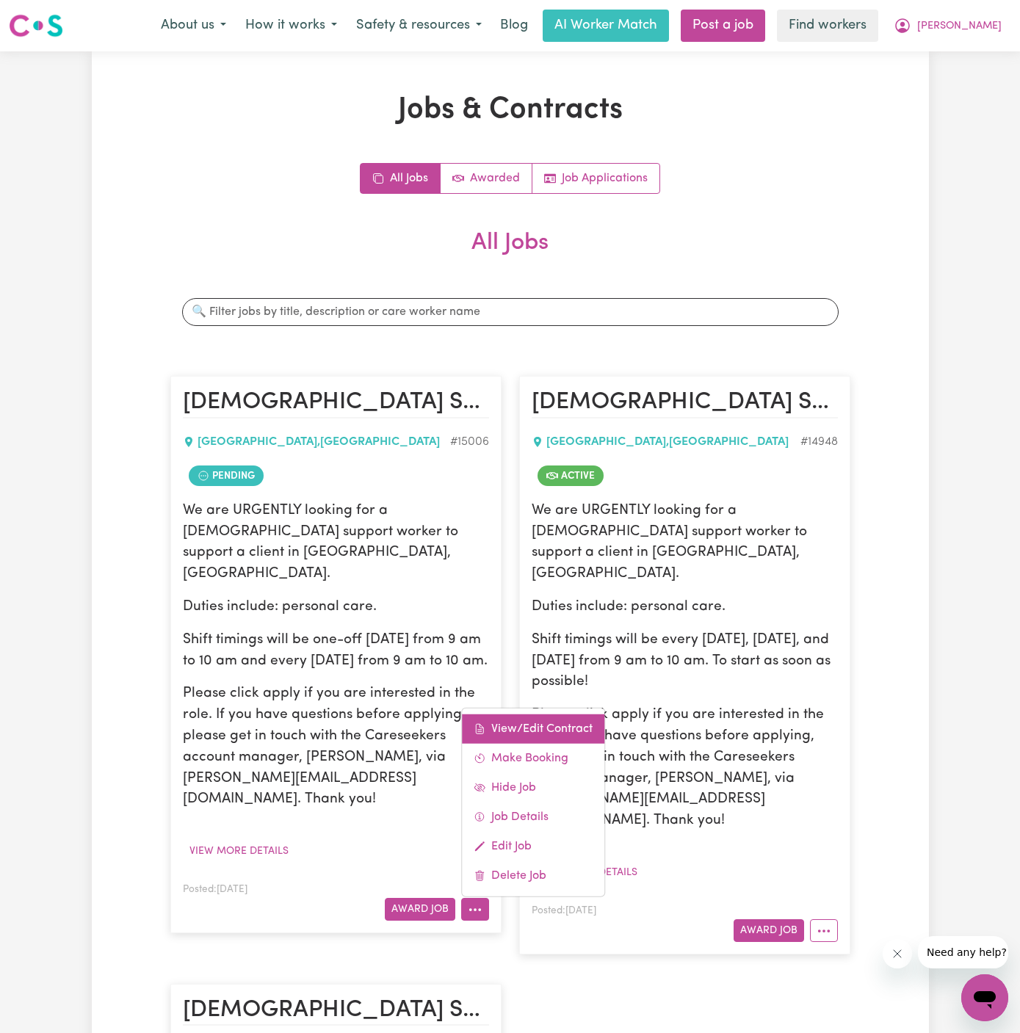
click at [533, 715] on link "View/Edit Contract" at bounding box center [533, 729] width 142 height 29
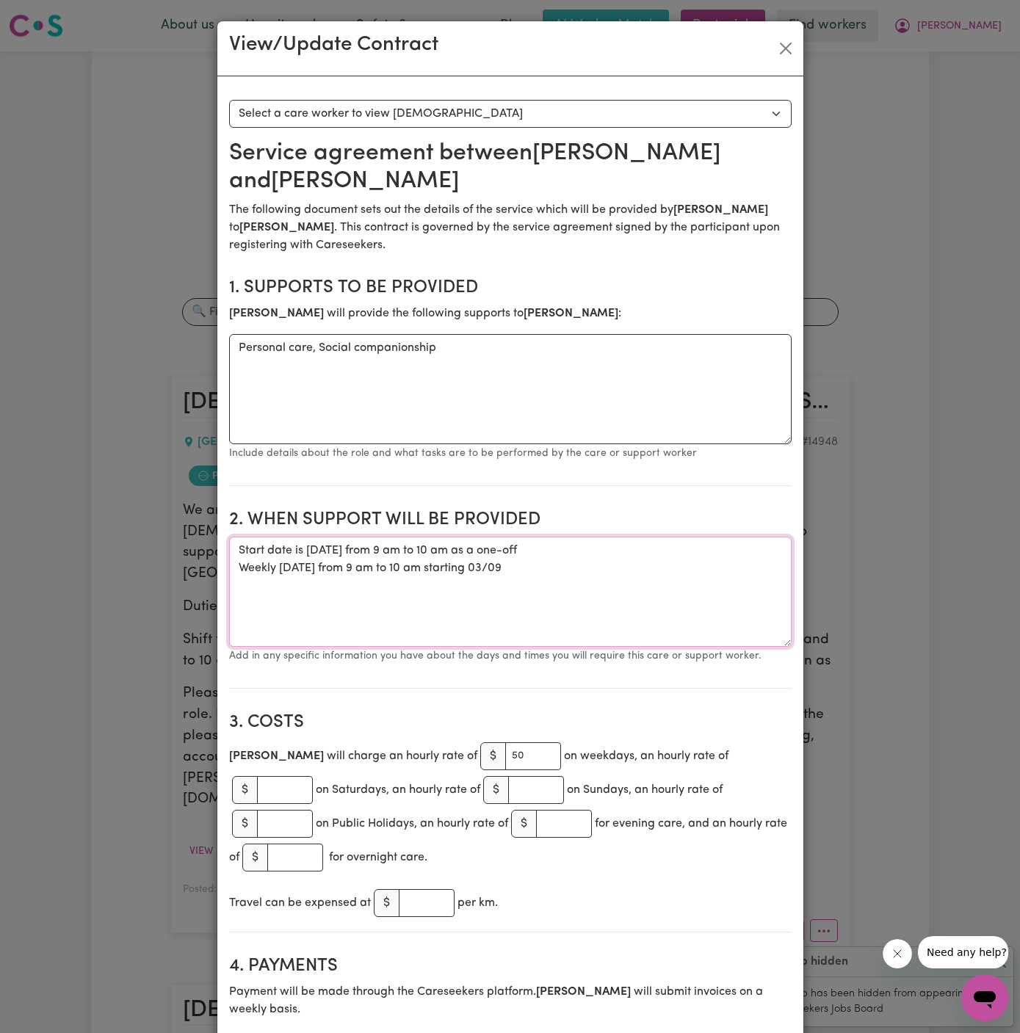
drag, startPoint x: 559, startPoint y: 578, endPoint x: 228, endPoint y: 553, distance: 331.4
click at [229, 553] on textarea "Start date is [DATE] from 9 am to 10 am as a one-off Weekly [DATE] from 9 am to…" at bounding box center [510, 592] width 563 height 110
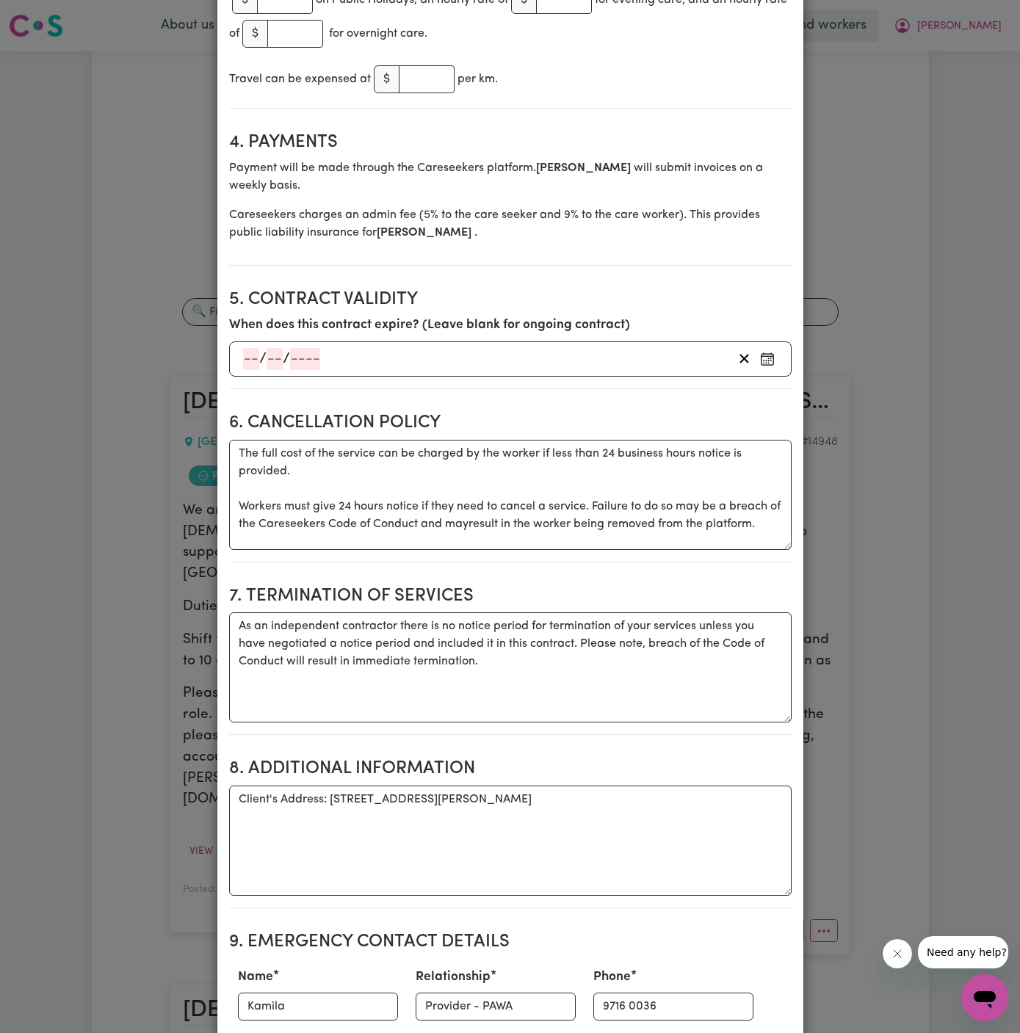
scroll to position [924, 0]
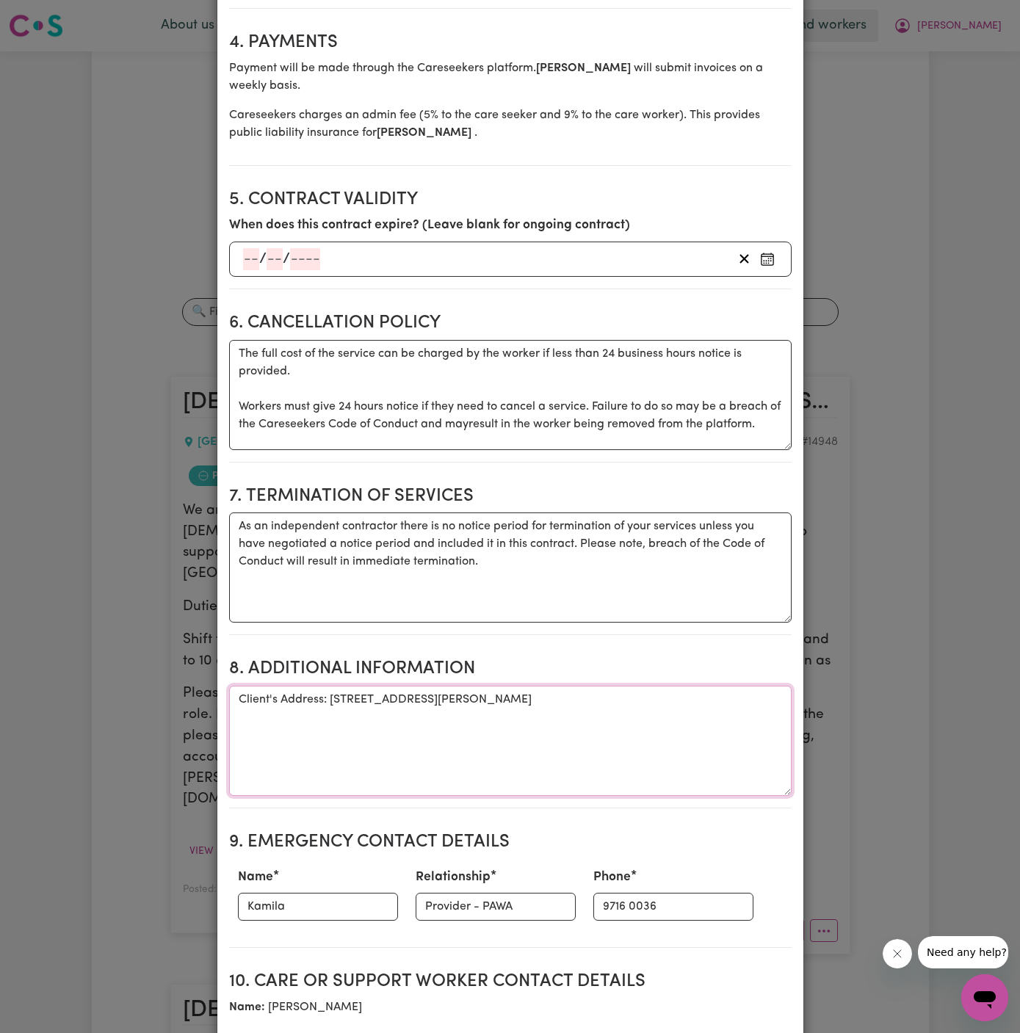
click at [434, 686] on textarea "Client's Address: [STREET_ADDRESS][PERSON_NAME]" at bounding box center [510, 741] width 563 height 110
click at [502, 686] on textarea "Client's Address: [STREET_ADDRESS][PERSON_NAME]" at bounding box center [510, 741] width 563 height 110
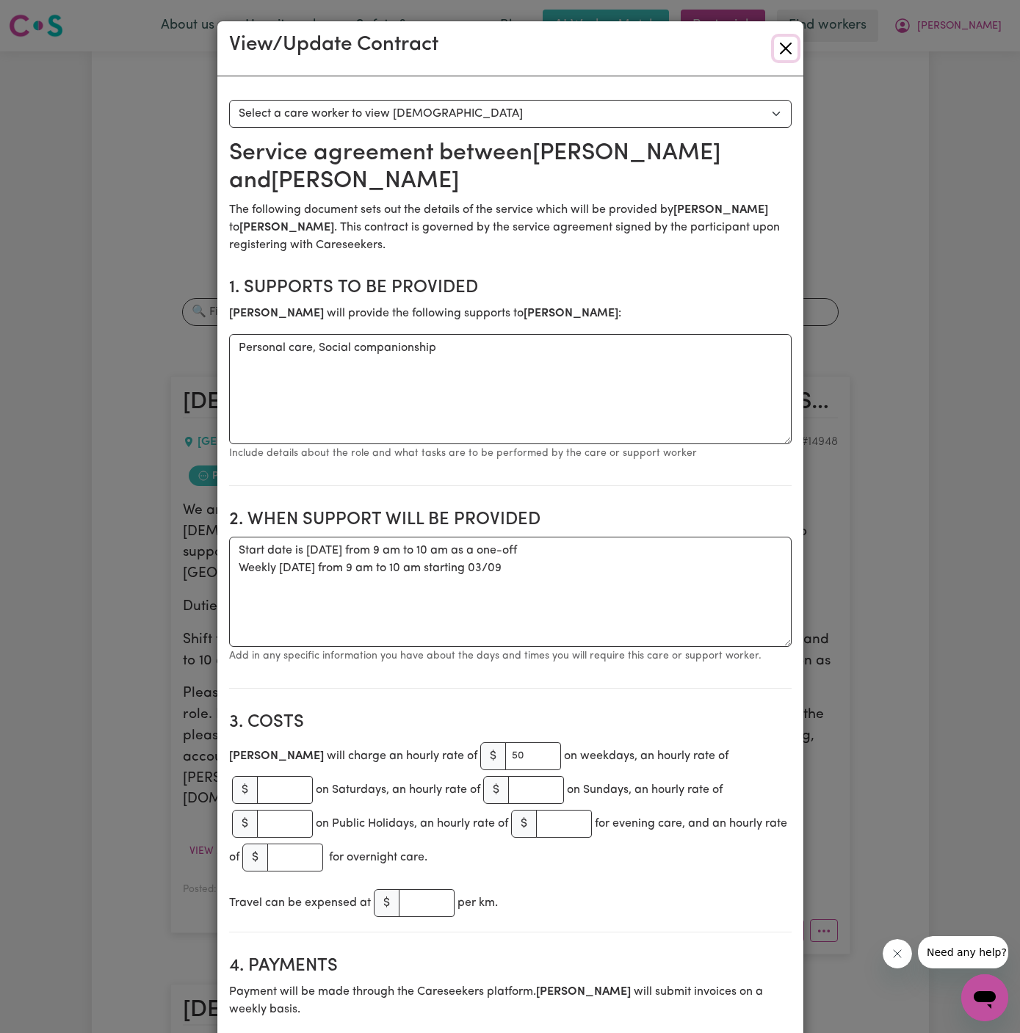
click at [789, 48] on button "Close" at bounding box center [785, 48] width 23 height 23
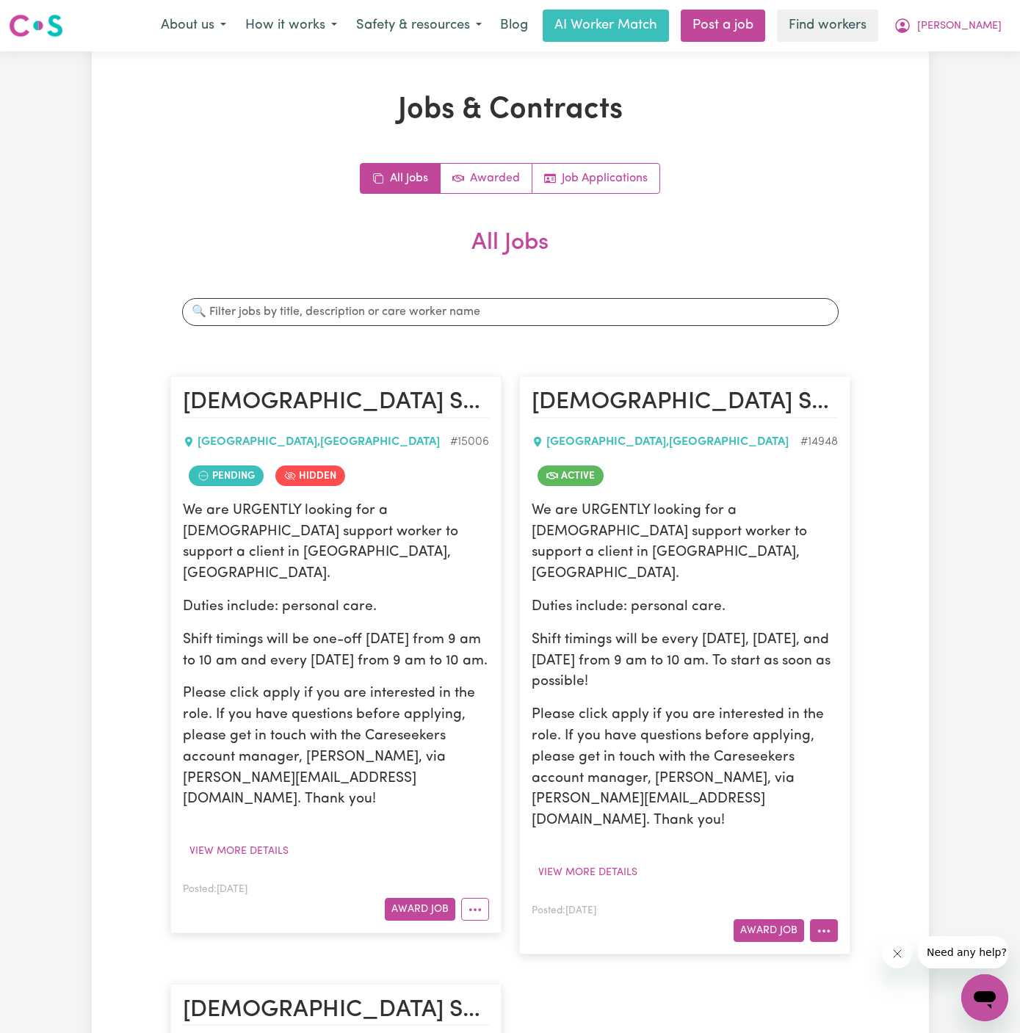
click at [827, 919] on button "More options" at bounding box center [824, 930] width 28 height 23
click at [881, 795] on link "Hide Job" at bounding box center [882, 809] width 142 height 29
click at [971, 19] on span "[PERSON_NAME]" at bounding box center [959, 26] width 84 height 16
click at [969, 48] on link "My Dashboard" at bounding box center [952, 57] width 116 height 28
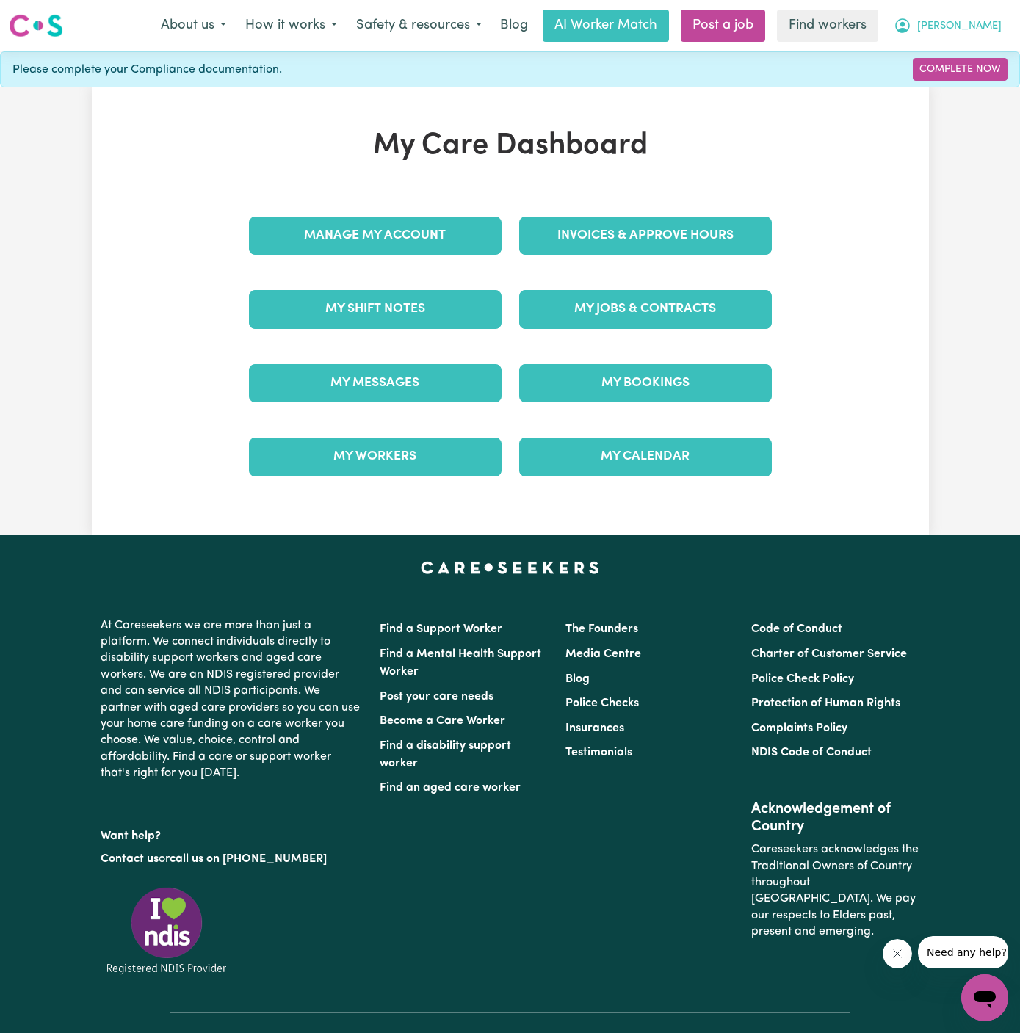
click at [983, 23] on span "[PERSON_NAME]" at bounding box center [959, 26] width 84 height 16
click at [962, 76] on link "Logout" at bounding box center [952, 84] width 116 height 28
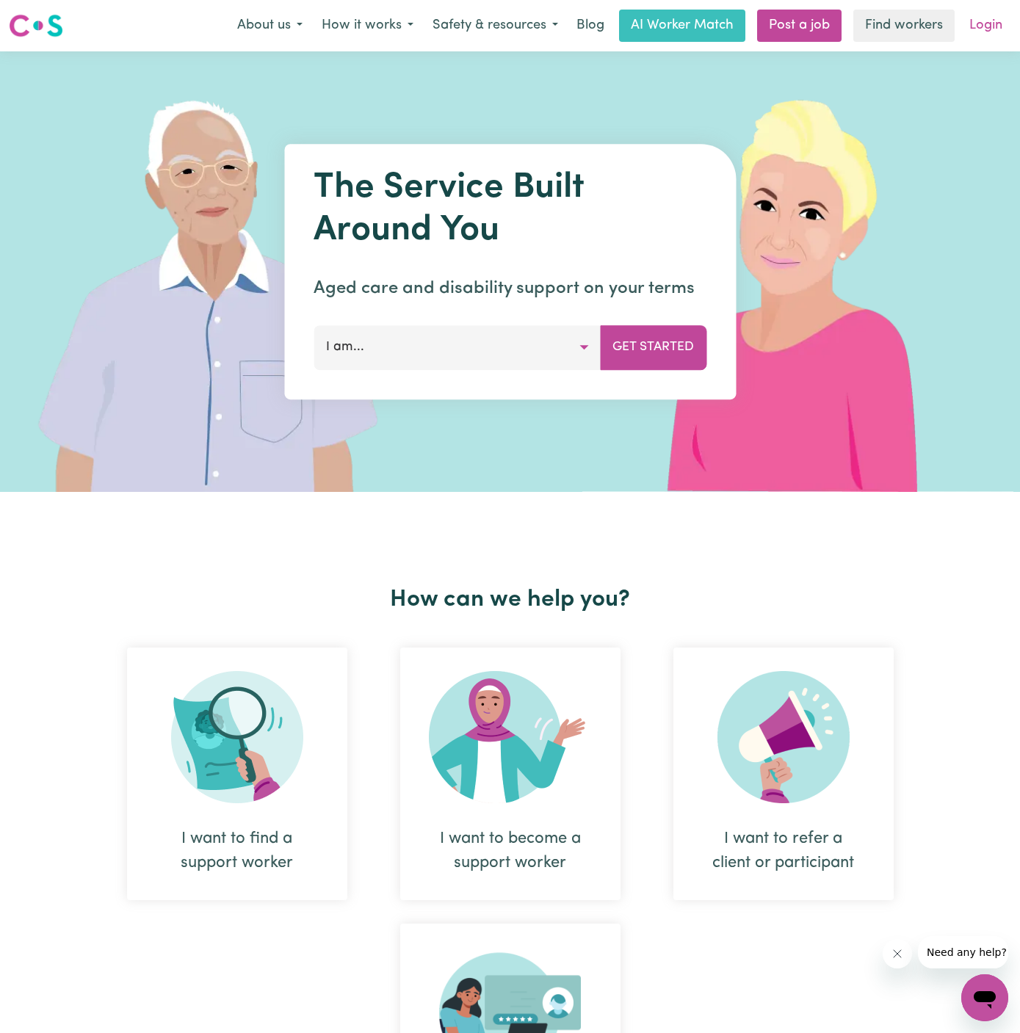
click at [998, 25] on link "Login" at bounding box center [986, 26] width 51 height 32
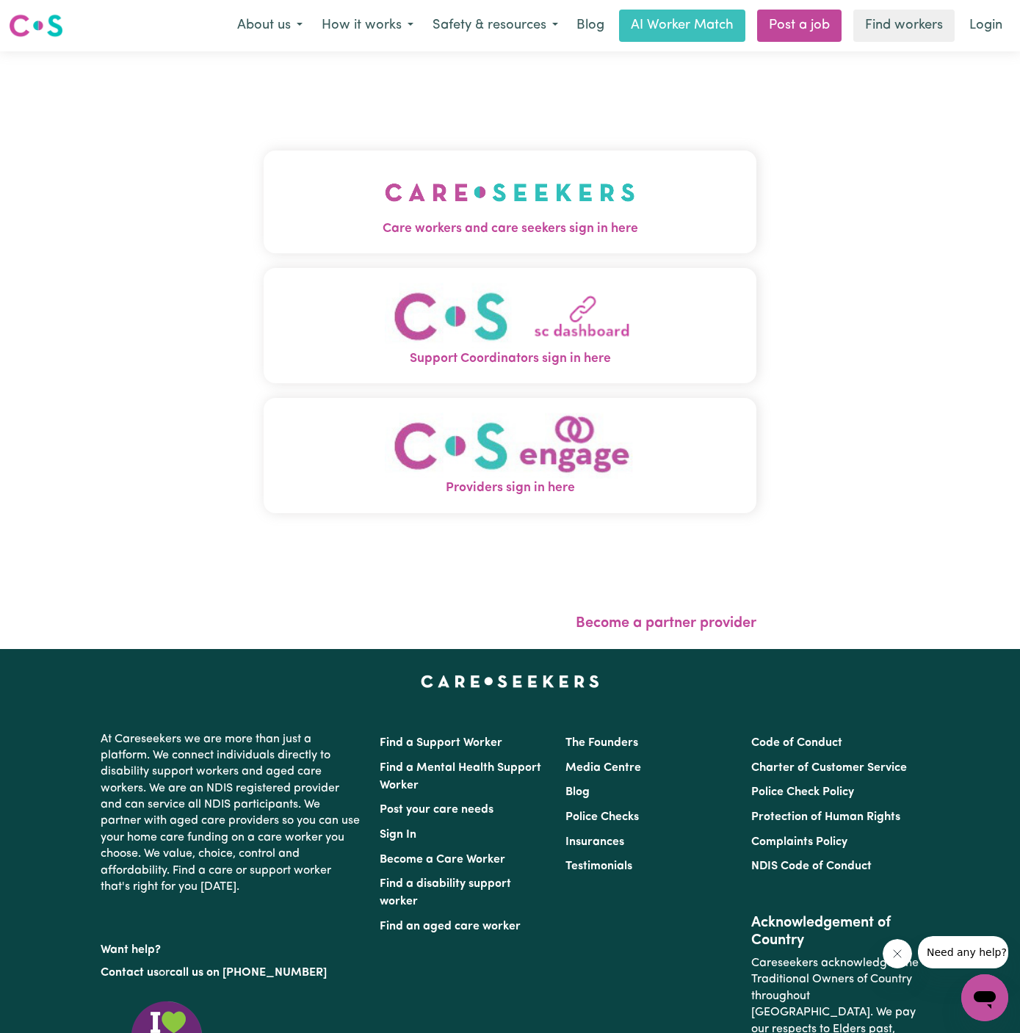
click at [496, 215] on img "Care workers and care seekers sign in here" at bounding box center [510, 192] width 250 height 54
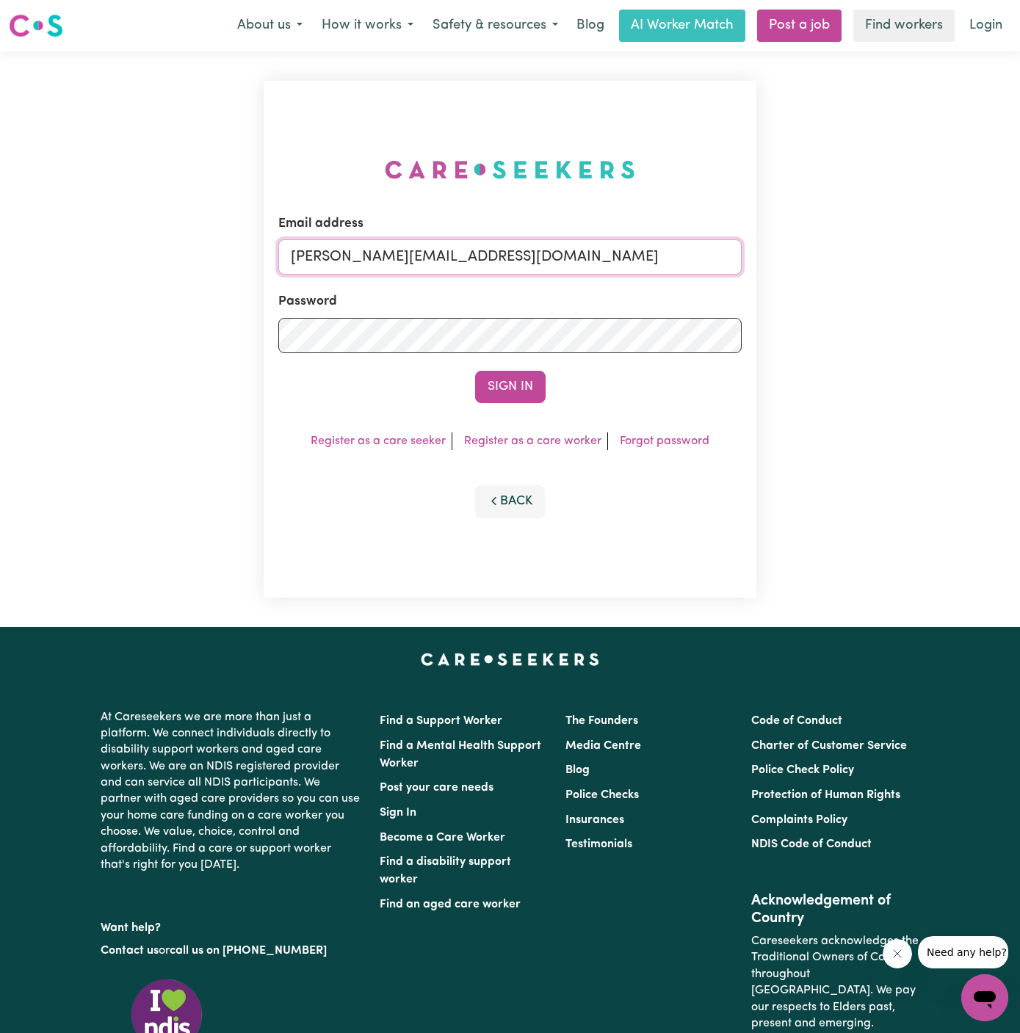
click at [668, 254] on input "[PERSON_NAME][EMAIL_ADDRESS][DOMAIN_NAME]" at bounding box center [509, 256] width 463 height 35
drag, startPoint x: 364, startPoint y: 259, endPoint x: 890, endPoint y: 273, distance: 526.7
click at [890, 273] on div "Email address [EMAIL_ADDRESS][DOMAIN_NAME] Password Sign In Register as a care …" at bounding box center [510, 339] width 1020 height 576
type input "[EMAIL_ADDRESS][DOMAIN_NAME]"
click at [475, 371] on button "Sign In" at bounding box center [510, 387] width 70 height 32
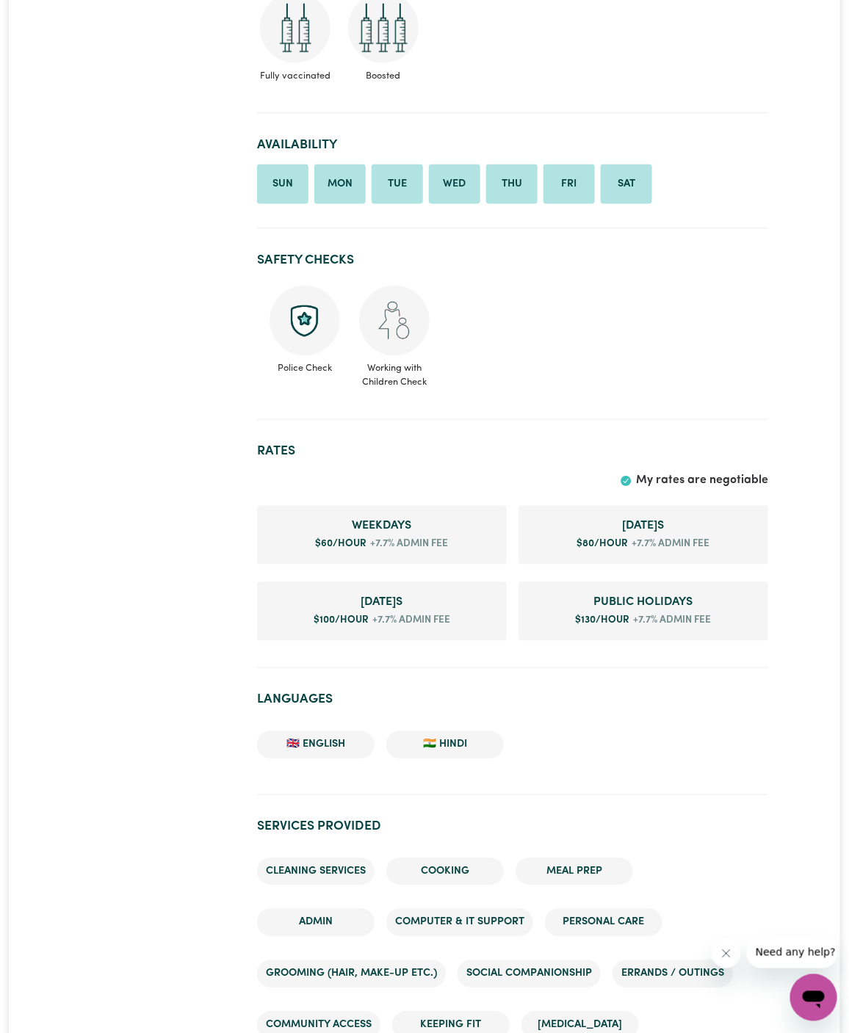
scroll to position [648, 0]
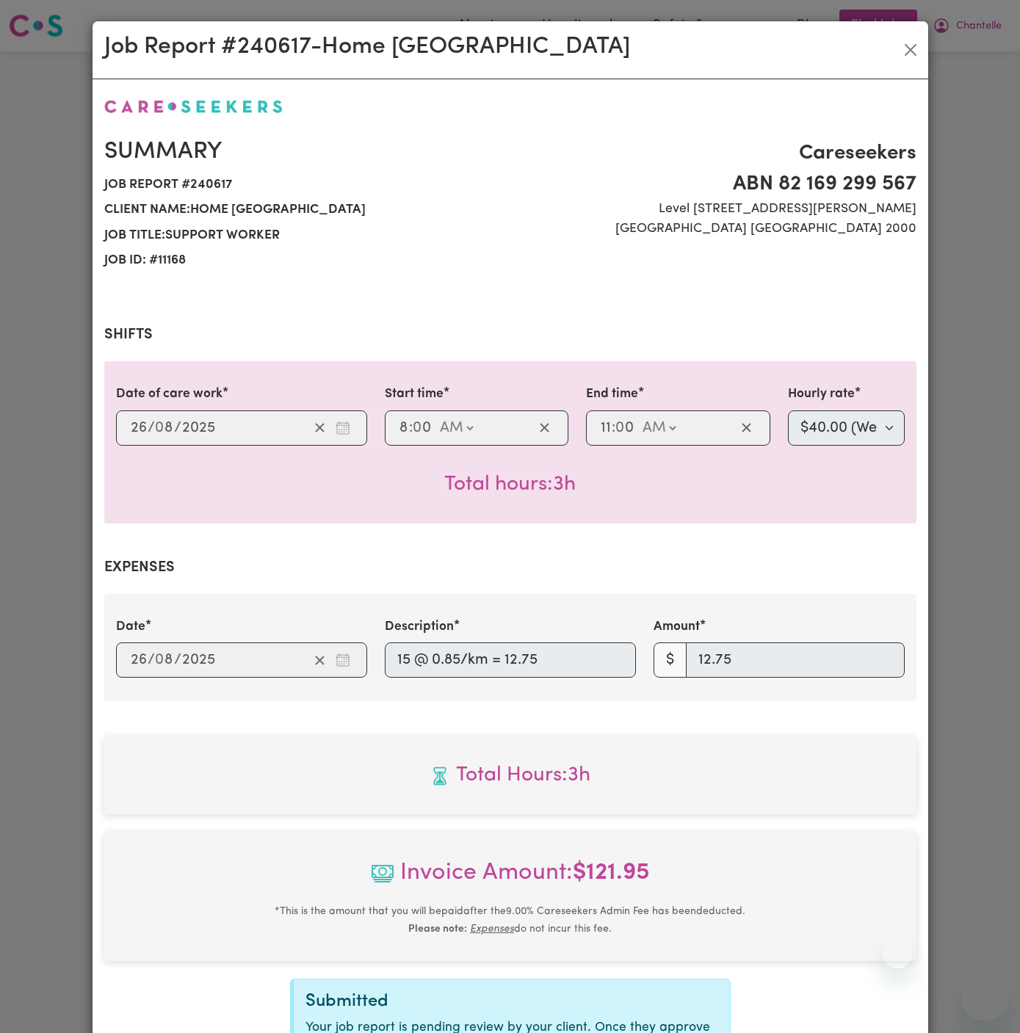
select select "40-Weekday"
click at [917, 49] on button "Close" at bounding box center [910, 49] width 23 height 23
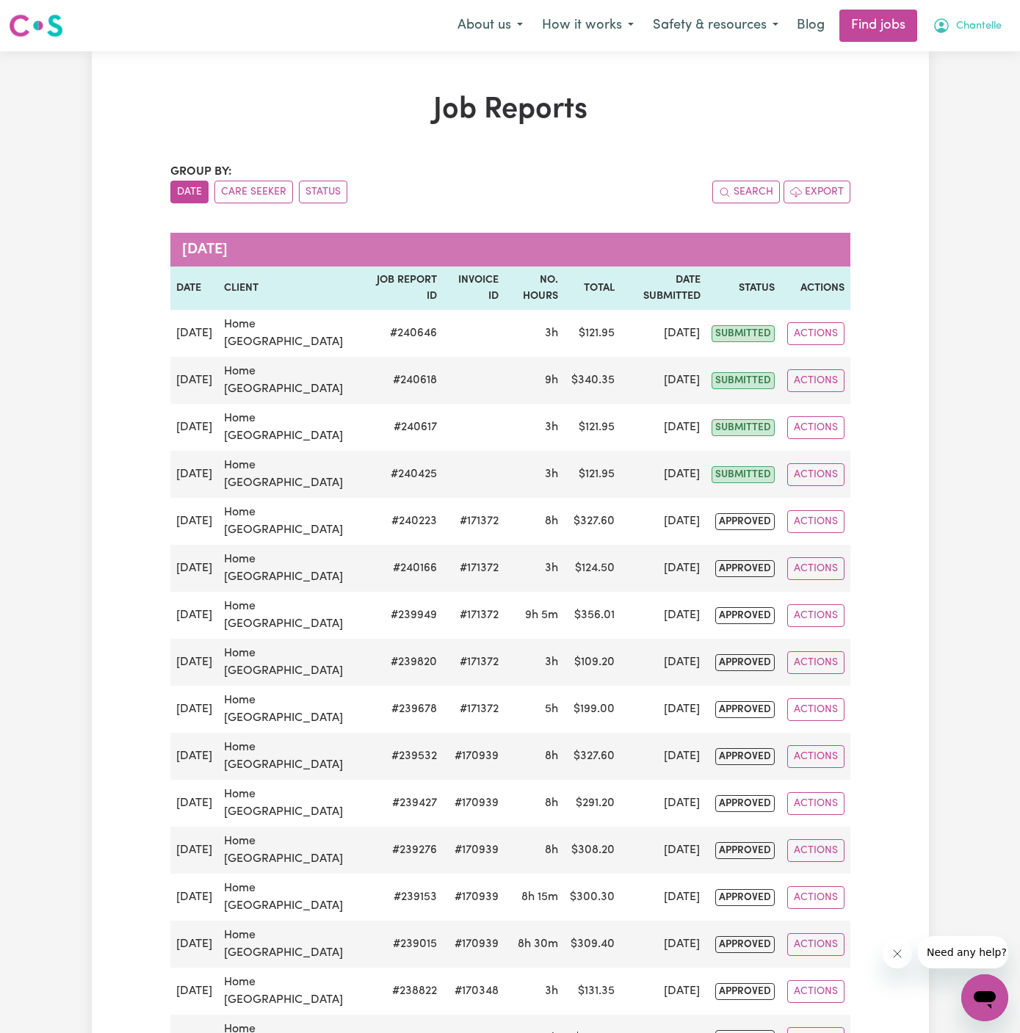
click at [988, 29] on span "Chantelle" at bounding box center [979, 26] width 46 height 16
click at [987, 112] on link "Logout" at bounding box center [952, 112] width 116 height 28
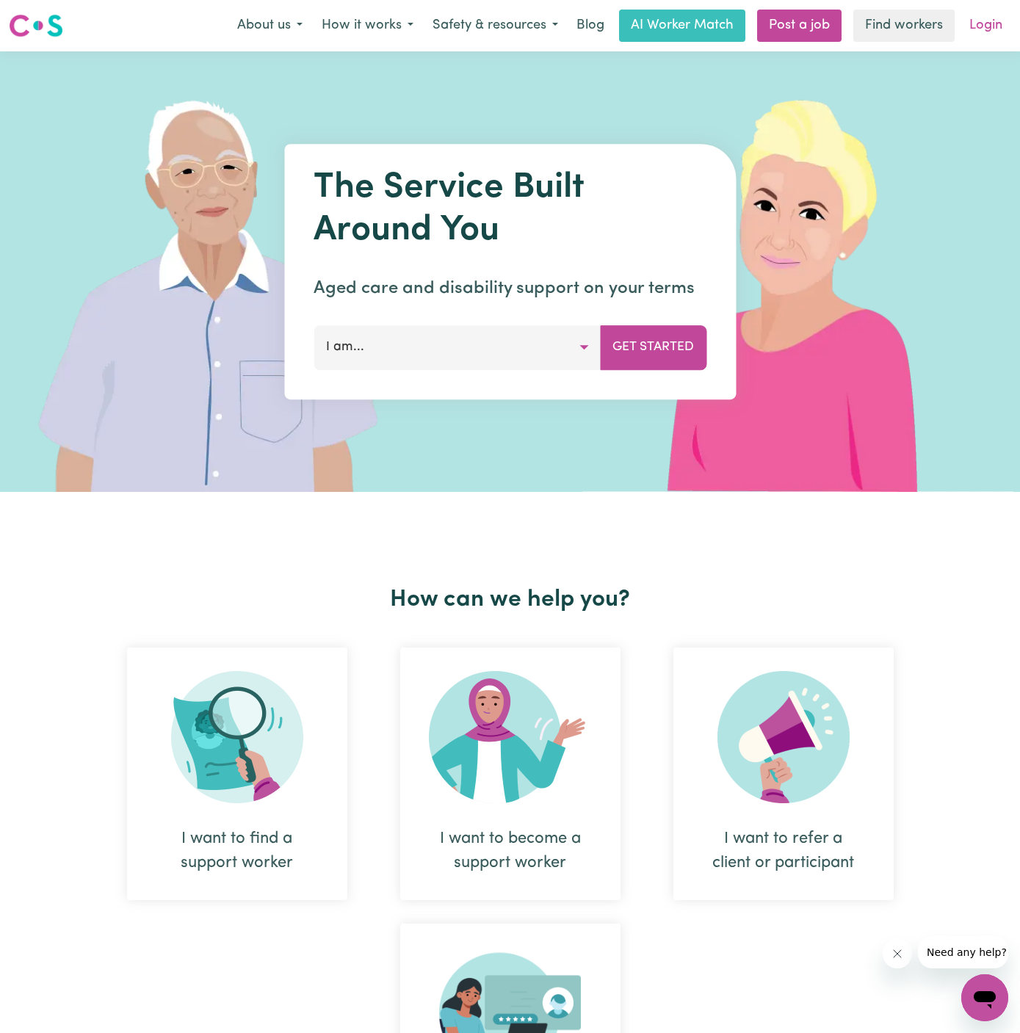
click at [980, 19] on link "Login" at bounding box center [986, 26] width 51 height 32
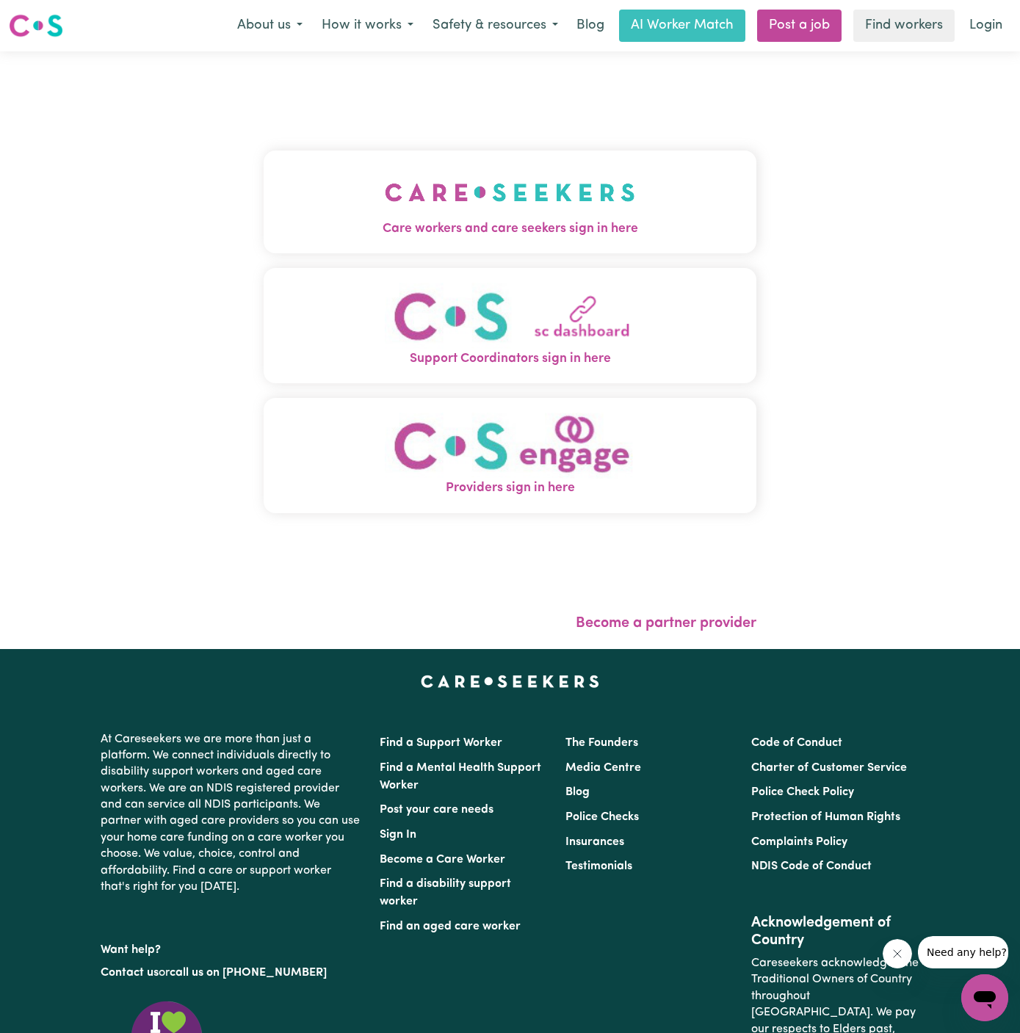
click at [615, 163] on button "Care workers and care seekers sign in here" at bounding box center [510, 202] width 493 height 103
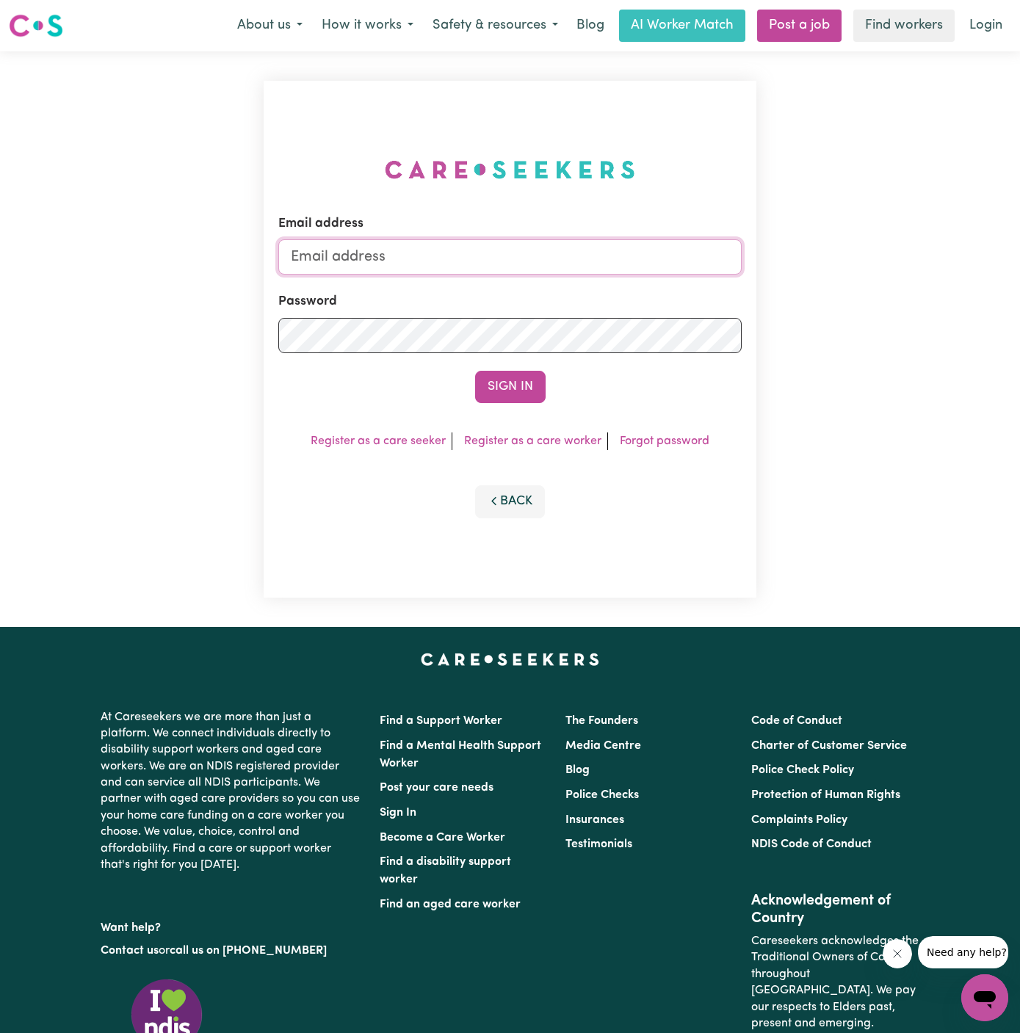
type input "[PERSON_NAME][EMAIL_ADDRESS][DOMAIN_NAME]"
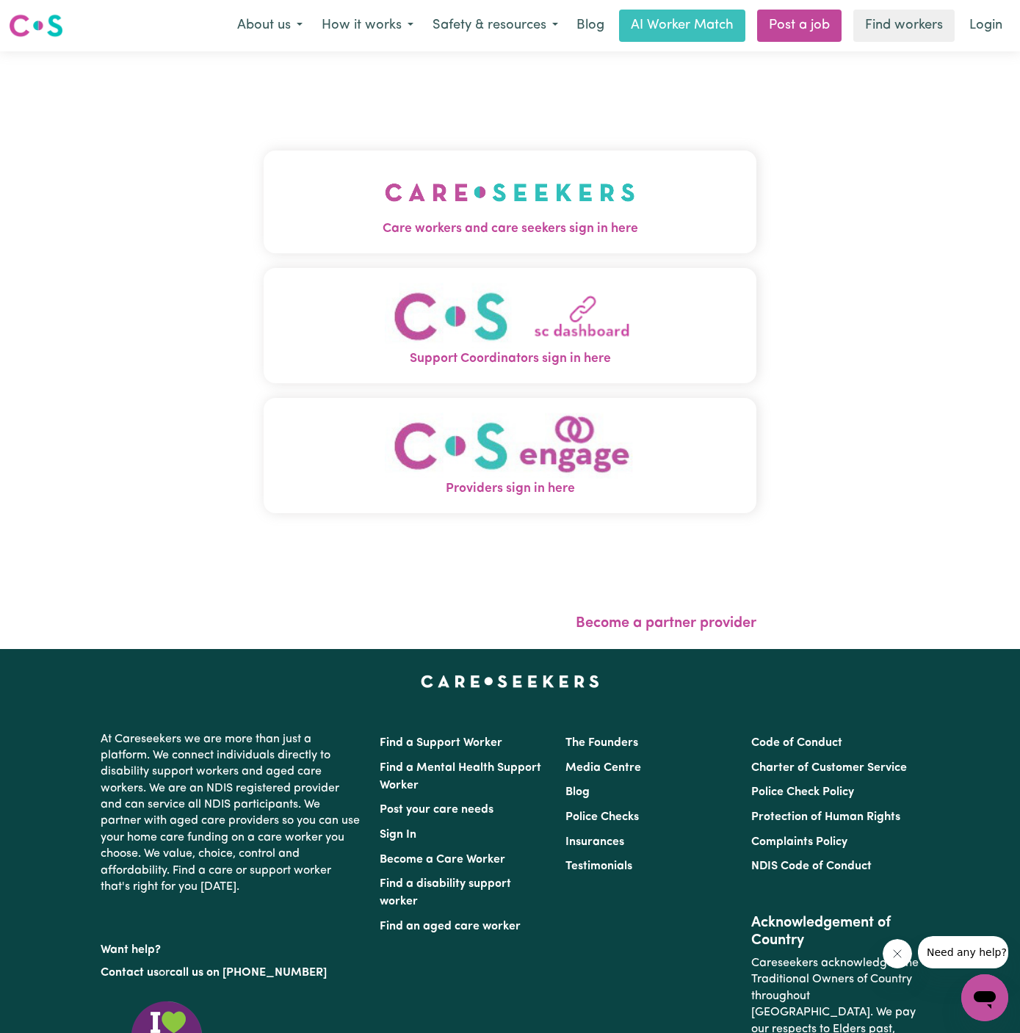
click at [610, 192] on button "Care workers and care seekers sign in here" at bounding box center [510, 202] width 493 height 103
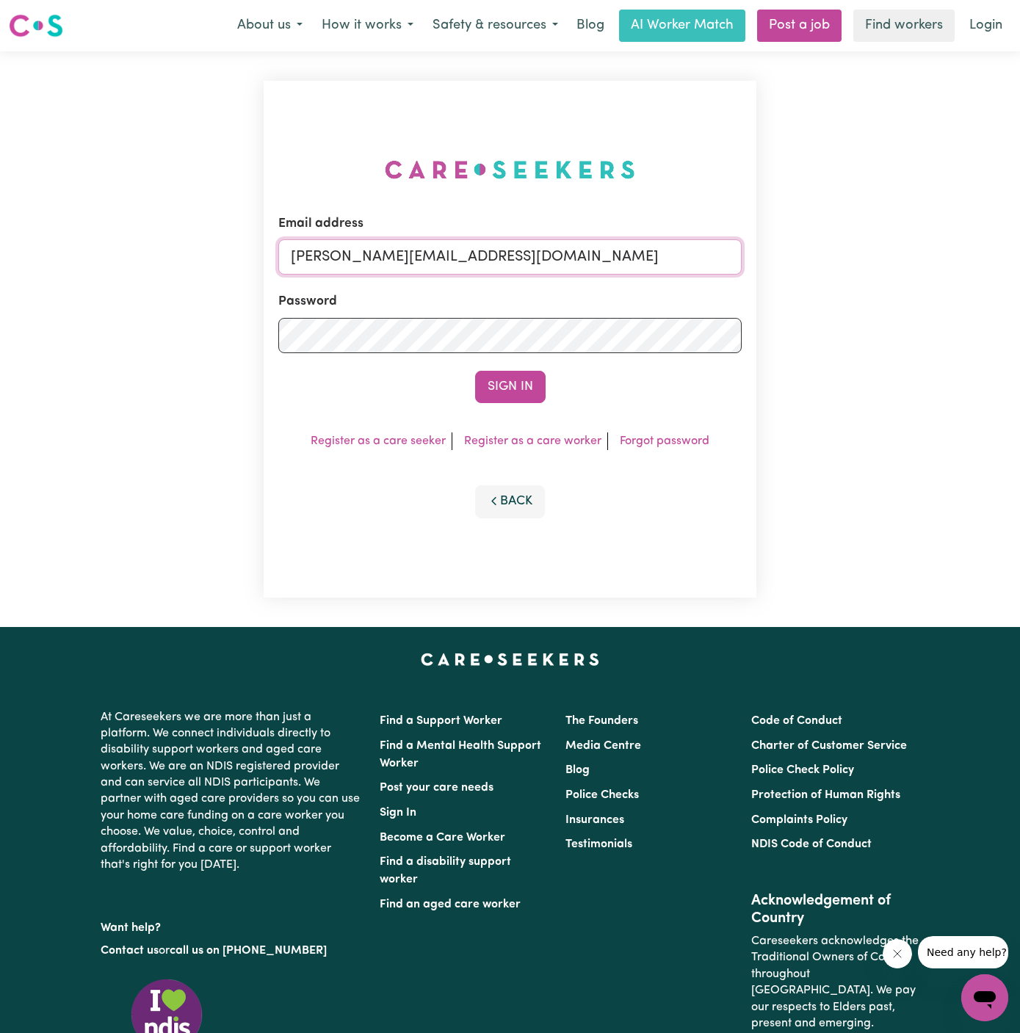
click at [613, 270] on input "[PERSON_NAME][EMAIL_ADDRESS][DOMAIN_NAME]" at bounding box center [509, 256] width 463 height 35
drag, startPoint x: 369, startPoint y: 256, endPoint x: 915, endPoint y: 256, distance: 546.4
click at [915, 256] on div "Email address superuser~DanaePotterALC@careseekers.com.au Password Sign In Regi…" at bounding box center [510, 339] width 1020 height 576
type input "superuser~kelvinmani68@gmail.com"
click at [475, 371] on button "Sign In" at bounding box center [510, 387] width 70 height 32
